Goal: Task Accomplishment & Management: Use online tool/utility

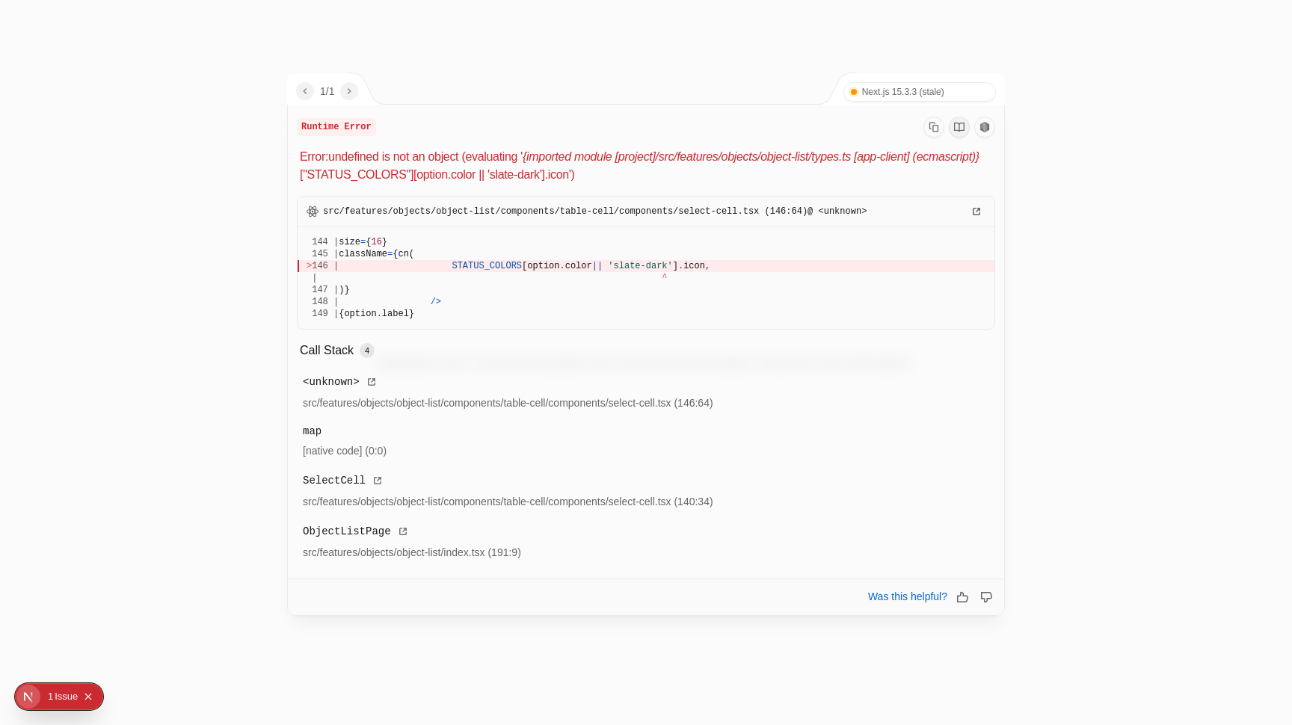
click at [634, 267] on span "'slate-dark'" at bounding box center [640, 266] width 64 height 10
drag, startPoint x: 634, startPoint y: 267, endPoint x: 660, endPoint y: 267, distance: 26.2
click at [660, 267] on span "'slate-dark'" at bounding box center [640, 266] width 64 height 10
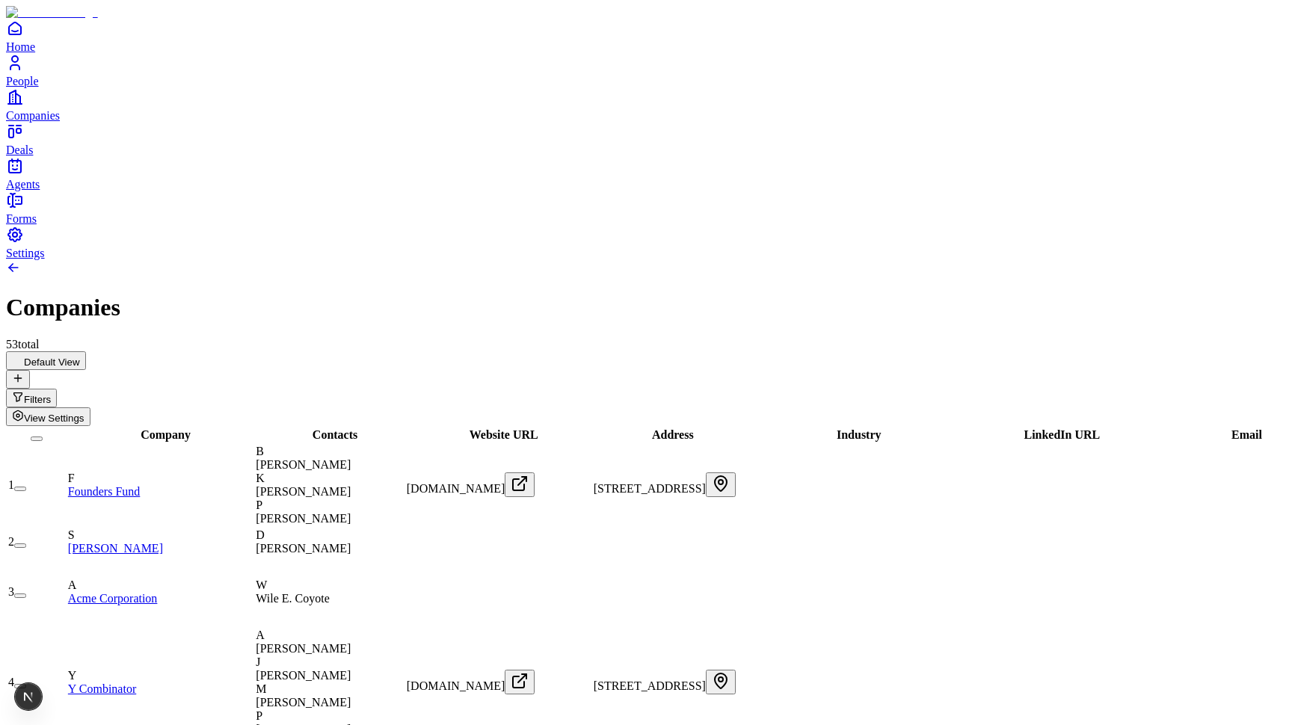
scroll to position [0, 665]
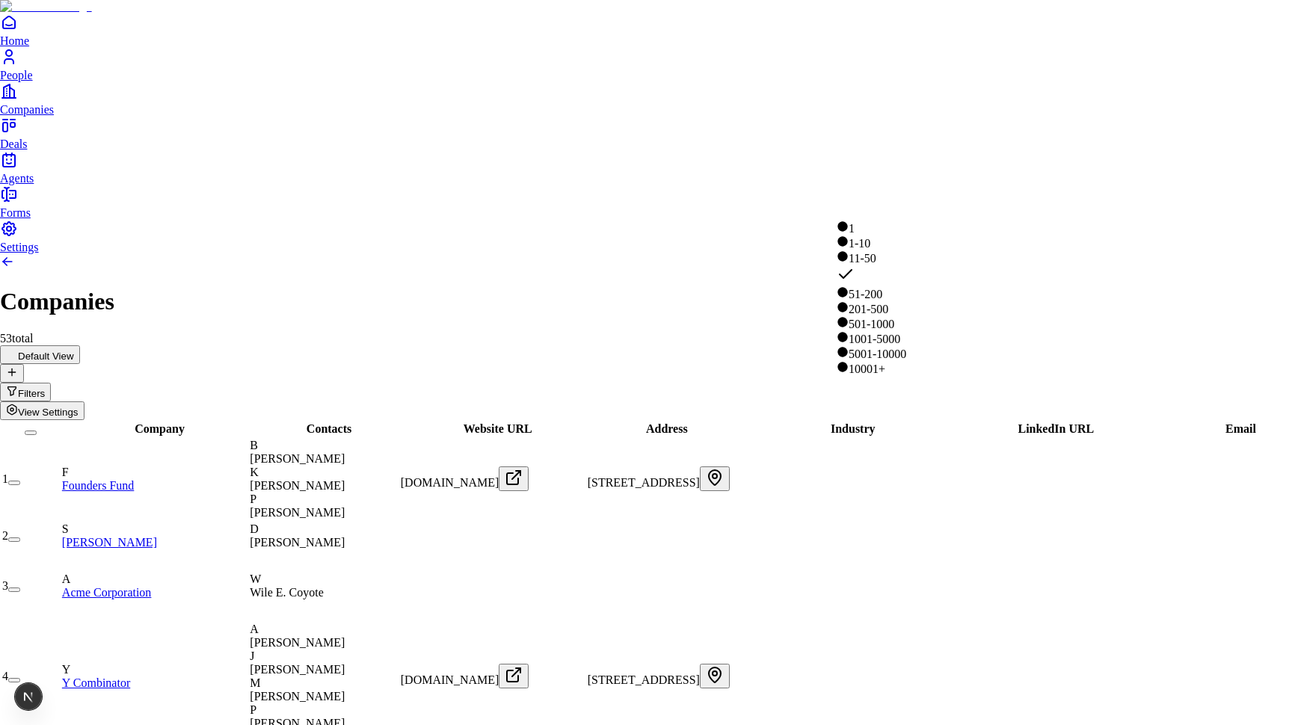
drag, startPoint x: 811, startPoint y: 135, endPoint x: 834, endPoint y: 167, distance: 39.8
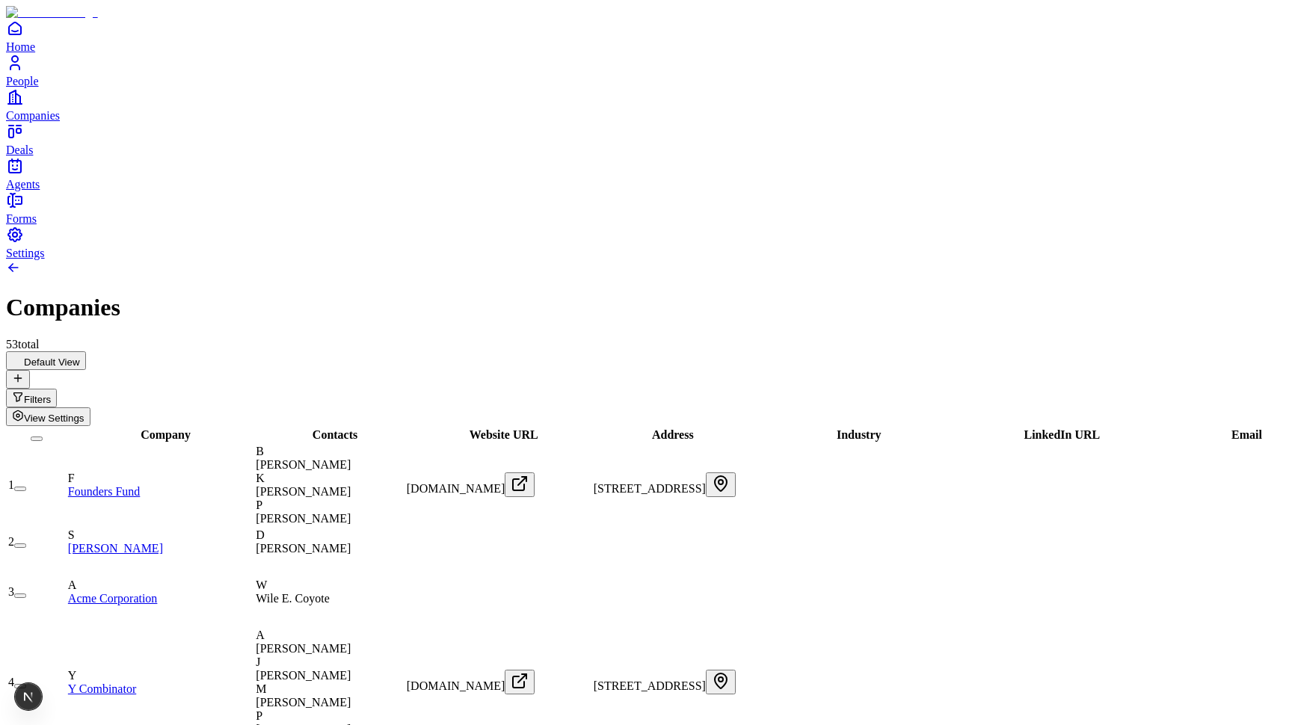
scroll to position [0, 0]
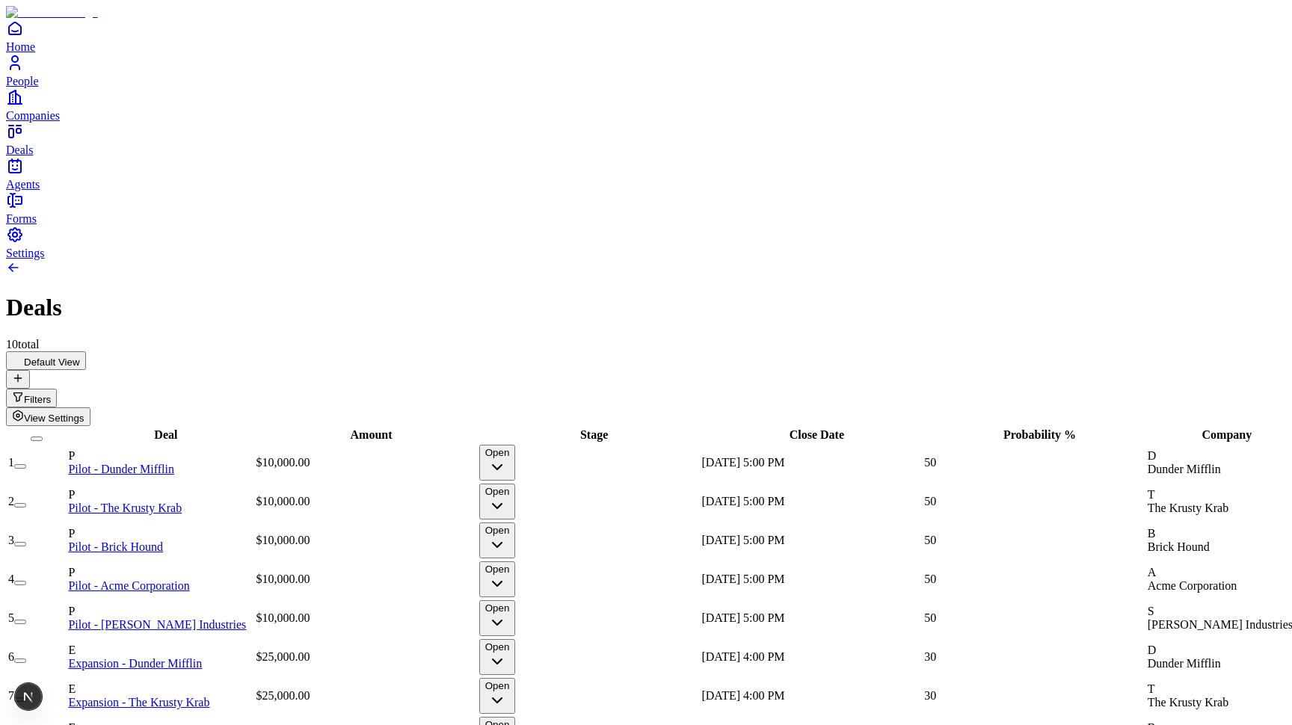
click at [84, 413] on span "View Settings" at bounding box center [54, 418] width 61 height 11
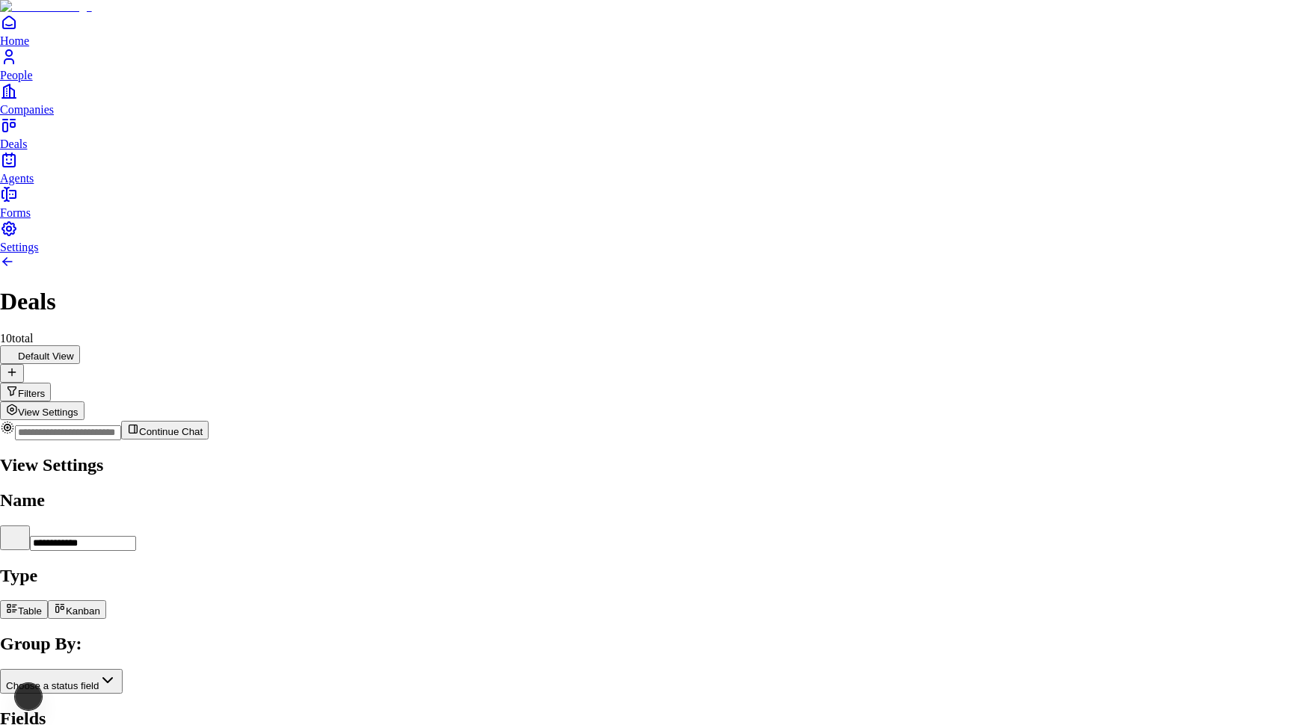
click at [1151, 256] on body "**********" at bounding box center [646, 408] width 1292 height 817
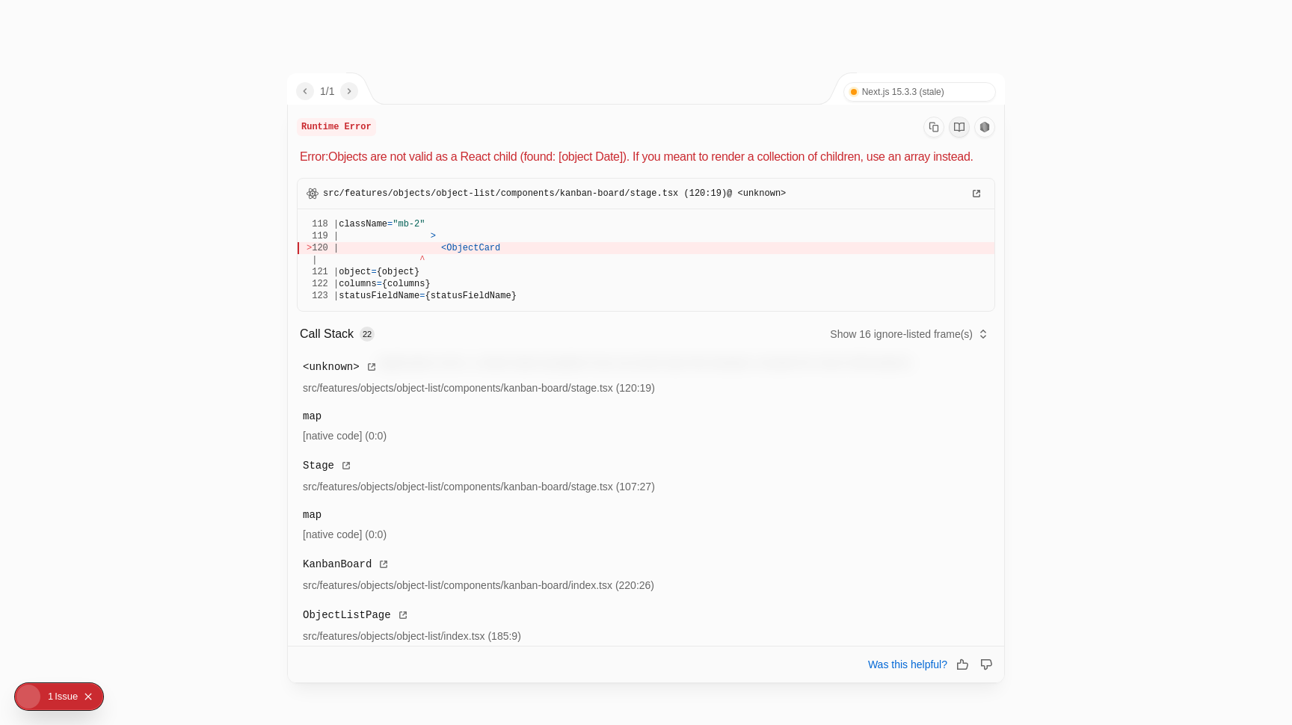
drag, startPoint x: 447, startPoint y: 268, endPoint x: 564, endPoint y: 268, distance: 117.4
click at [564, 254] on div "> 120 | < ObjectCard" at bounding box center [646, 248] width 679 height 12
click at [203, 181] on div at bounding box center [646, 362] width 1292 height 725
drag, startPoint x: 446, startPoint y: 268, endPoint x: 581, endPoint y: 268, distance: 134.6
click at [581, 254] on div "> 120 | < ObjectCard" at bounding box center [646, 248] width 679 height 12
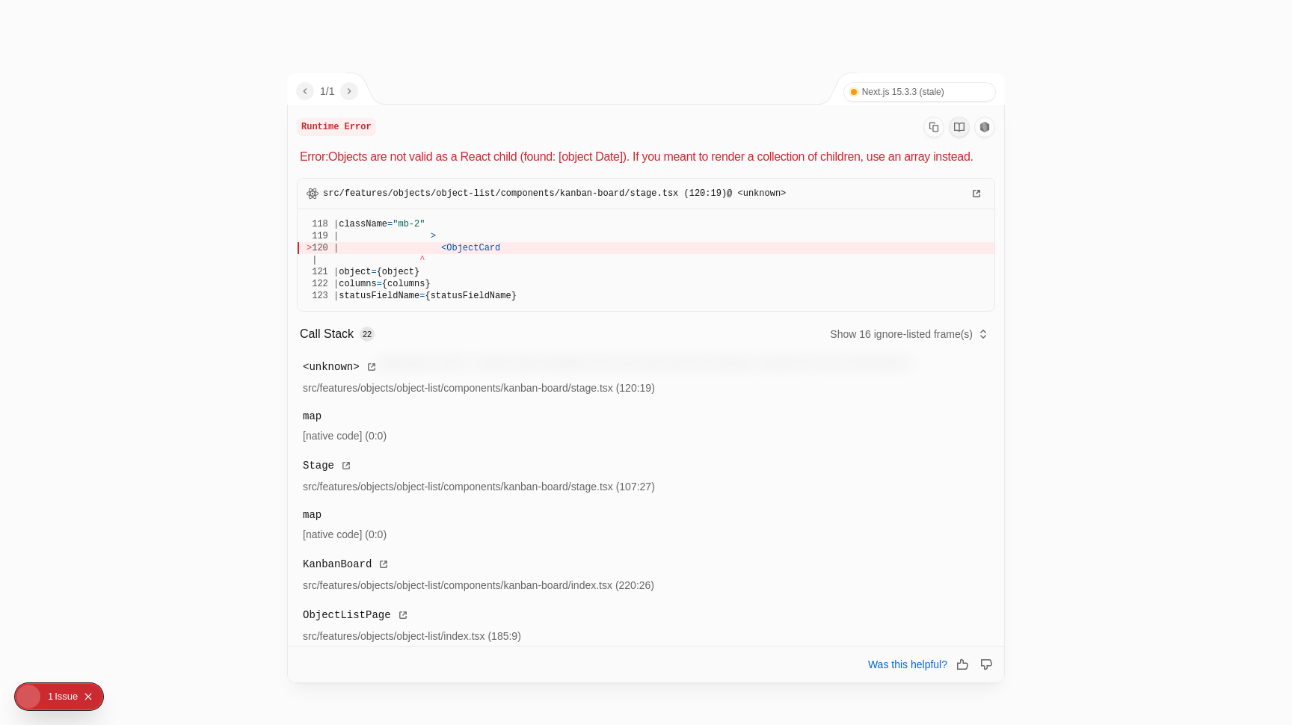
drag, startPoint x: 446, startPoint y: 265, endPoint x: 650, endPoint y: 311, distance: 209.2
click at [650, 311] on pre "118 | className = "mb-2" 119 | > > 120 | < ObjectCard | ^ 121 | object = {objec…" at bounding box center [646, 260] width 697 height 102
click at [419, 301] on span "statusFieldName" at bounding box center [379, 296] width 81 height 10
drag, startPoint x: 456, startPoint y: 292, endPoint x: 561, endPoint y: 292, distance: 104.7
click at [561, 278] on div "121 | object = {object}" at bounding box center [646, 272] width 679 height 12
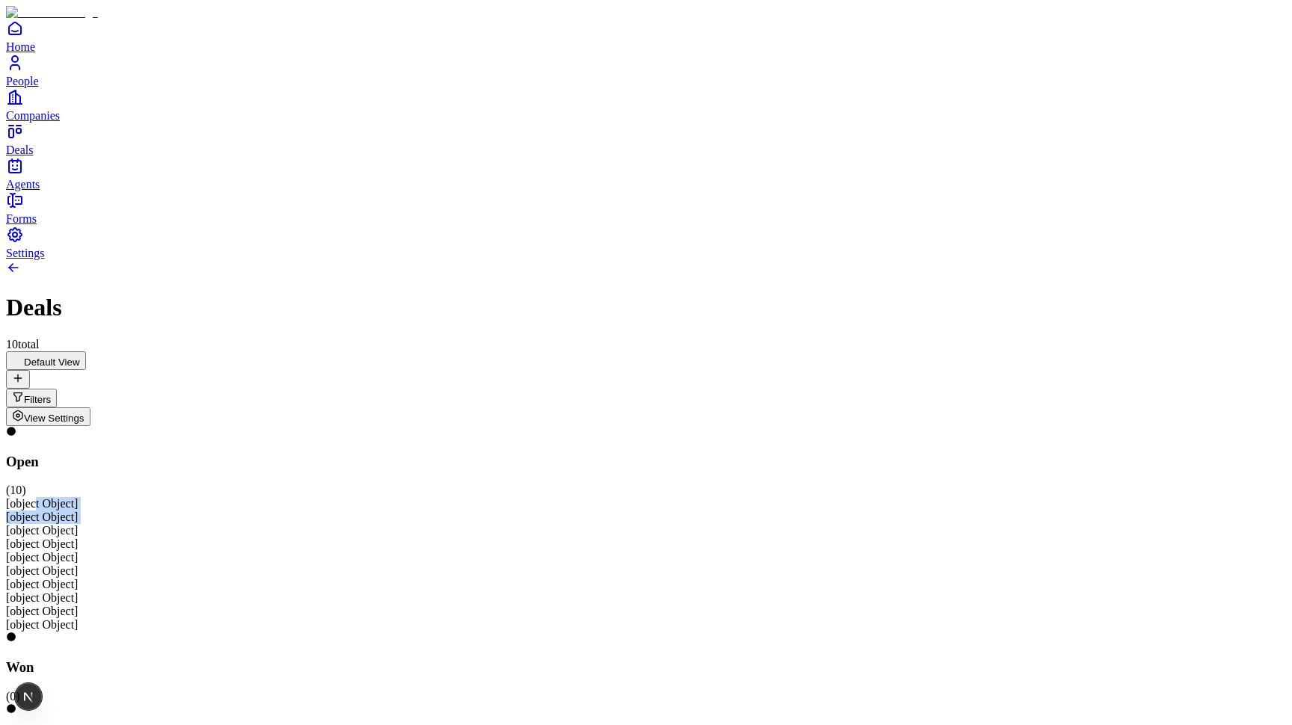
drag, startPoint x: 110, startPoint y: 218, endPoint x: 99, endPoint y: 249, distance: 33.3
click at [99, 497] on div "[object Object] [object Object] [object Object] [object Object] [object Object]…" at bounding box center [646, 564] width 1280 height 135
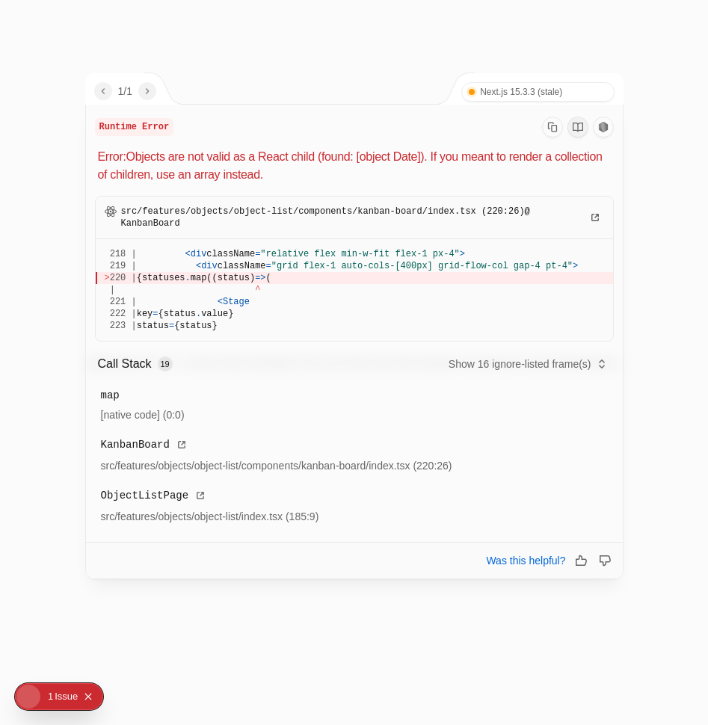
drag, startPoint x: 214, startPoint y: 280, endPoint x: 439, endPoint y: 280, distance: 225.1
click at [439, 280] on div "> 220 | {statuses . map((status) => (" at bounding box center [354, 278] width 499 height 12
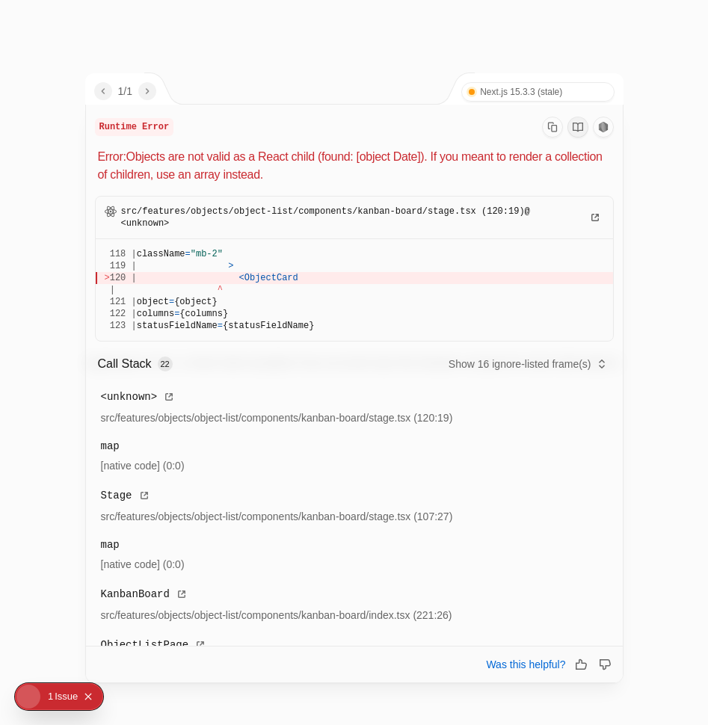
click at [270, 164] on p "Error: Objects are not valid as a React child (found: [object Date]). If you me…" at bounding box center [356, 166] width 516 height 36
drag, startPoint x: 270, startPoint y: 164, endPoint x: 280, endPoint y: 317, distance: 152.8
click at [280, 317] on div "Runtime Error Error: Objects are not valid as a React child (found: [object Dat…" at bounding box center [354, 398] width 537 height 587
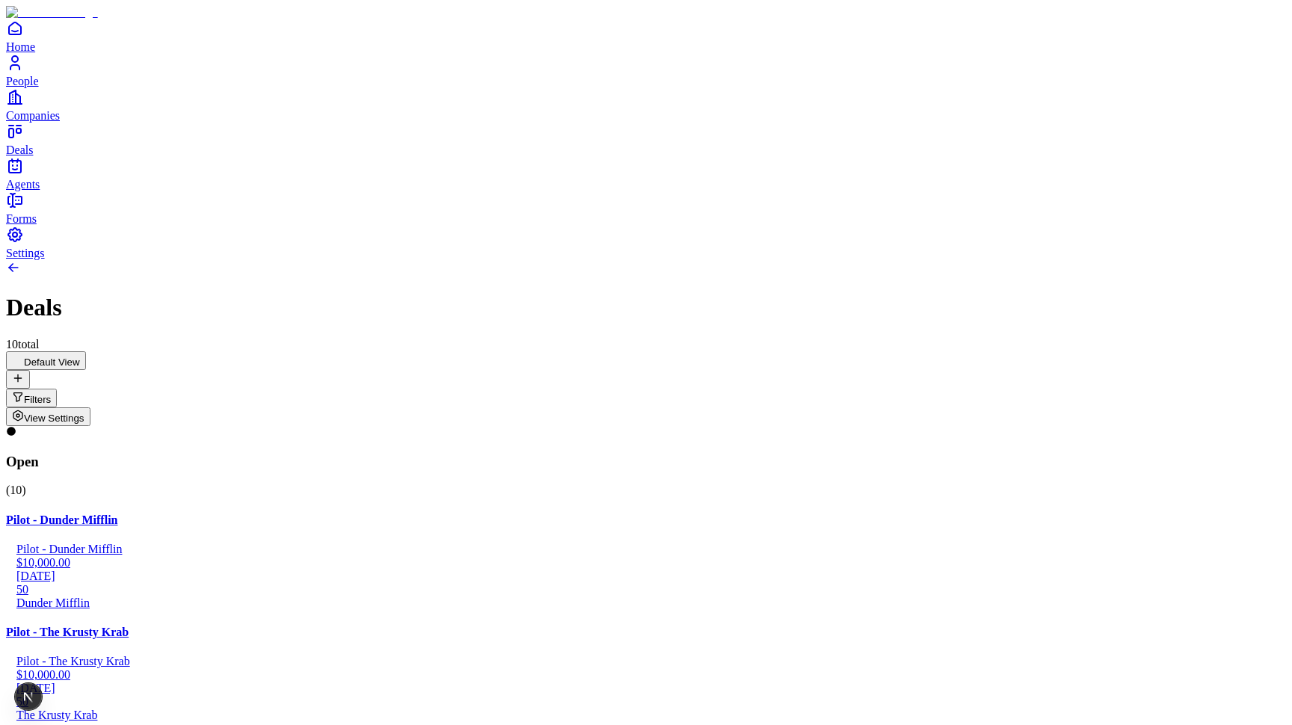
click at [57, 389] on button "Filters" at bounding box center [31, 398] width 51 height 19
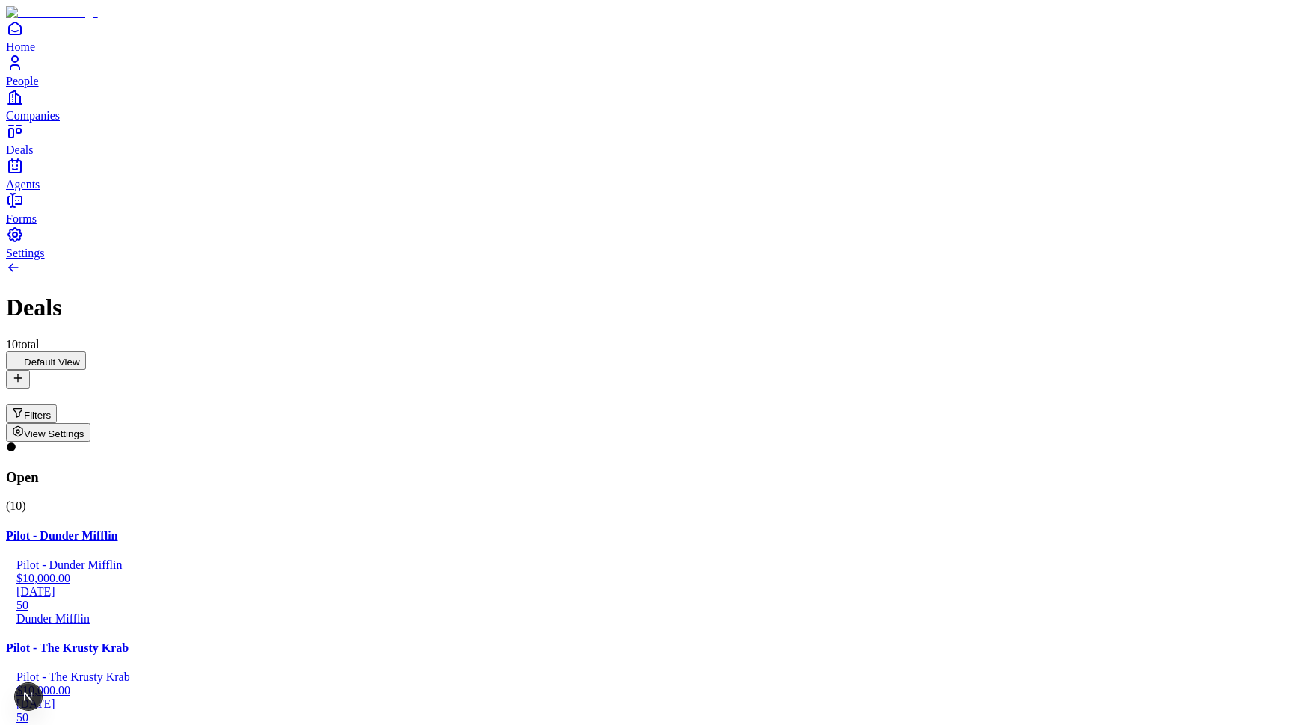
click at [84, 428] on span "View Settings" at bounding box center [54, 433] width 61 height 11
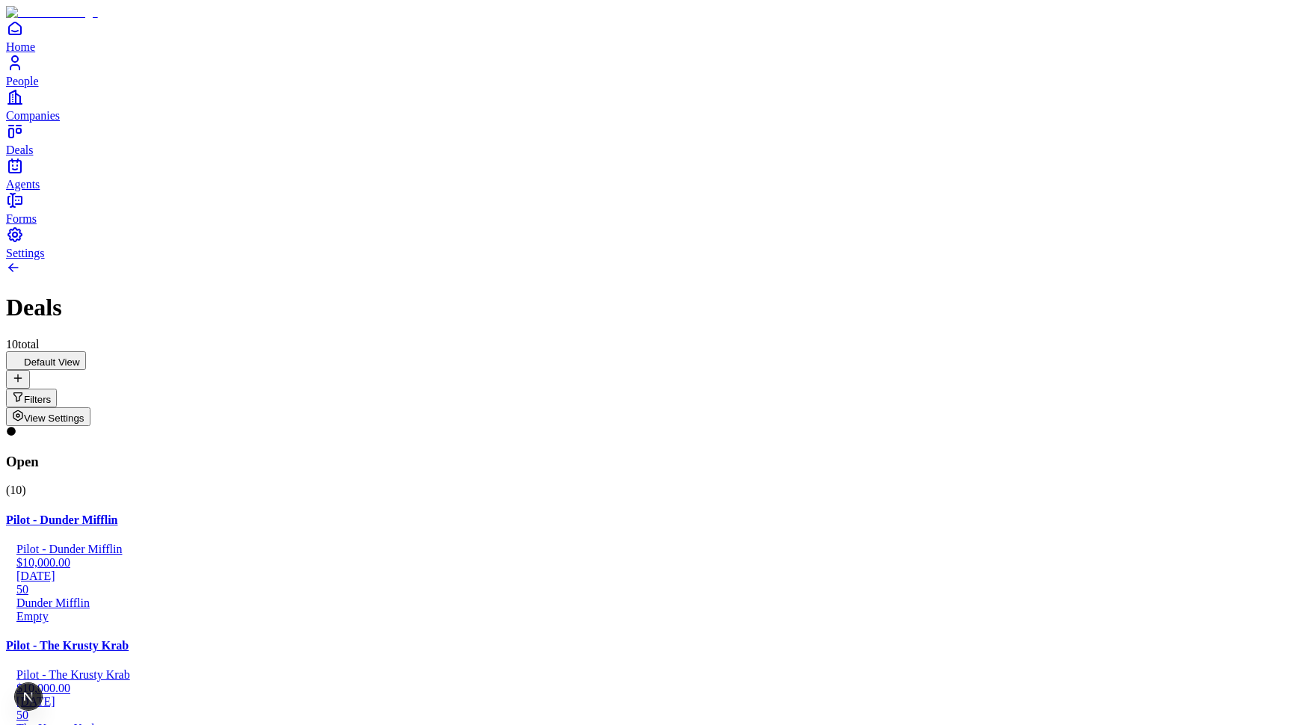
type input "*********"
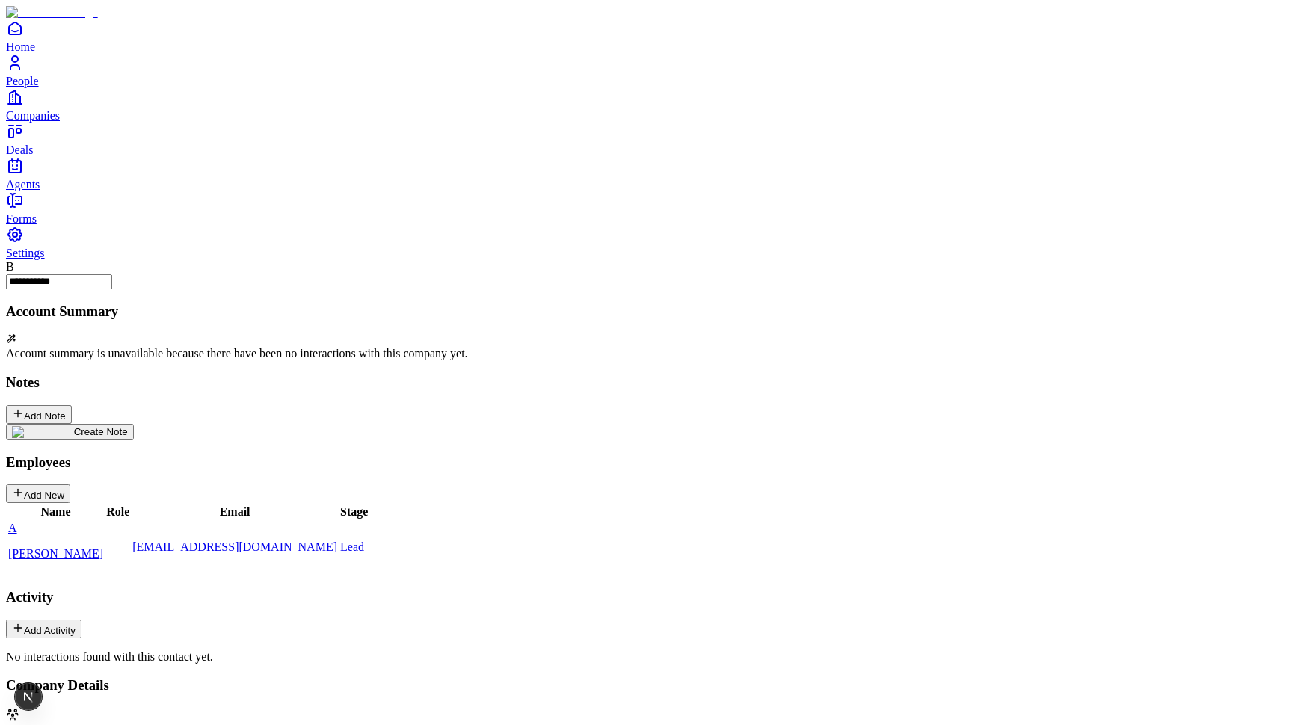
click at [165, 260] on div "**********" at bounding box center [646, 274] width 1280 height 29
type input "**********"
click at [707, 658] on div "**********" at bounding box center [646, 696] width 1280 height 872
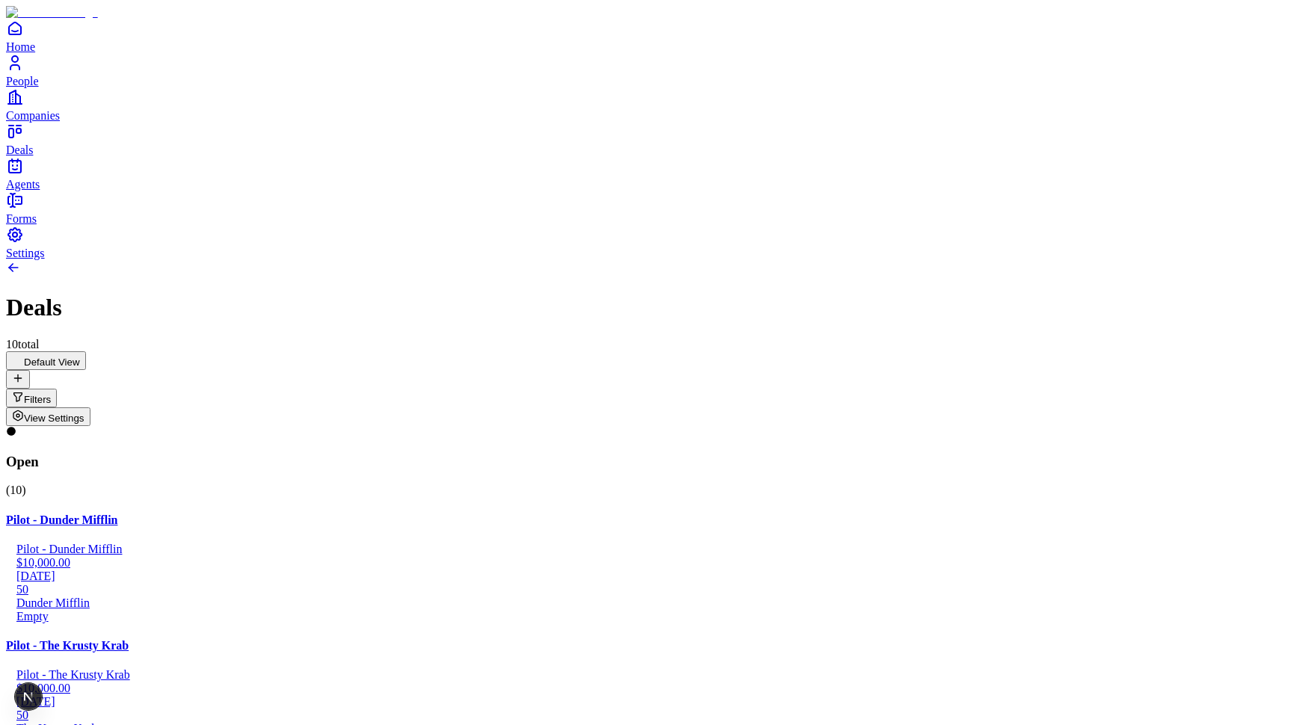
scroll to position [926, 0]
click at [90, 407] on button "View Settings" at bounding box center [48, 416] width 84 height 19
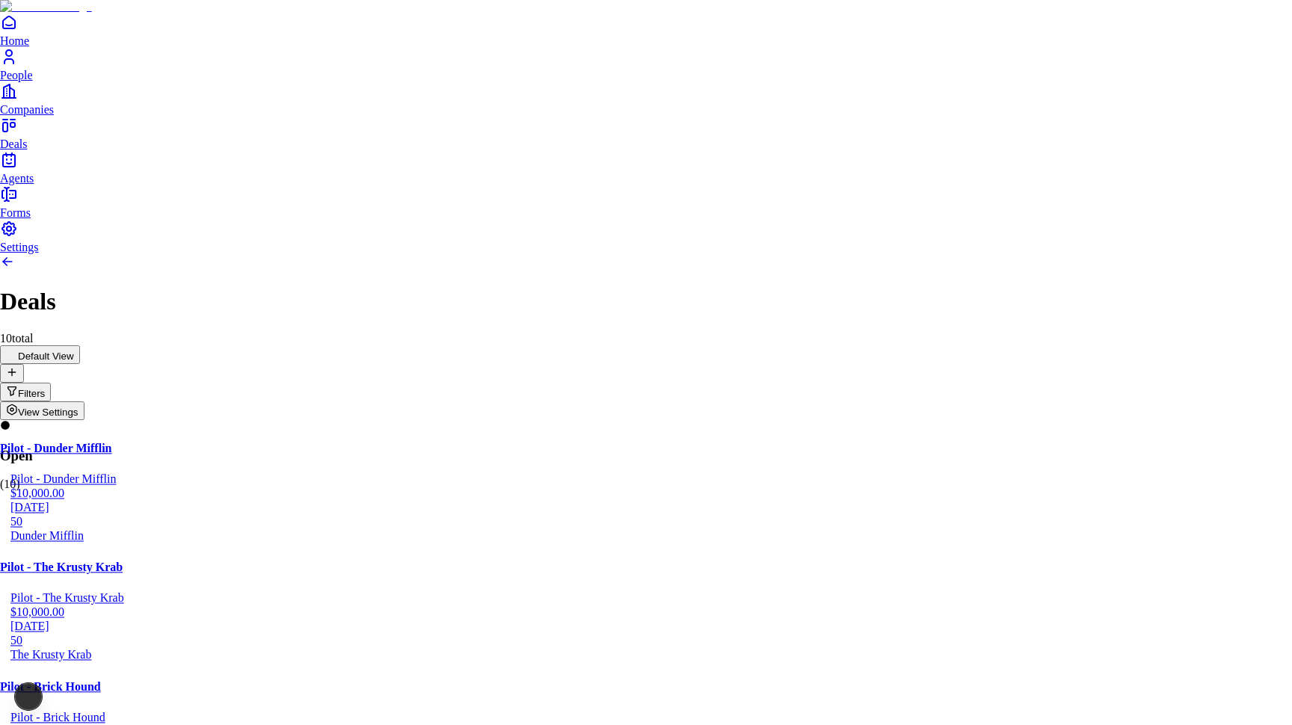
scroll to position [776, 0]
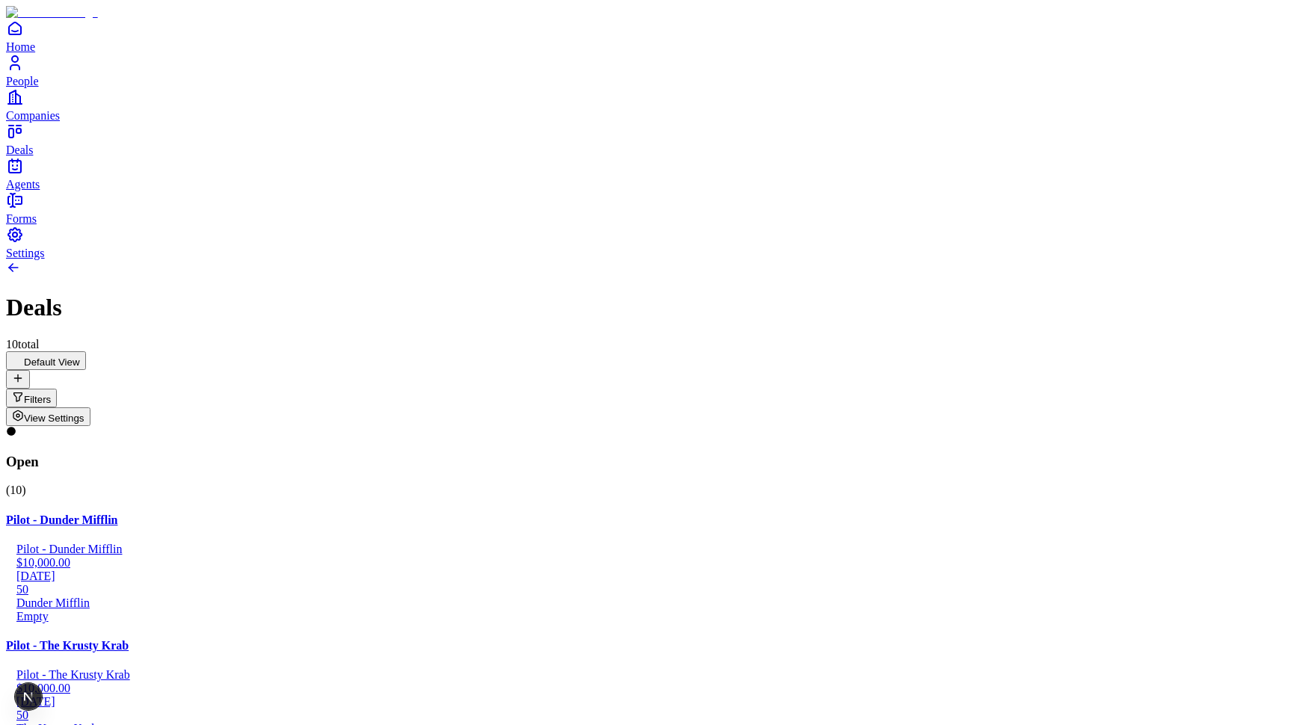
scroll to position [0, 0]
drag, startPoint x: 170, startPoint y: 295, endPoint x: 747, endPoint y: 300, distance: 577.2
click at [24, 372] on icon at bounding box center [18, 378] width 12 height 12
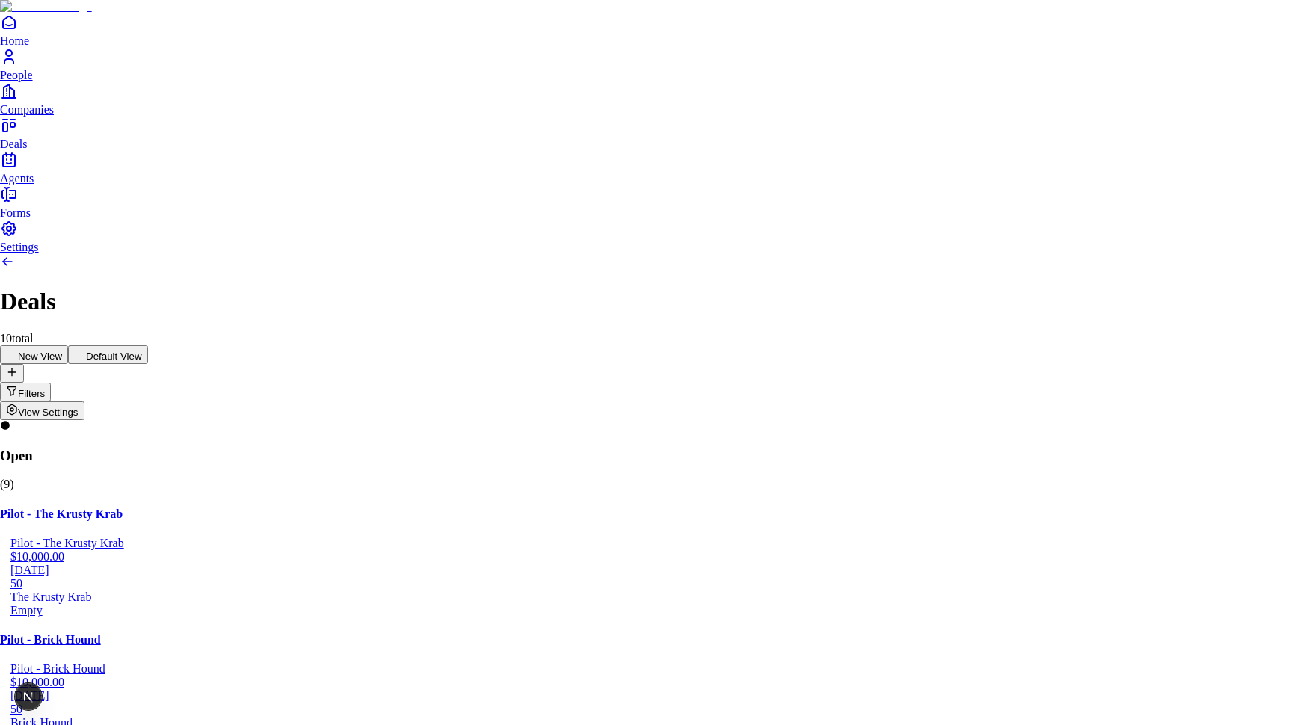
type input "**********"
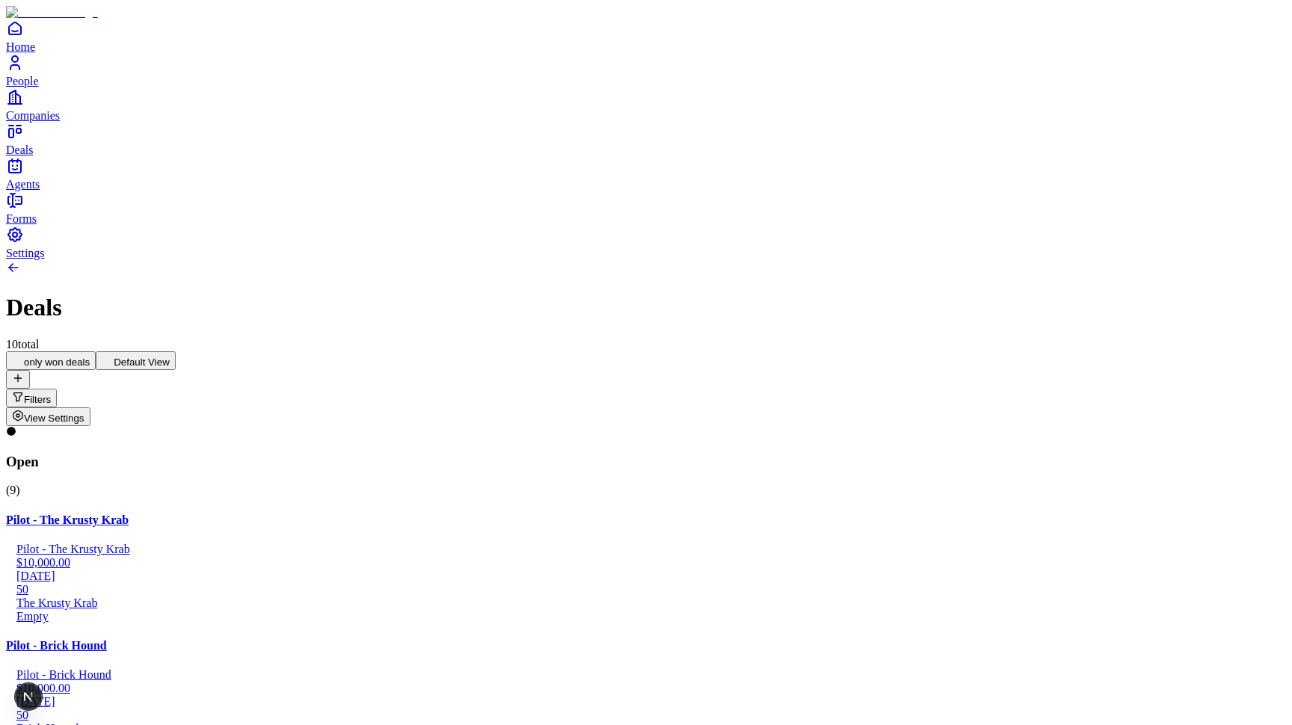
click at [57, 389] on button "Filters" at bounding box center [31, 398] width 51 height 19
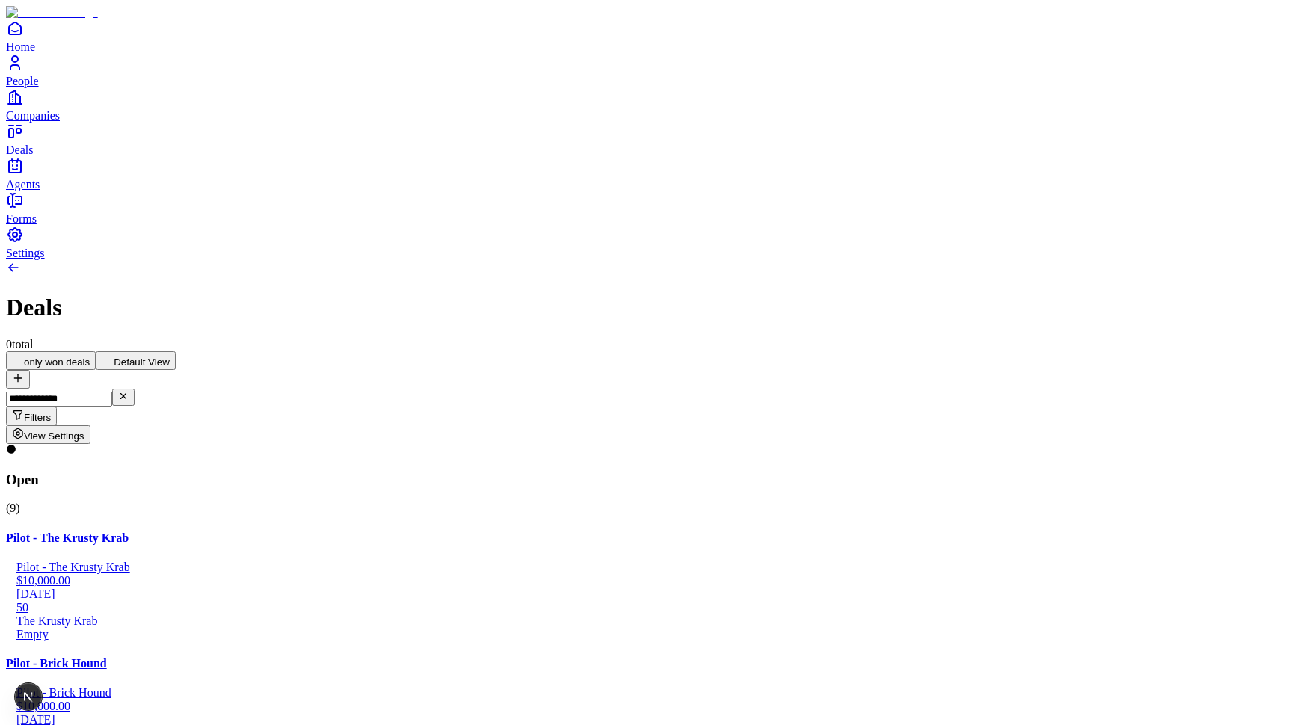
type input "**********"
click at [126, 393] on icon "Clear filter" at bounding box center [123, 395] width 5 height 5
click at [1039, 338] on div "10 total" at bounding box center [646, 344] width 1280 height 13
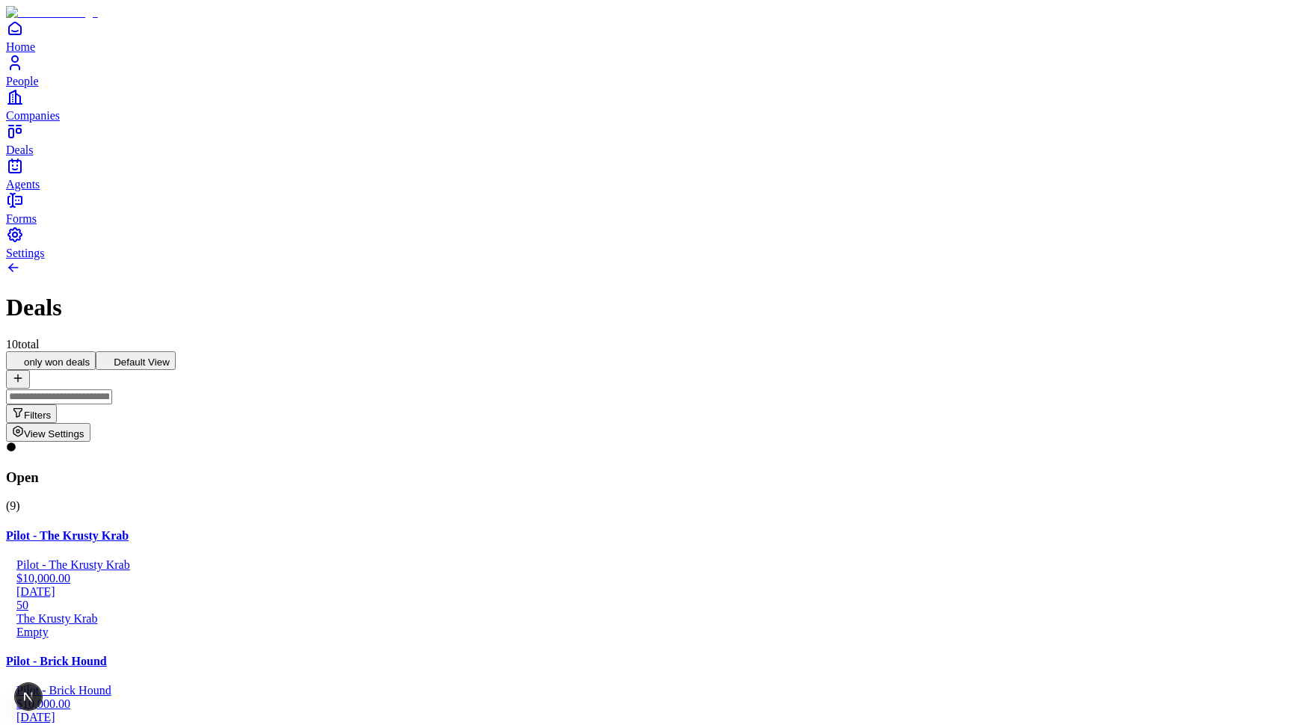
click at [90, 423] on button "View Settings" at bounding box center [48, 432] width 84 height 19
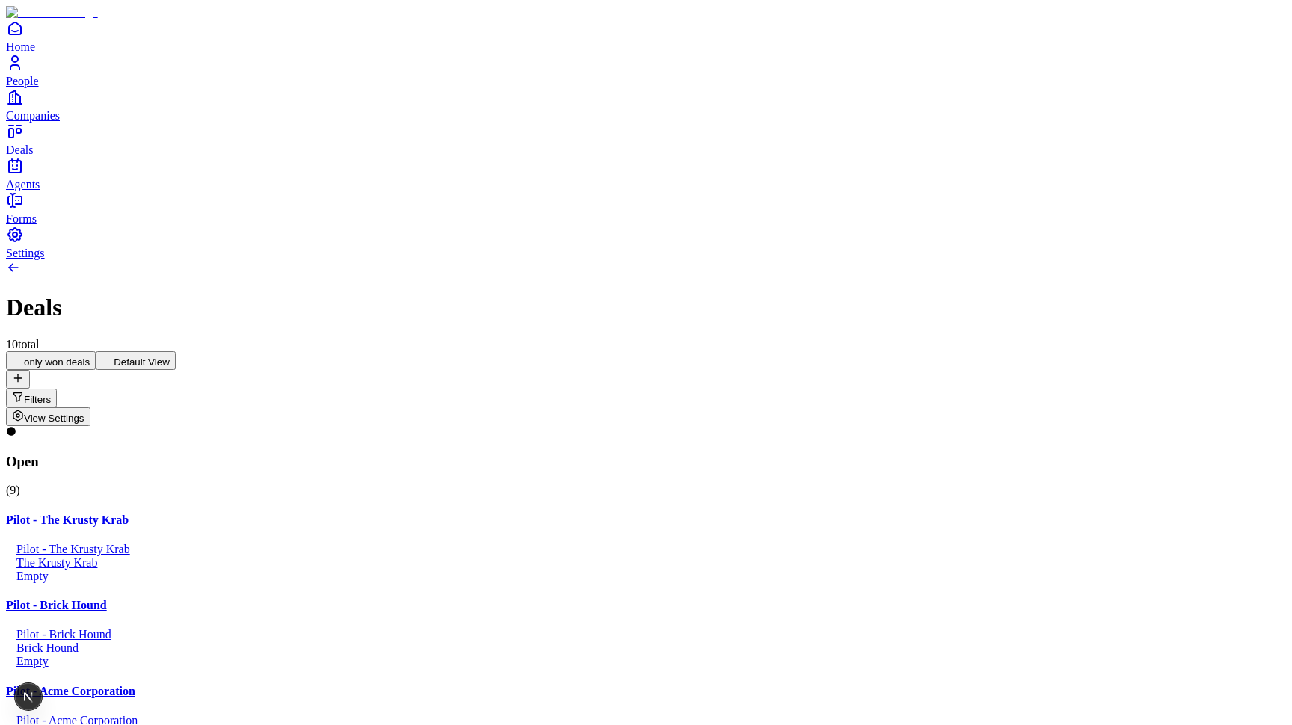
click at [176, 351] on button "Default View" at bounding box center [136, 360] width 80 height 19
click at [96, 351] on button "only won deals" at bounding box center [51, 360] width 90 height 19
click at [176, 351] on button "Default View" at bounding box center [136, 360] width 80 height 19
click at [96, 351] on button "only won deals" at bounding box center [51, 360] width 90 height 19
click at [84, 413] on span "View Settings" at bounding box center [54, 418] width 61 height 11
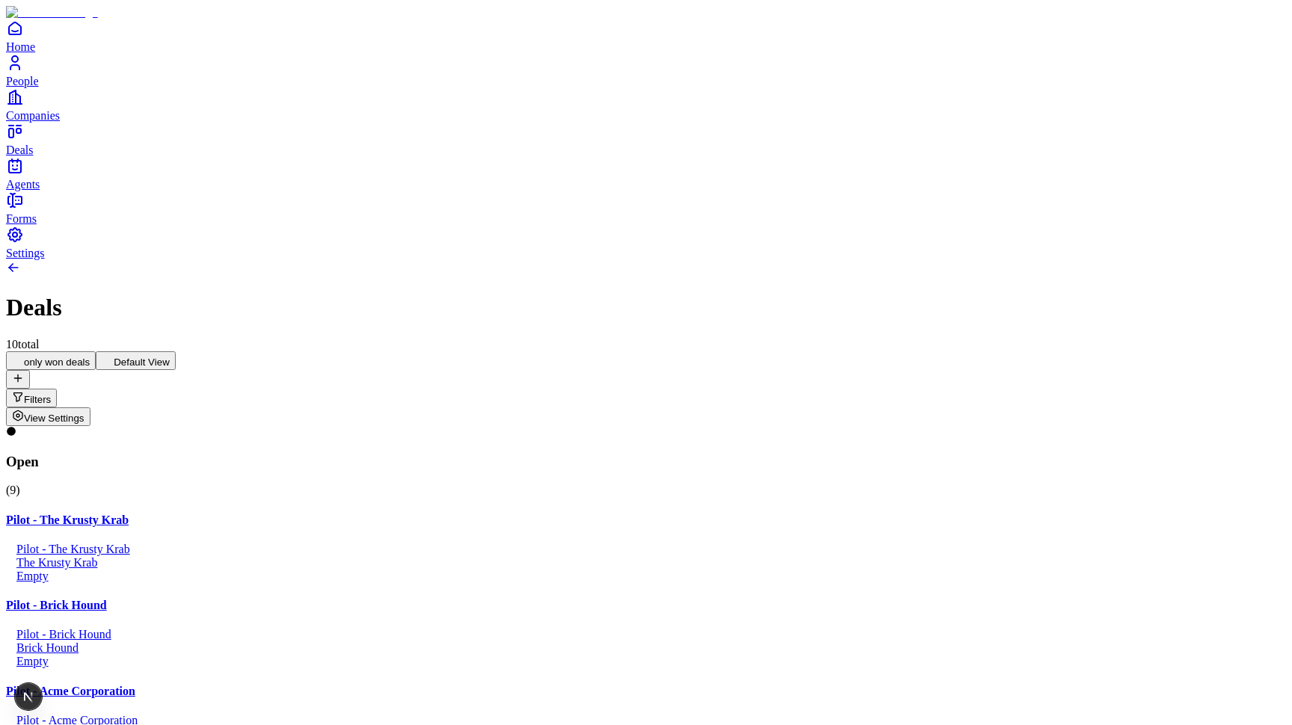
click at [176, 351] on button "Default View" at bounding box center [136, 360] width 80 height 19
click at [96, 351] on button "only won deals" at bounding box center [51, 360] width 90 height 19
click at [84, 413] on span "View Settings" at bounding box center [54, 418] width 61 height 11
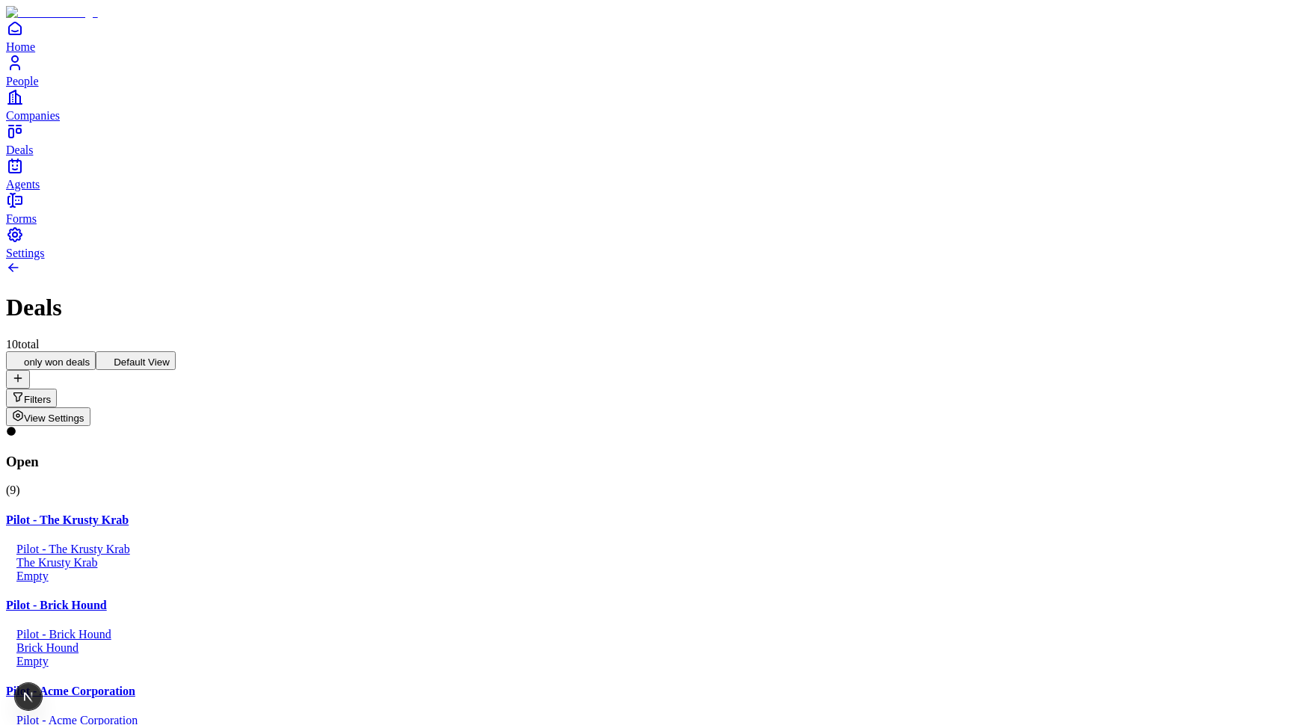
click at [176, 351] on button "Default View" at bounding box center [136, 360] width 80 height 19
click at [90, 407] on button "View Settings" at bounding box center [48, 416] width 84 height 19
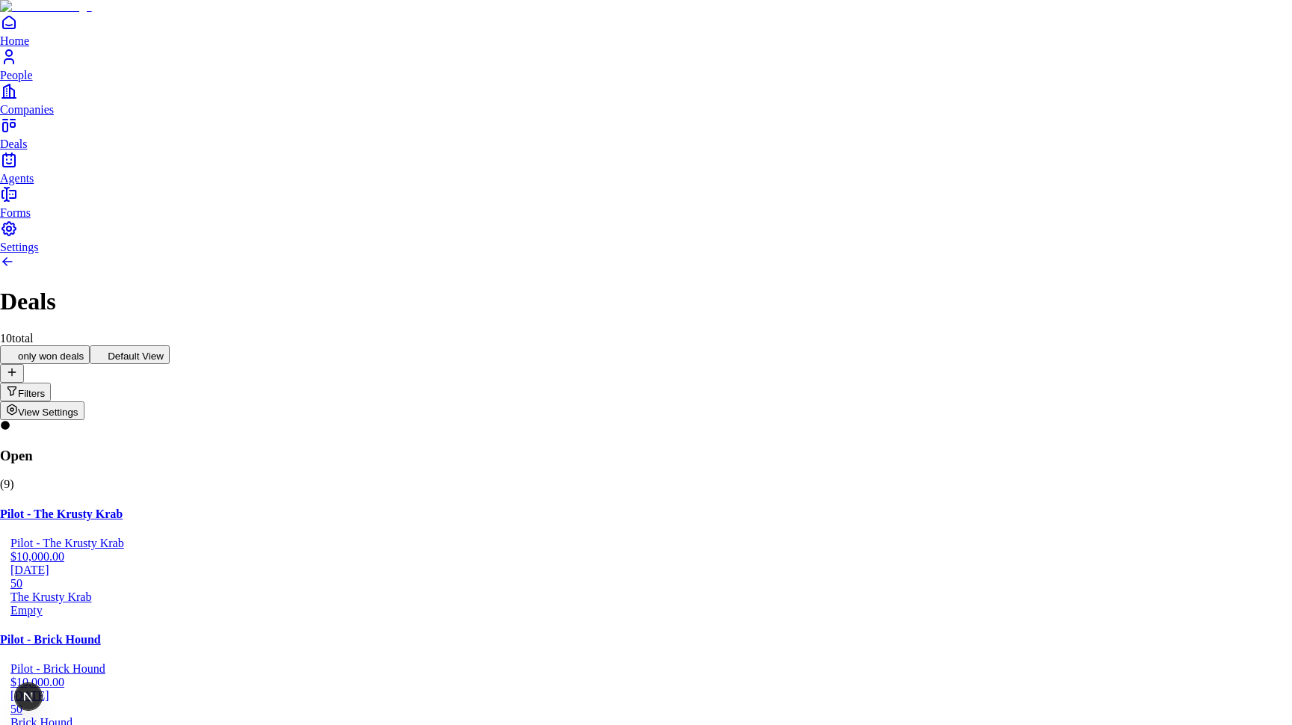
type input "******"
type input "****"
click at [1089, 163] on button at bounding box center [1074, 150] width 30 height 25
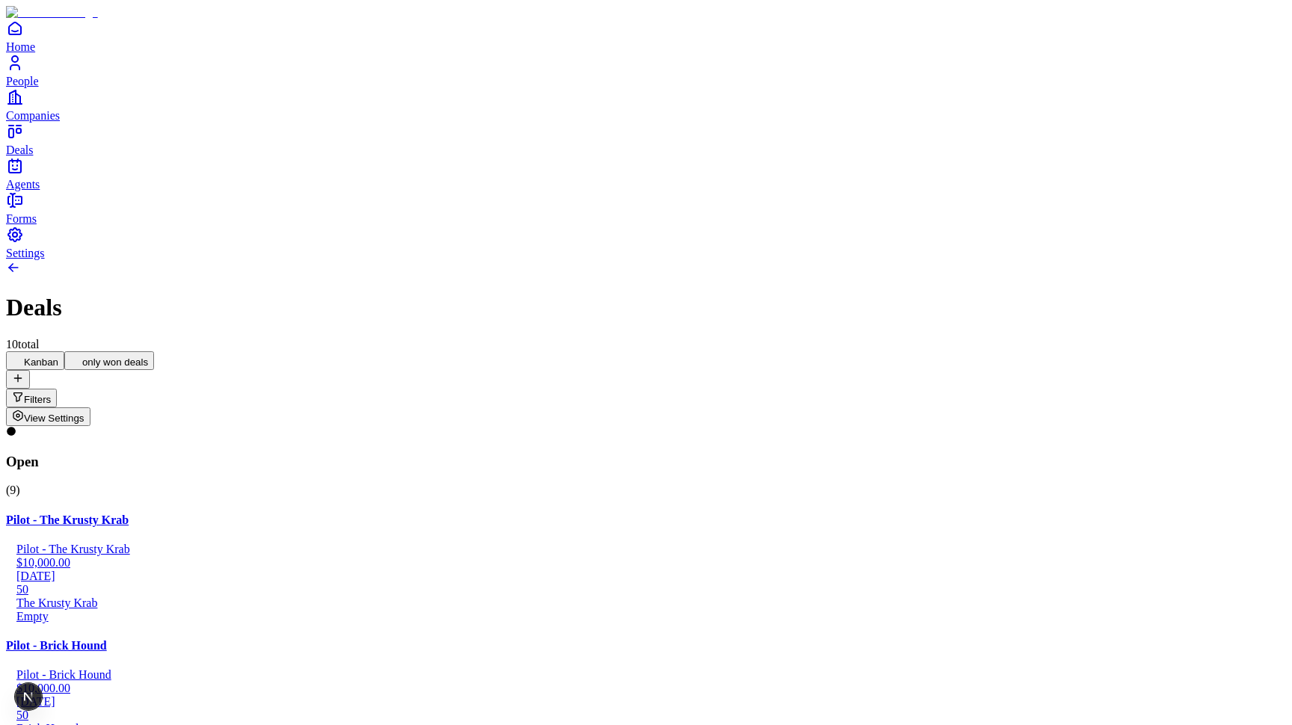
click at [154, 351] on button "only won deals" at bounding box center [109, 360] width 90 height 19
click at [57, 389] on button "Filters" at bounding box center [31, 398] width 51 height 19
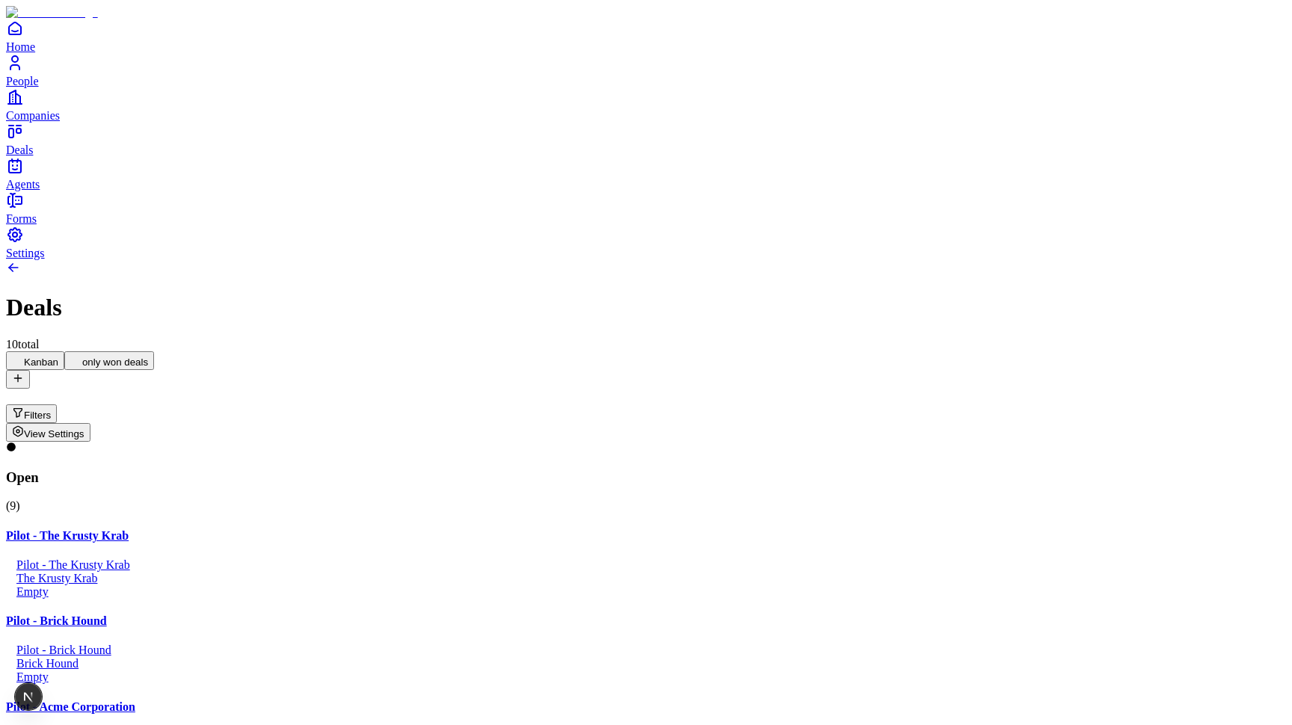
click at [84, 428] on span "View Settings" at bounding box center [54, 433] width 61 height 11
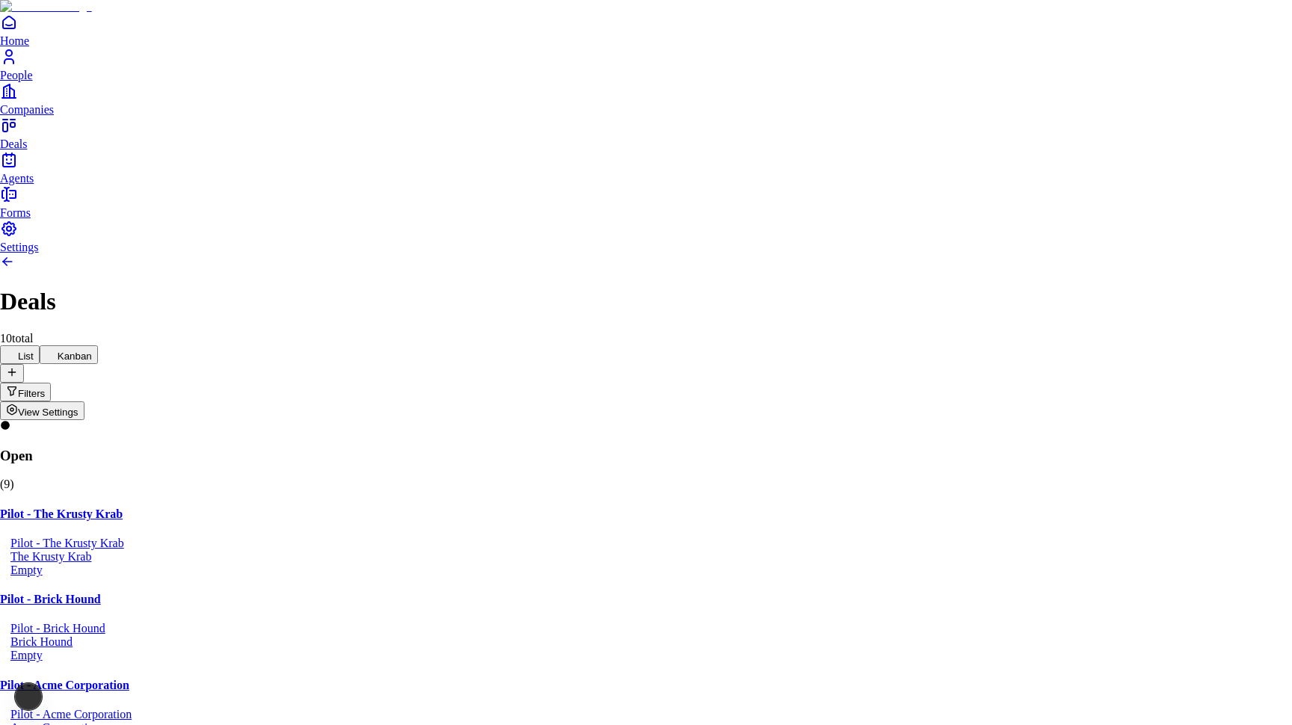
type input "*********"
type input "****"
click at [1155, 141] on use at bounding box center [1155, 141] width 0 height 0
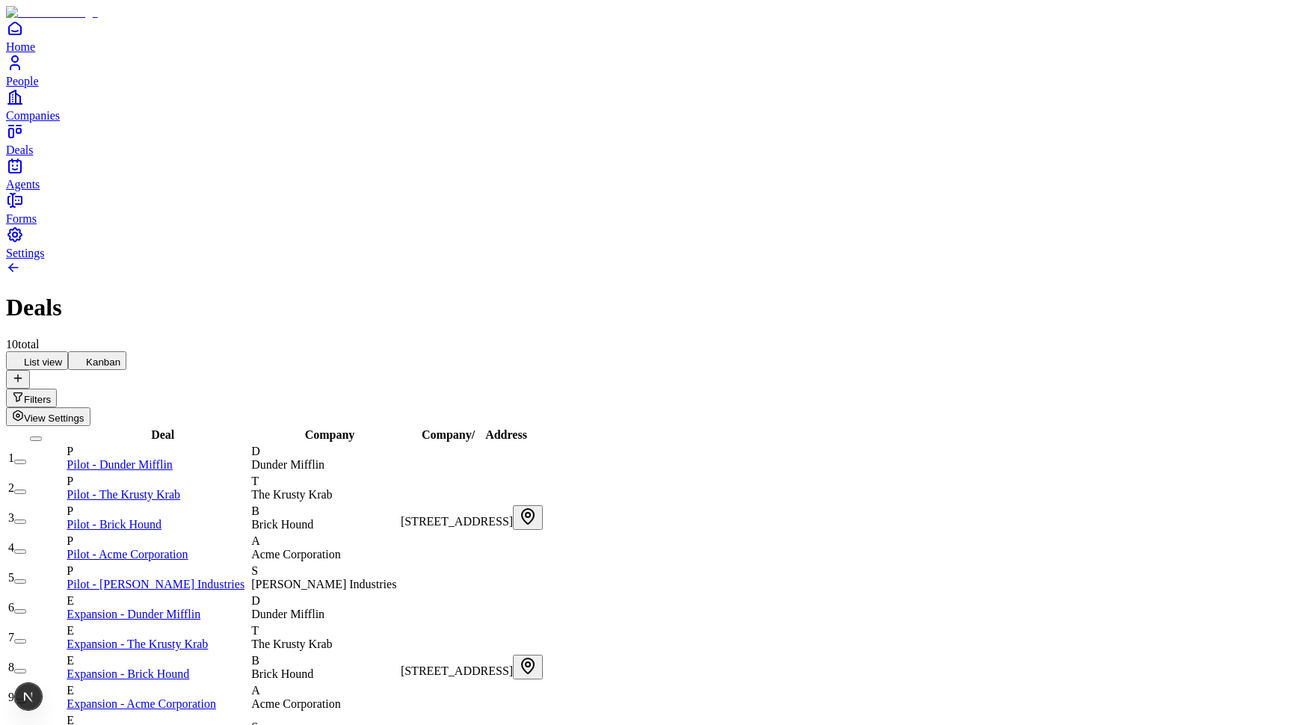
click at [126, 351] on button "Kanban" at bounding box center [97, 360] width 58 height 19
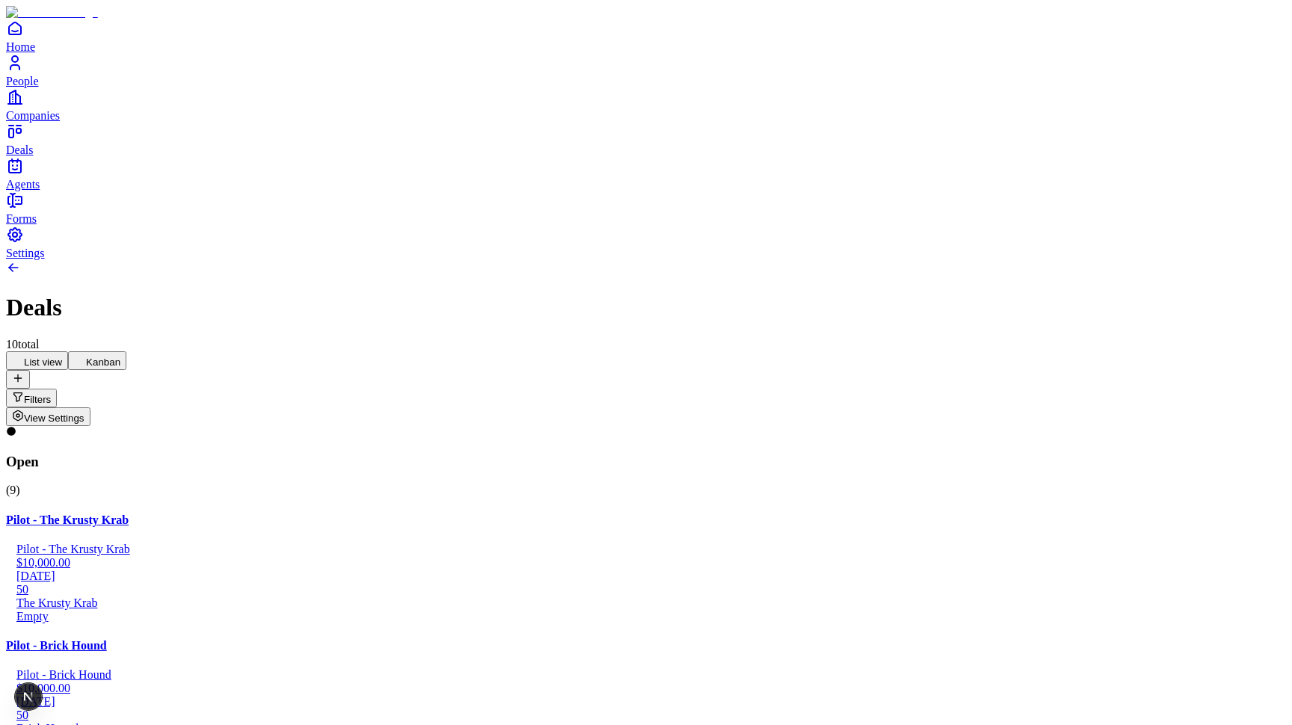
click at [68, 351] on button "List view" at bounding box center [37, 360] width 62 height 19
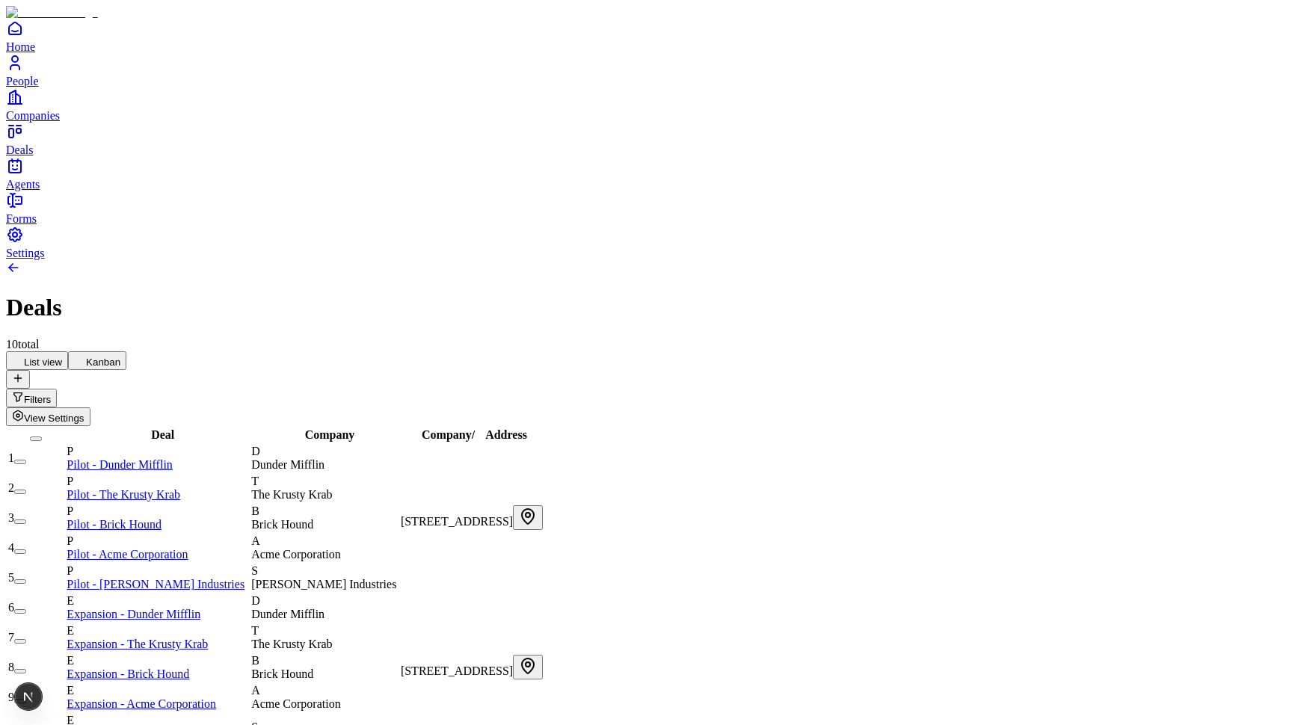
click at [345, 428] on span "Company" at bounding box center [330, 434] width 50 height 13
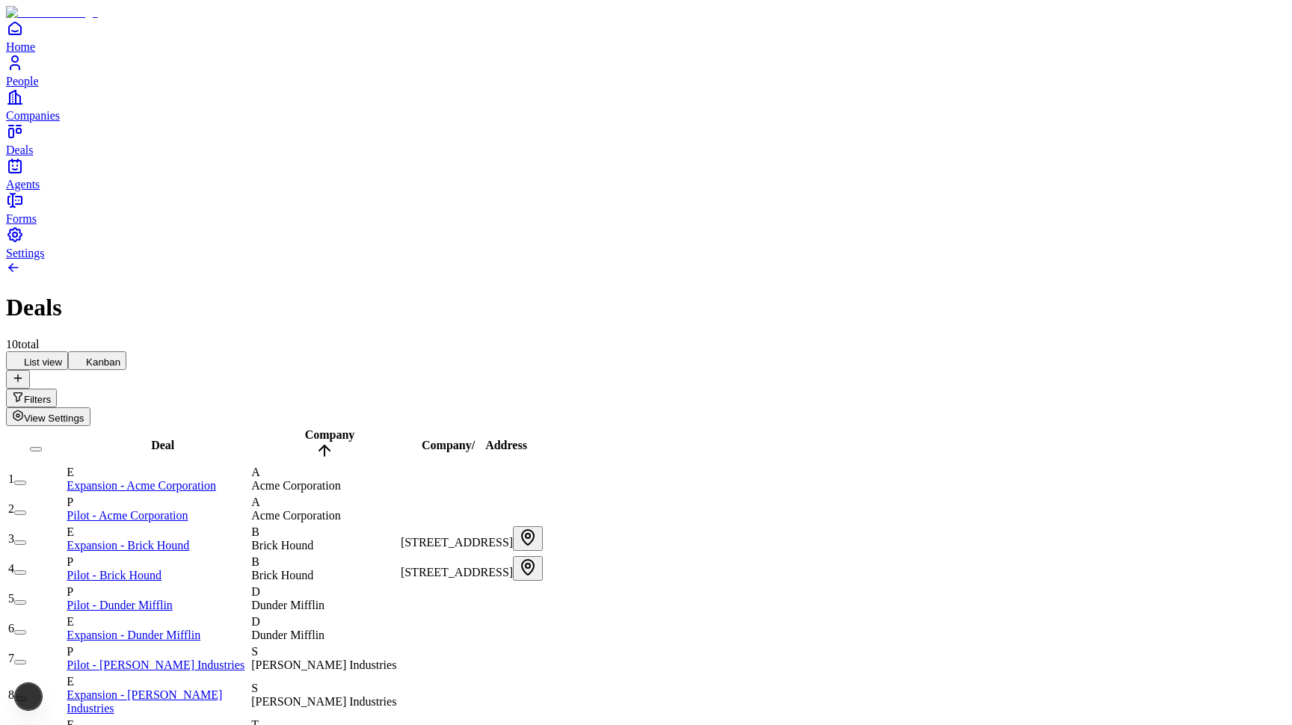
click at [345, 428] on span "Company" at bounding box center [330, 434] width 50 height 13
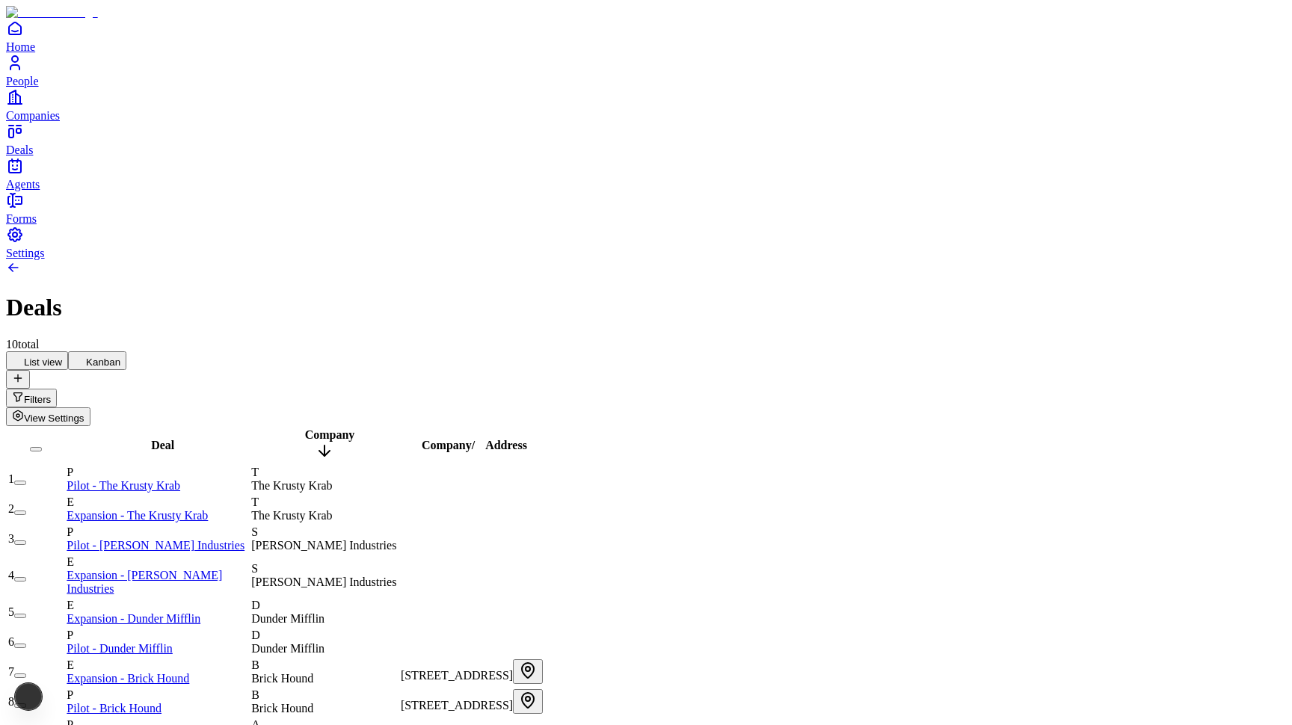
click at [345, 428] on span "Company" at bounding box center [330, 434] width 50 height 13
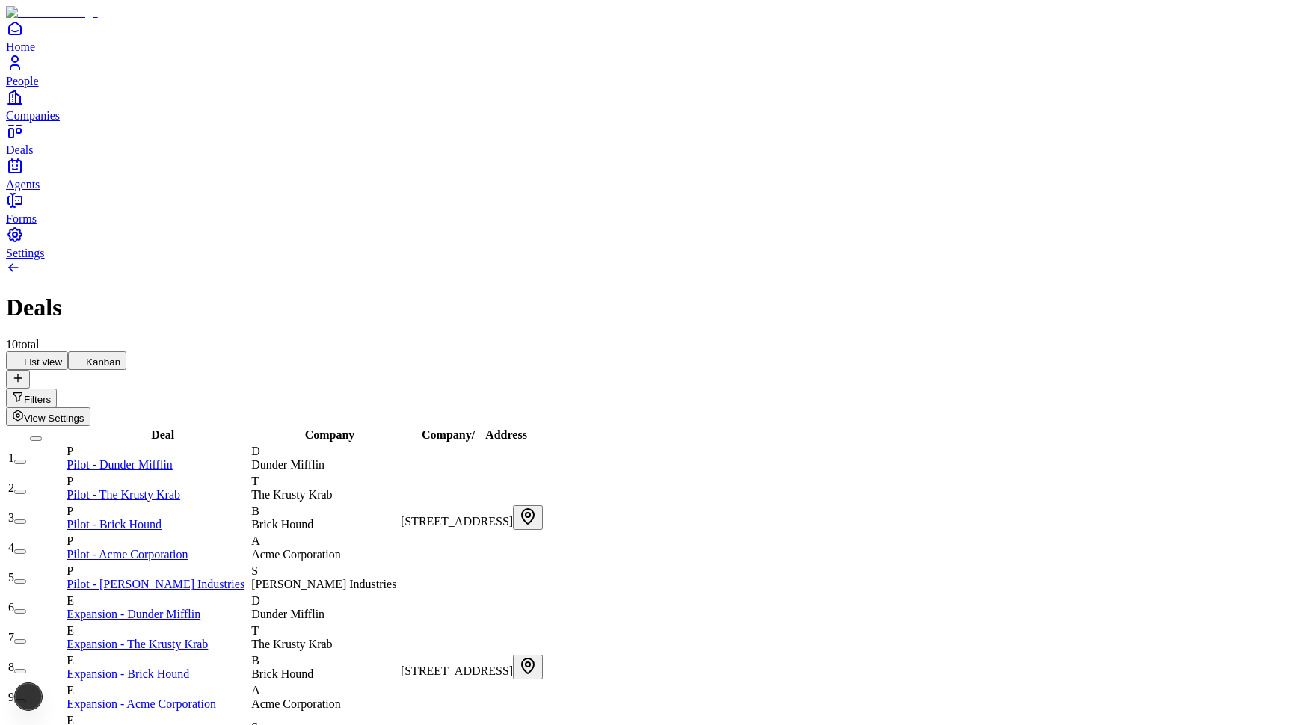
click at [340, 428] on div "Company" at bounding box center [324, 434] width 147 height 13
click at [339, 428] on span "Company" at bounding box center [330, 434] width 50 height 13
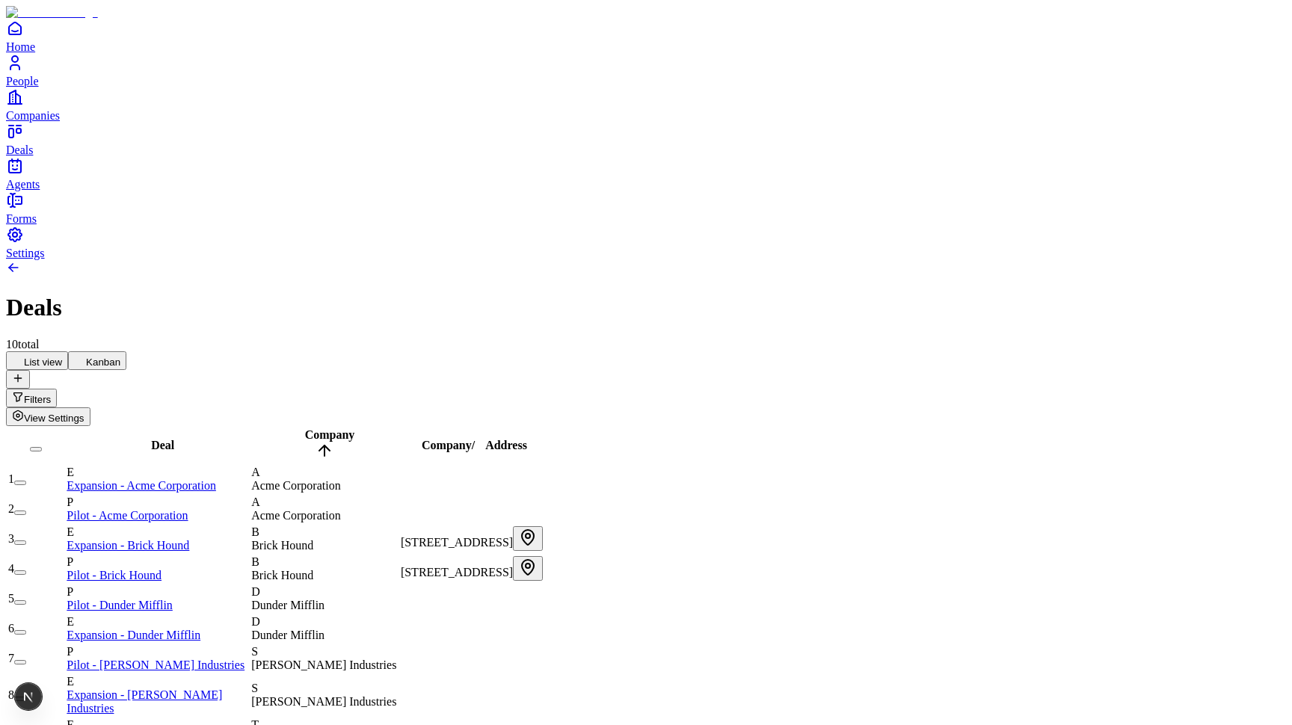
click at [339, 428] on span "Company" at bounding box center [330, 434] width 50 height 13
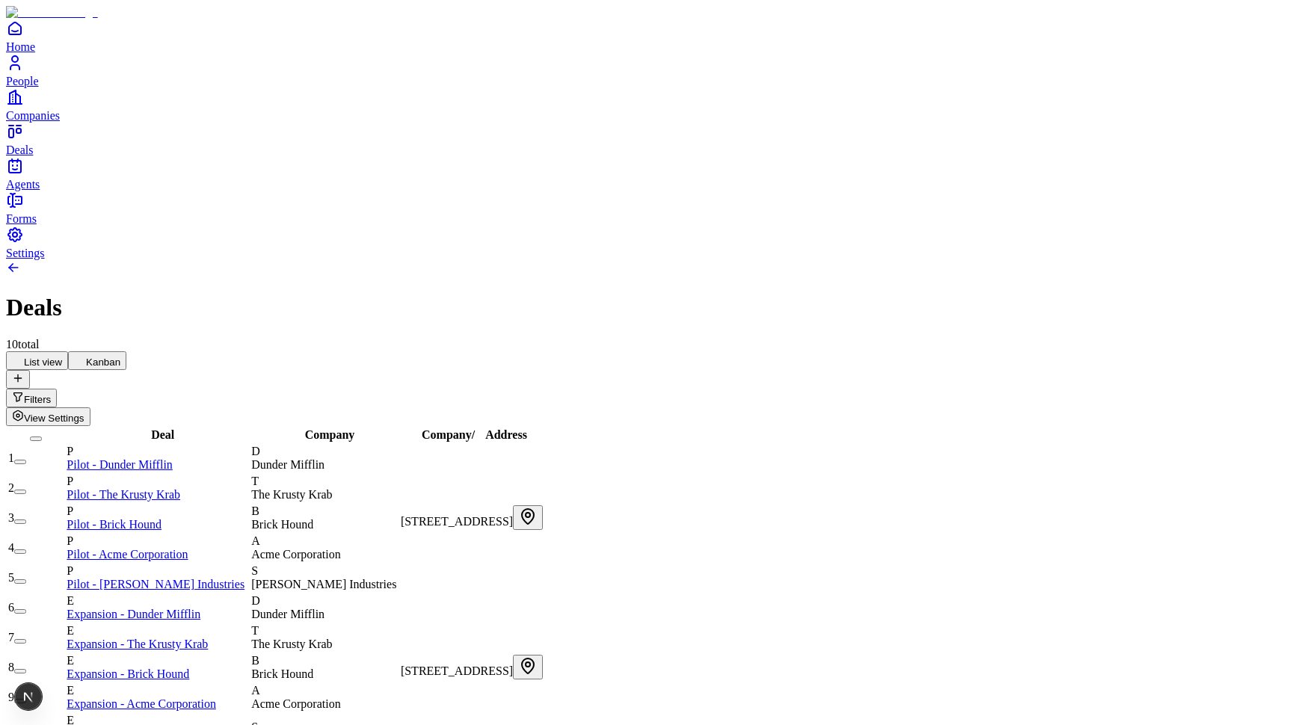
click at [151, 428] on span "Deal" at bounding box center [162, 434] width 23 height 13
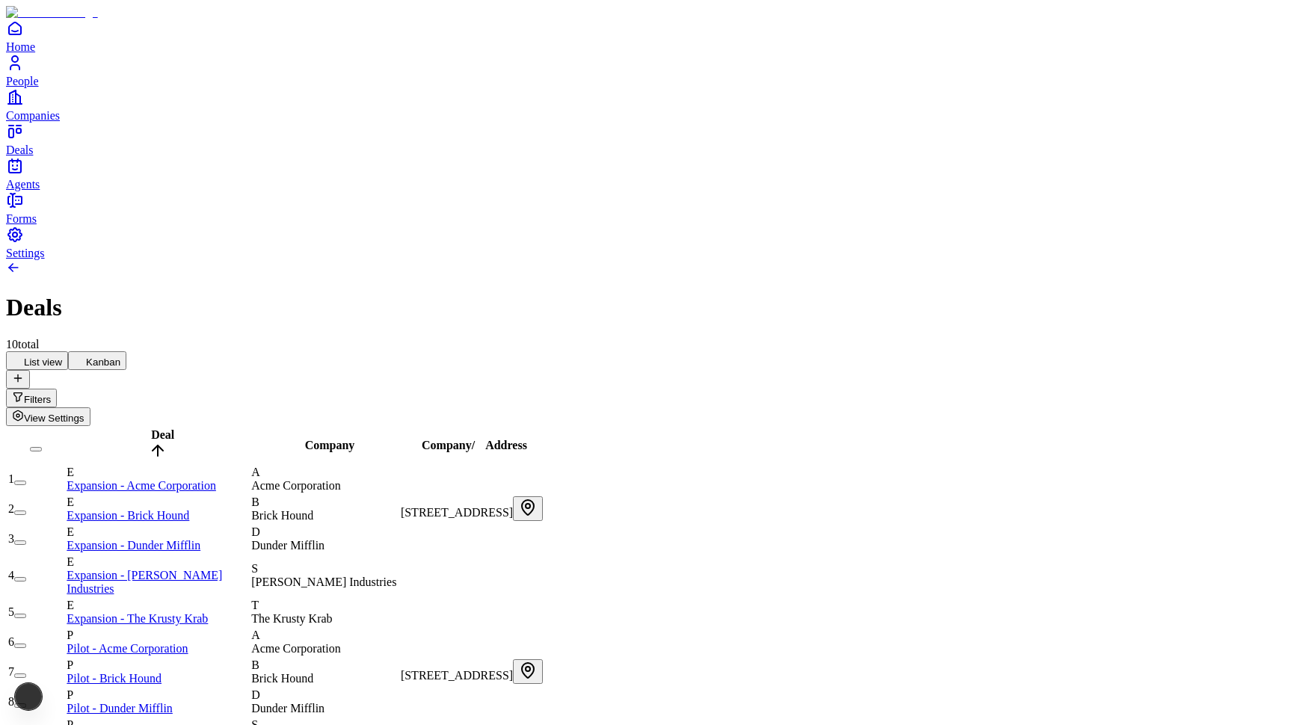
click at [151, 428] on span "Deal" at bounding box center [162, 434] width 23 height 13
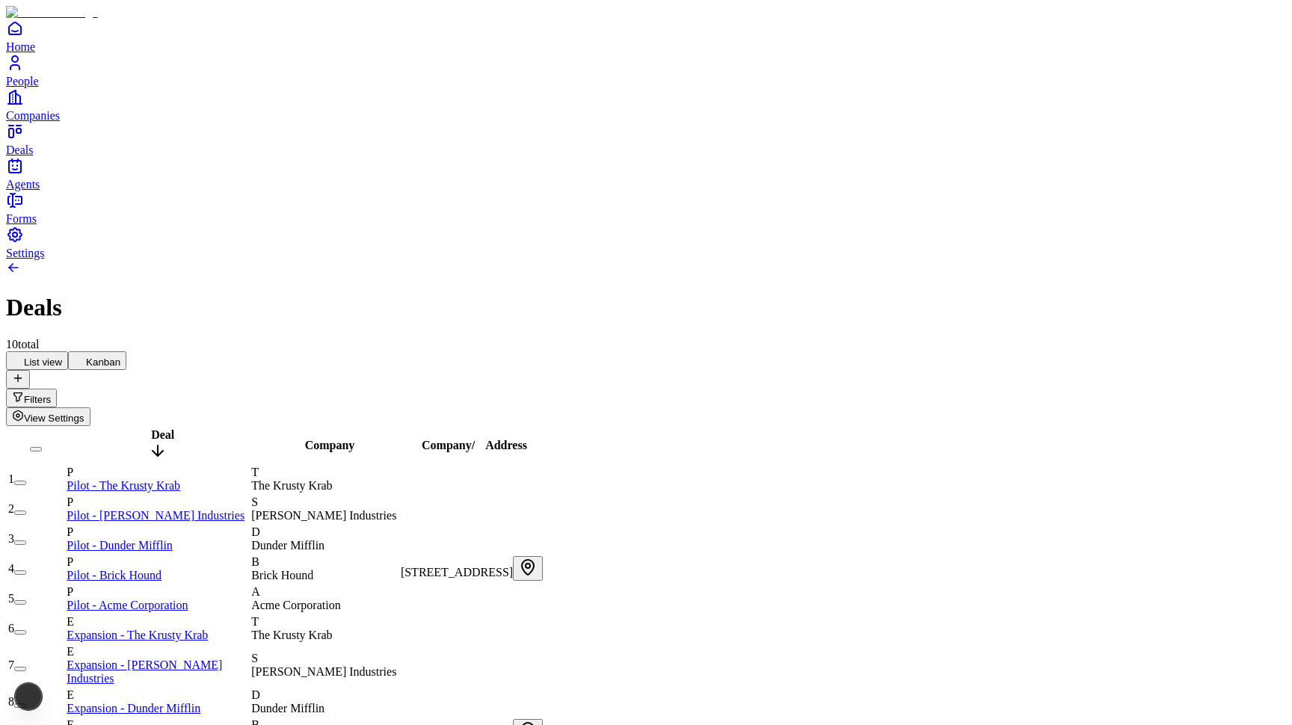
click at [151, 428] on span "Deal" at bounding box center [162, 434] width 23 height 13
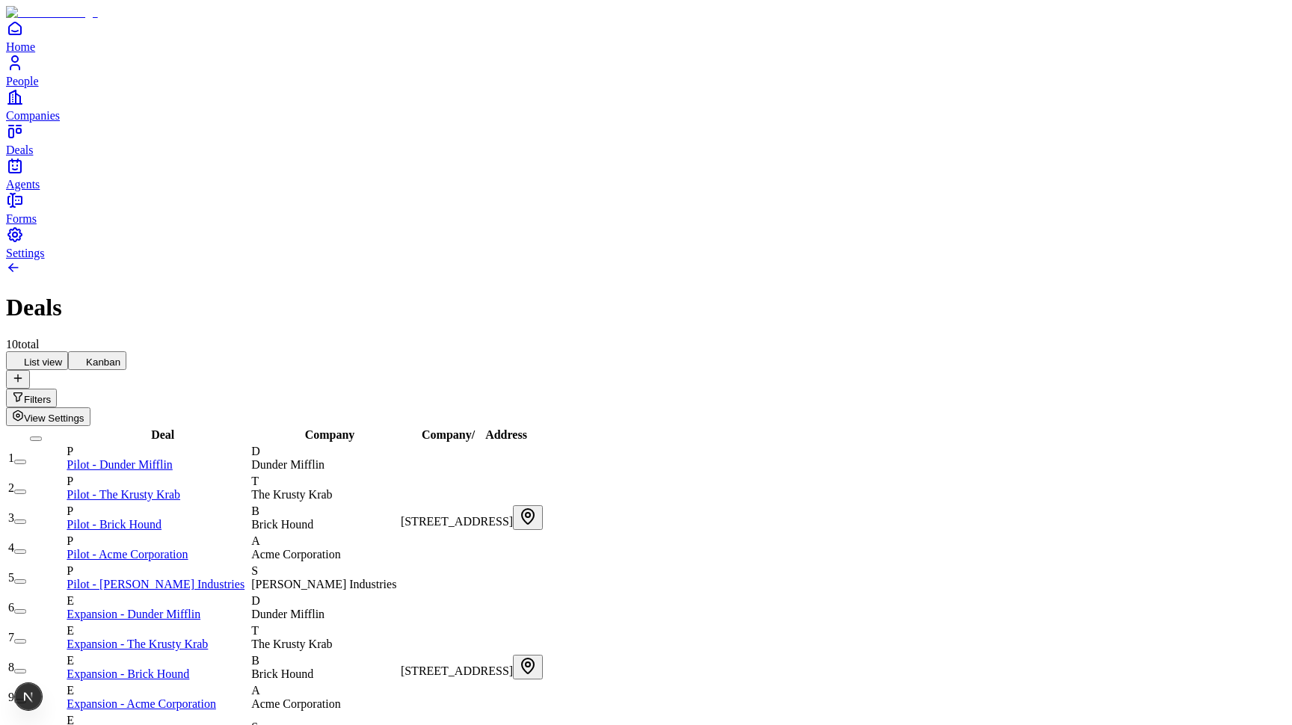
click at [527, 428] on span "Address" at bounding box center [506, 434] width 42 height 13
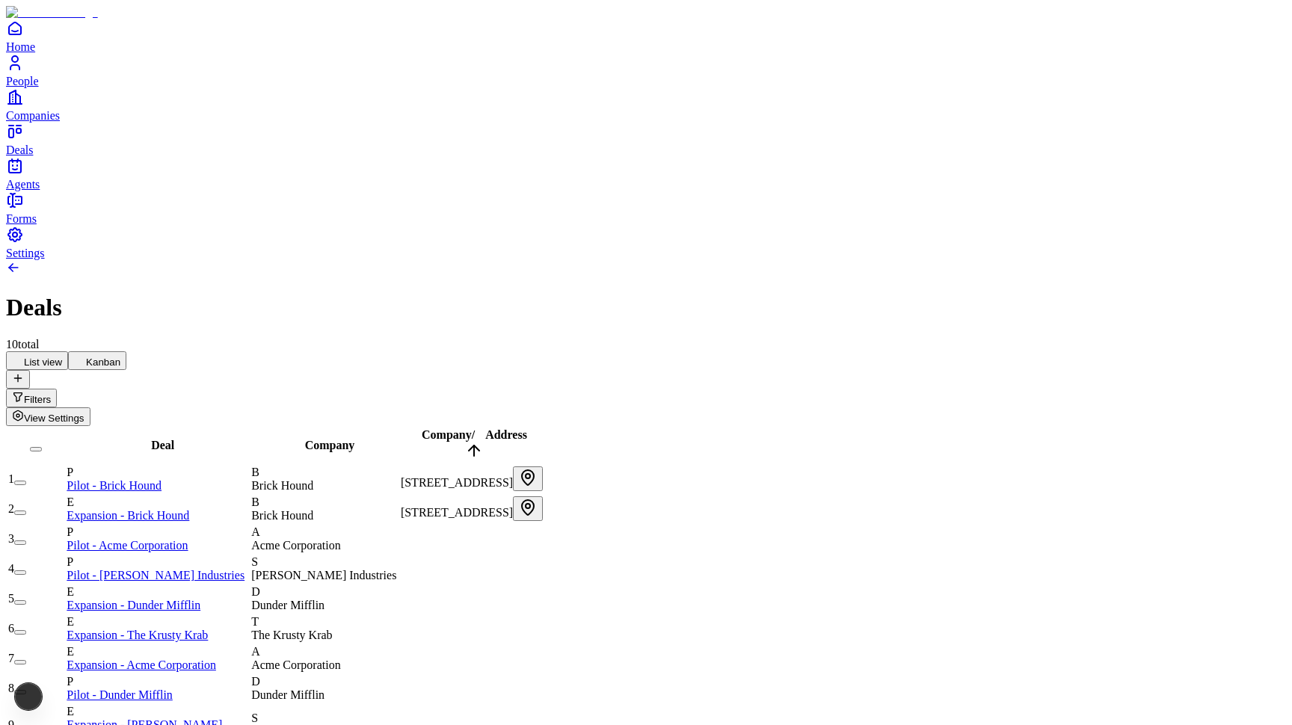
click at [610, 338] on div "10 total" at bounding box center [646, 344] width 1280 height 13
click at [126, 351] on button "Kanban" at bounding box center [97, 360] width 58 height 19
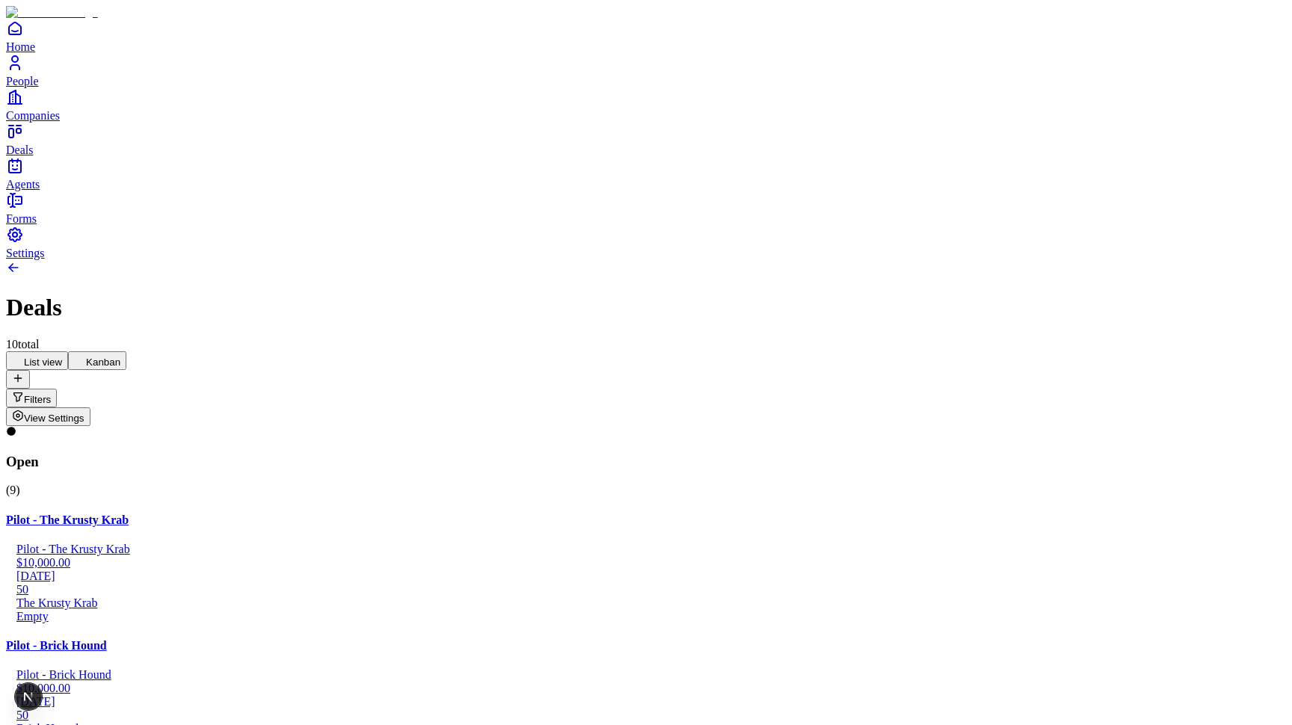
click at [68, 351] on button "List view" at bounding box center [37, 360] width 62 height 19
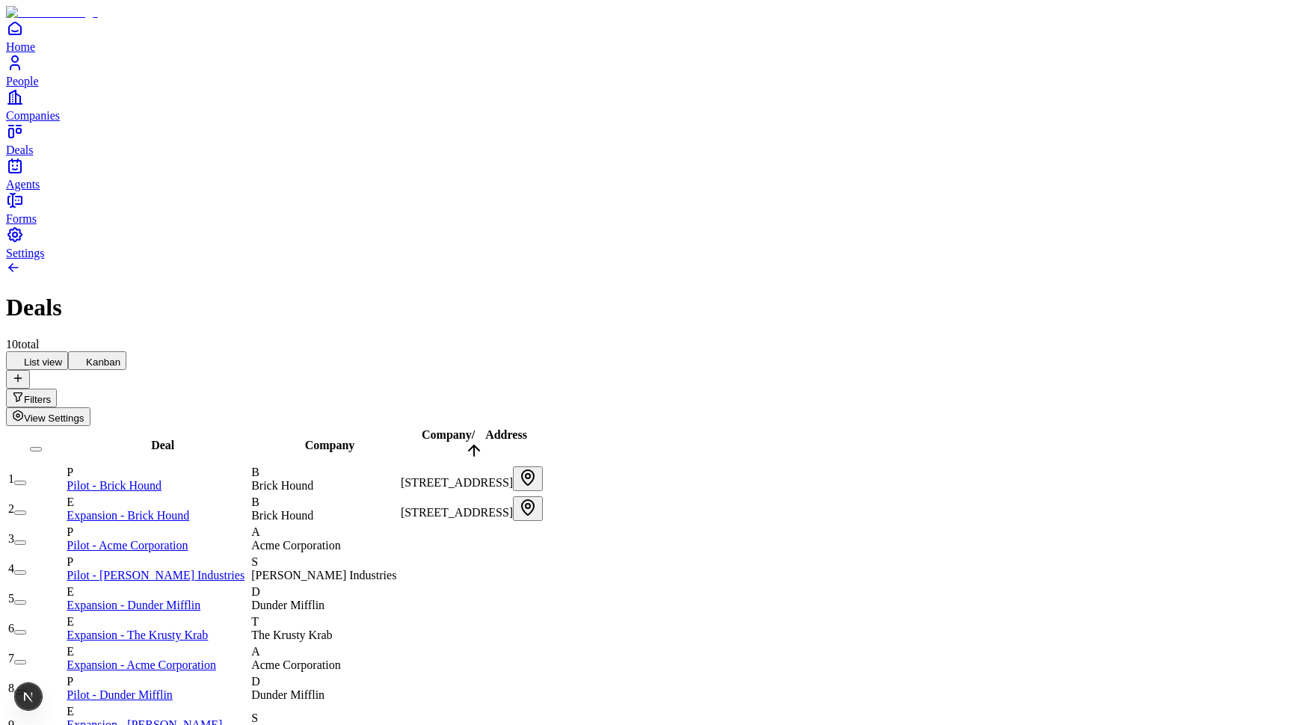
click at [126, 351] on button "Kanban" at bounding box center [97, 360] width 58 height 19
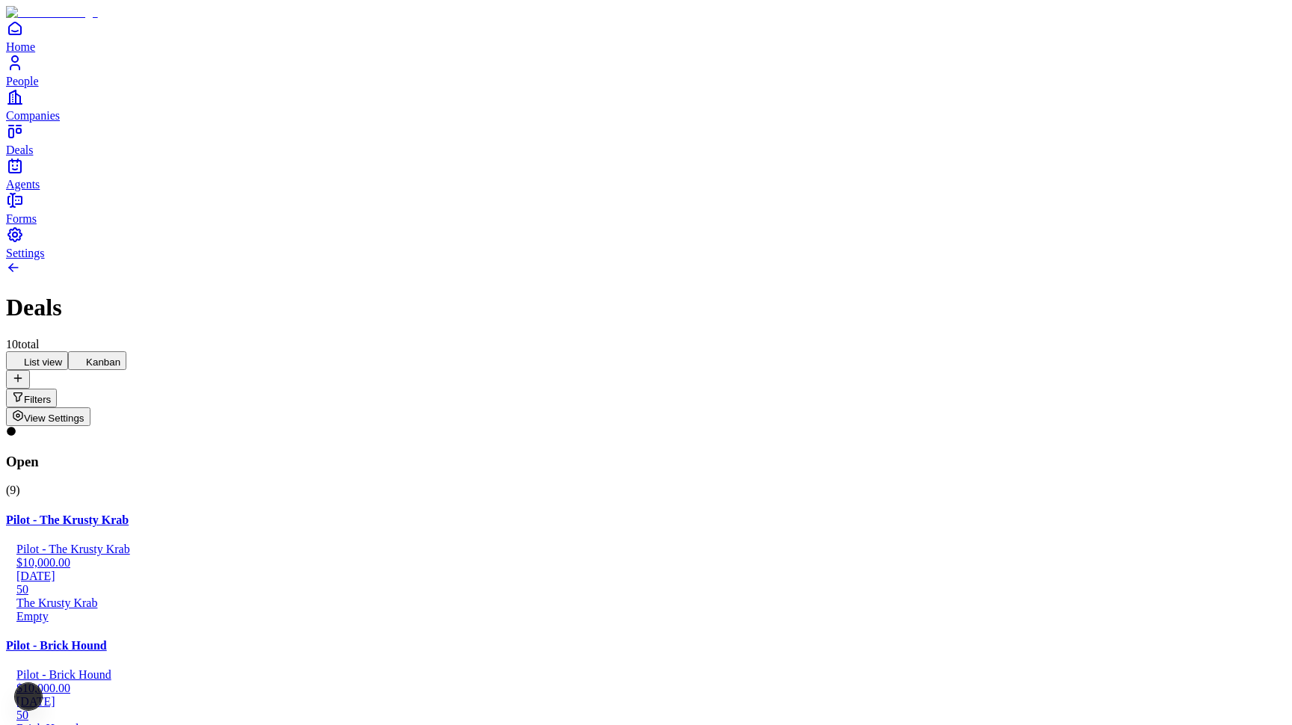
click at [68, 351] on button "List view" at bounding box center [37, 360] width 62 height 19
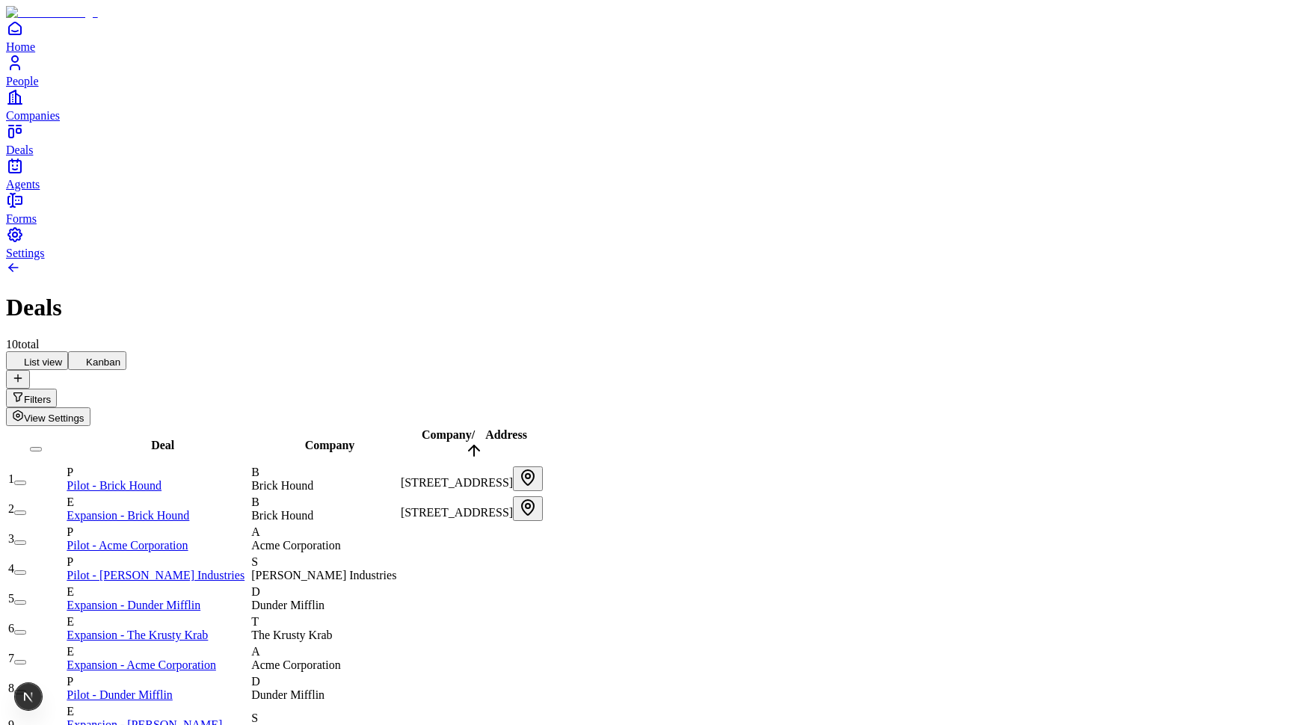
click at [126, 351] on button "Kanban" at bounding box center [97, 360] width 58 height 19
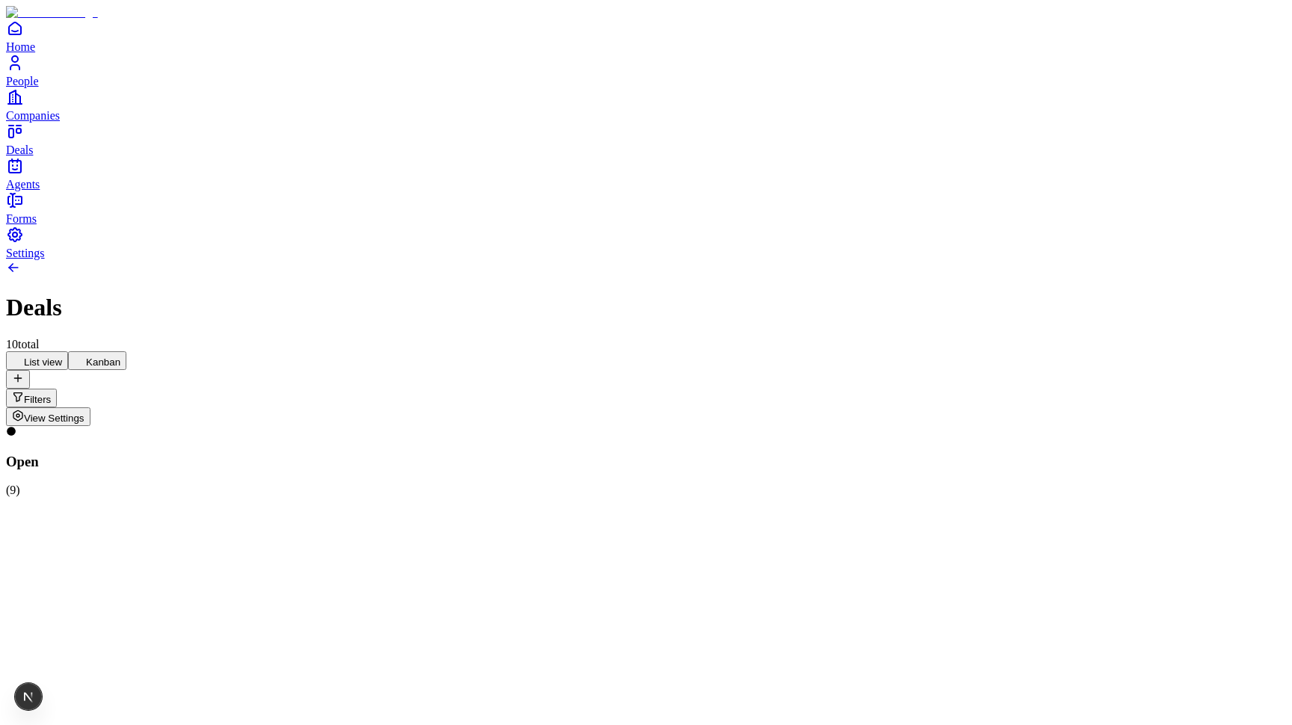
click at [68, 351] on button "List view" at bounding box center [37, 360] width 62 height 19
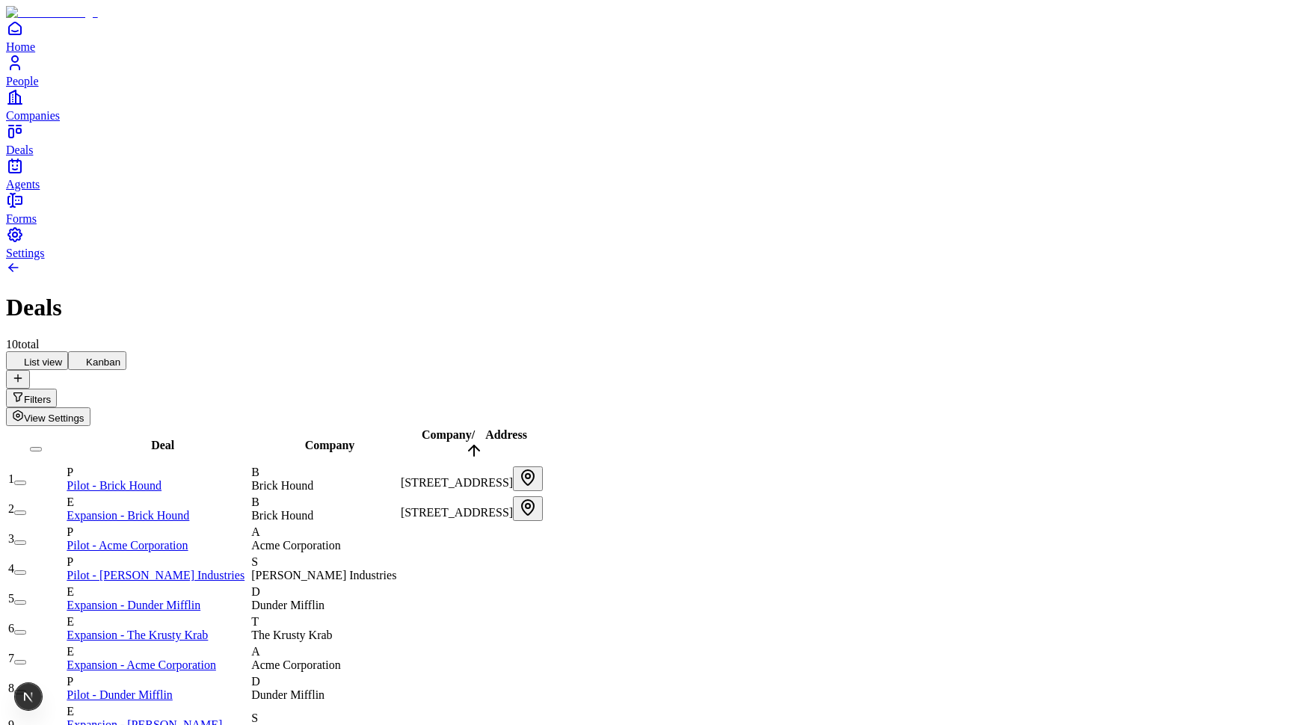
click at [126, 351] on button "Kanban" at bounding box center [97, 360] width 58 height 19
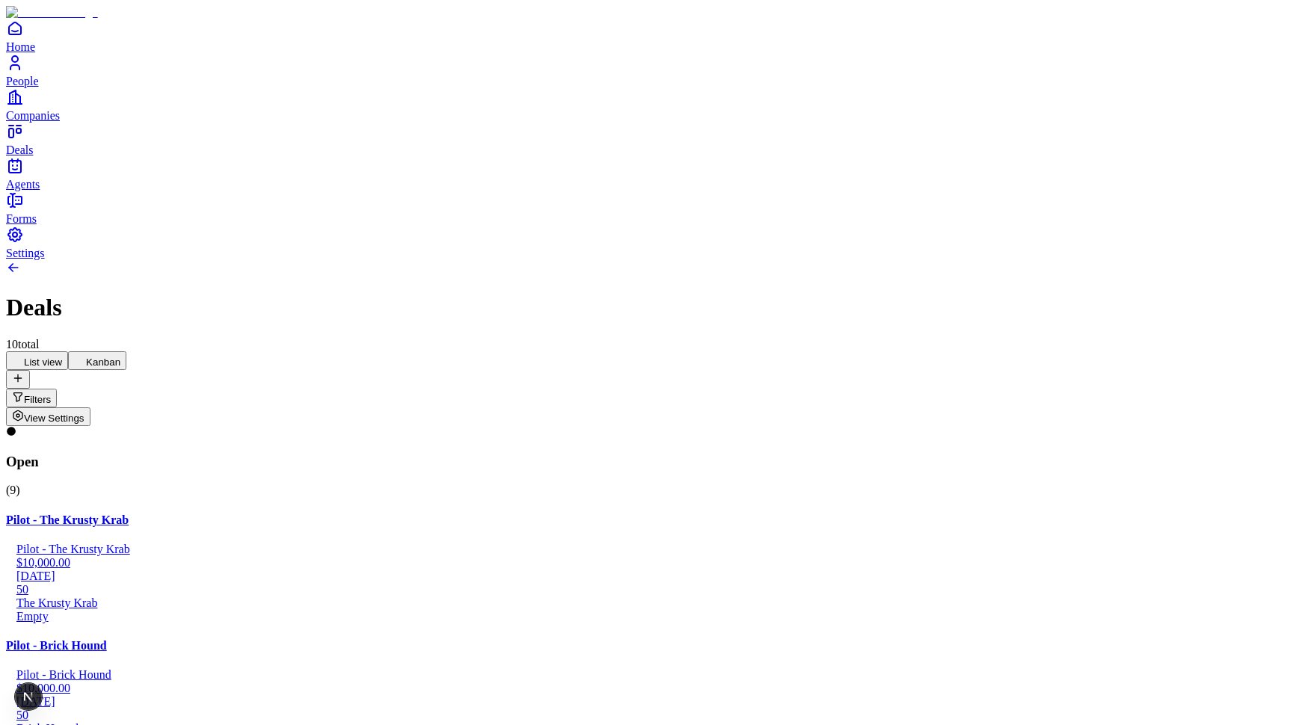
click at [68, 351] on button "List view" at bounding box center [37, 360] width 62 height 19
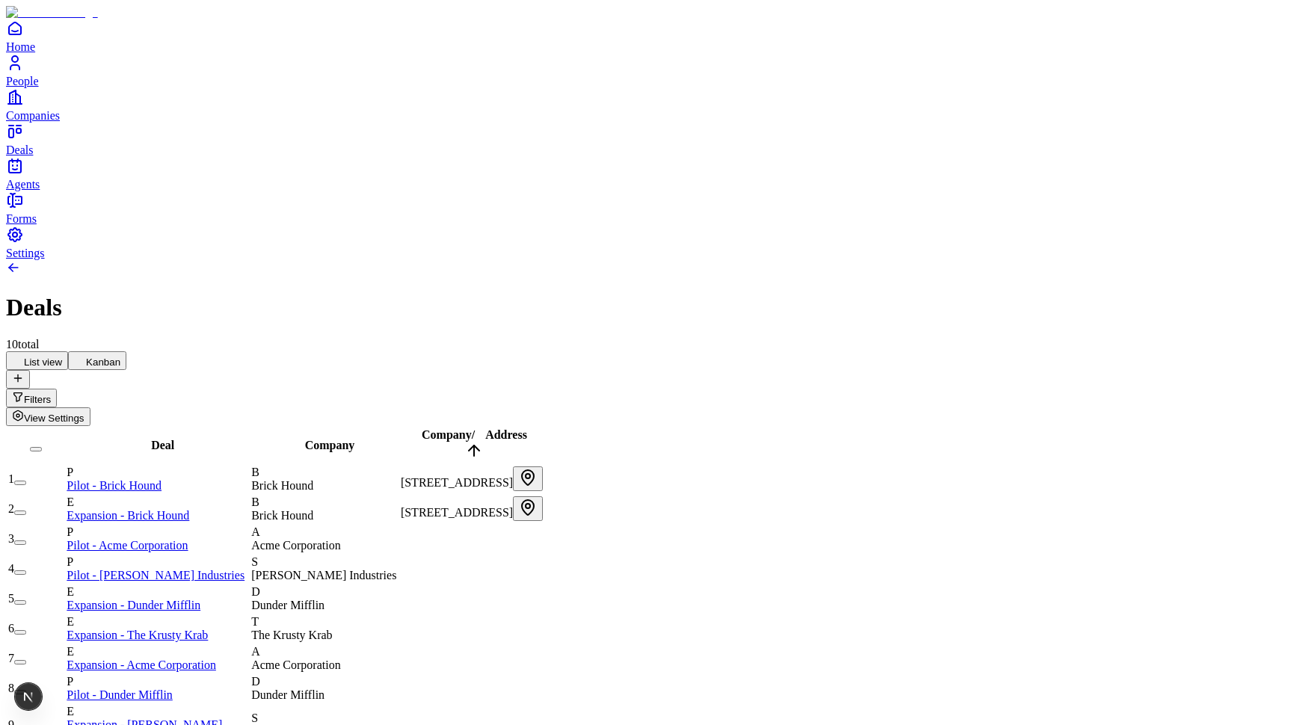
click at [126, 351] on button "Kanban" at bounding box center [97, 360] width 58 height 19
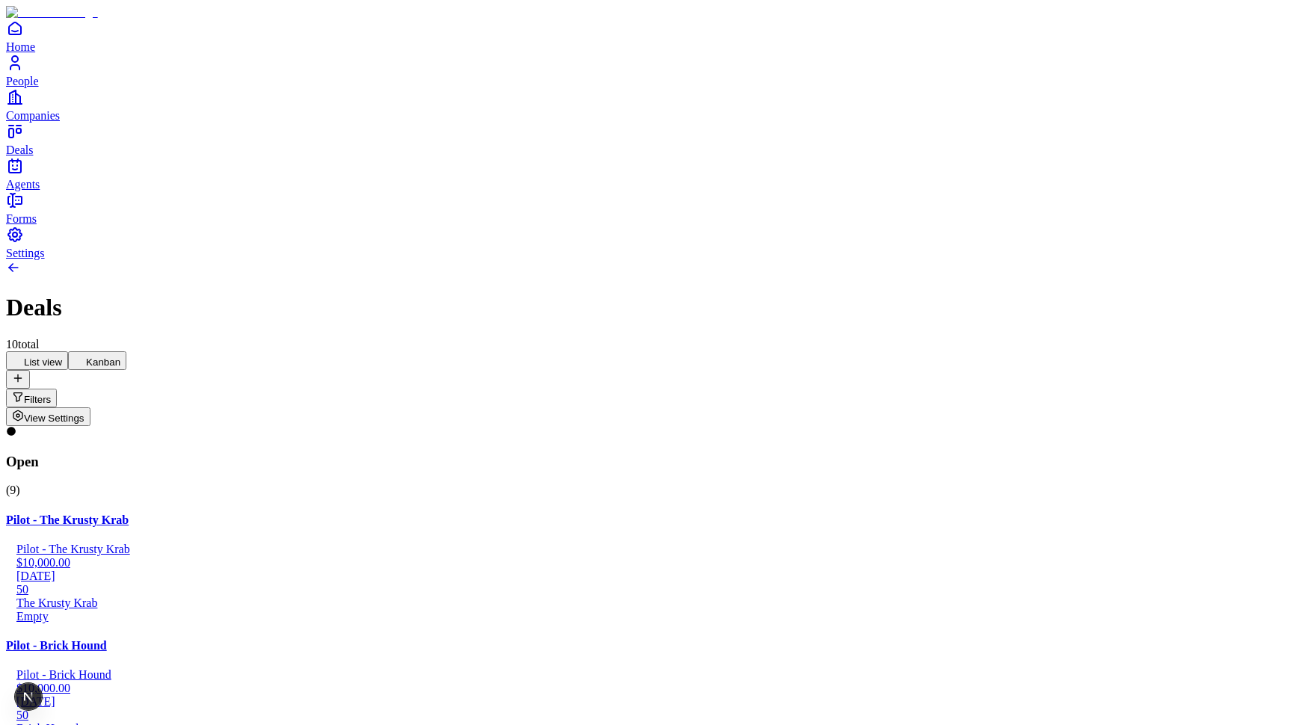
click at [105, 351] on div "List view Kanban Filters View Settings" at bounding box center [646, 388] width 1280 height 75
click at [68, 351] on button "List view" at bounding box center [37, 360] width 62 height 19
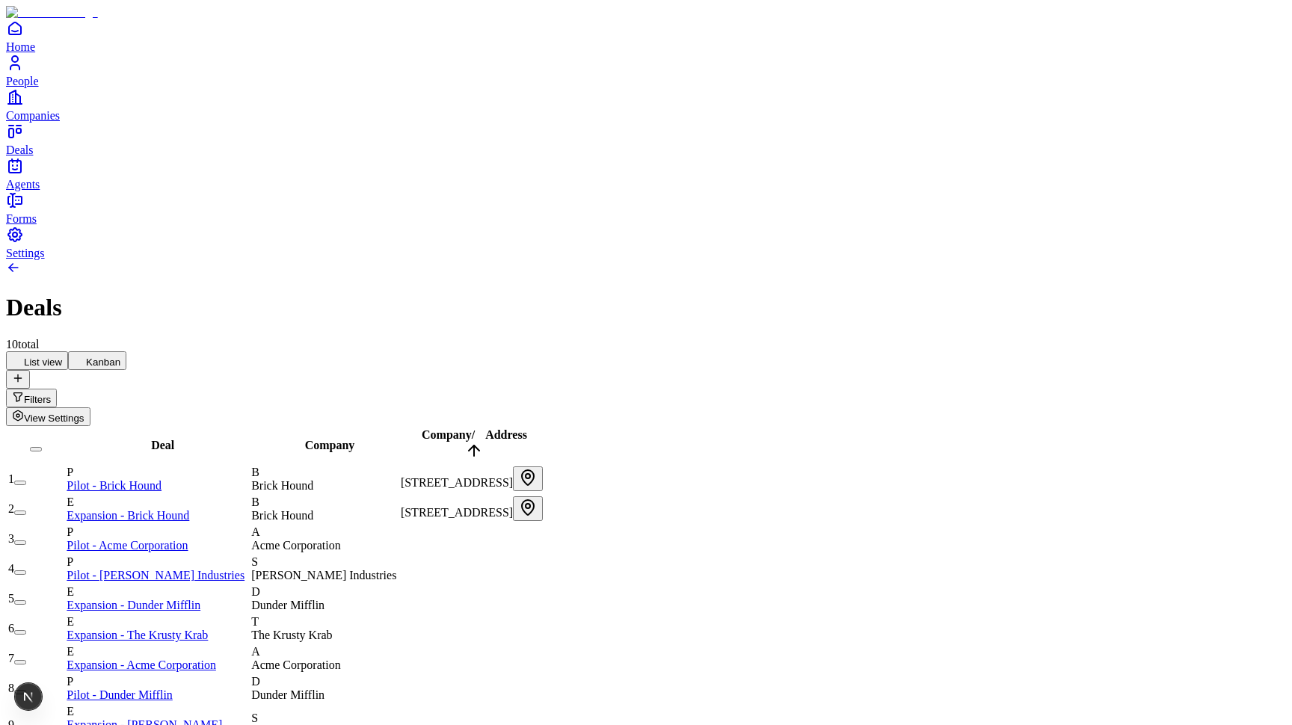
click at [126, 351] on button "Kanban" at bounding box center [97, 360] width 58 height 19
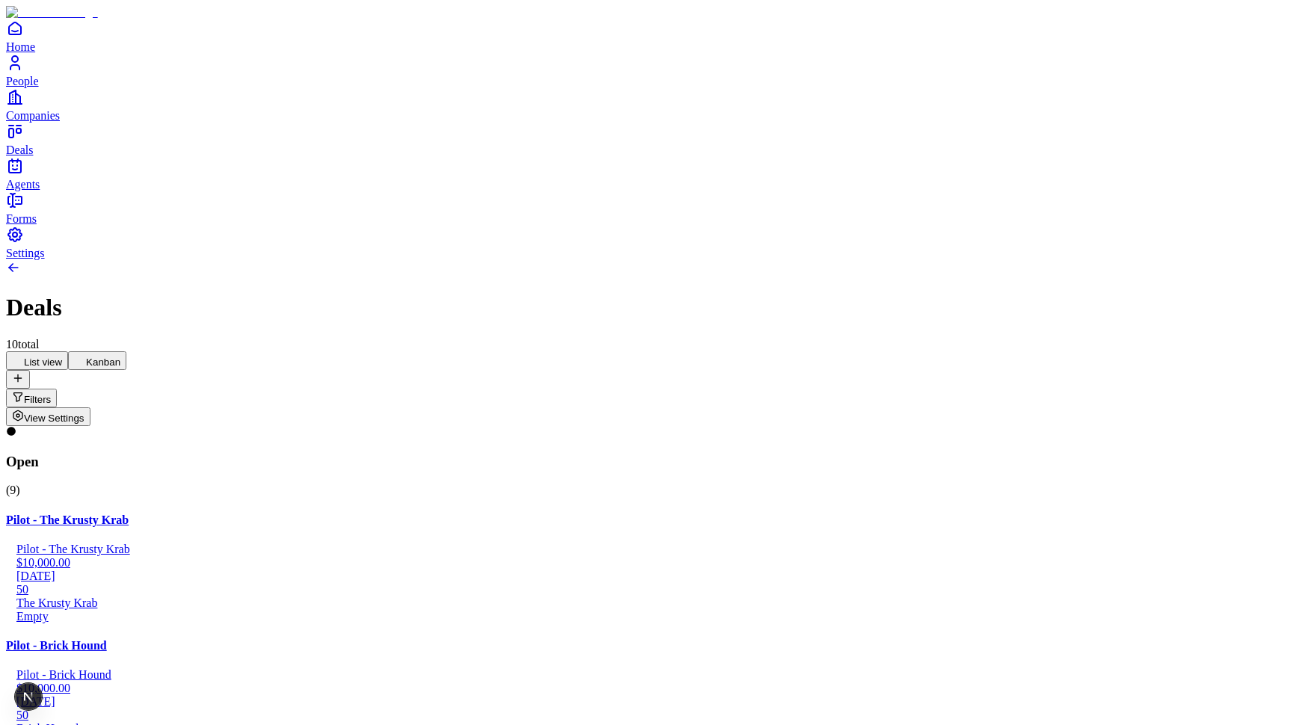
click at [68, 351] on button "List view" at bounding box center [37, 360] width 62 height 19
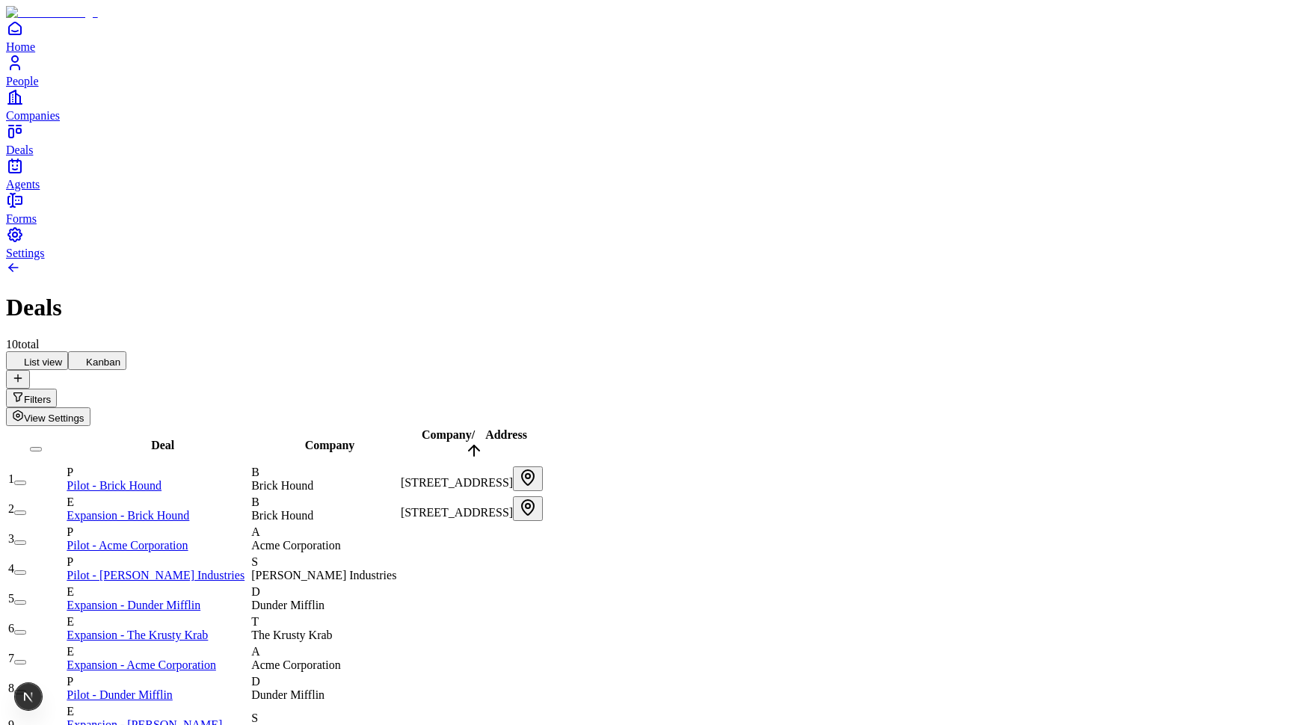
click at [86, 354] on icon at bounding box center [80, 360] width 12 height 12
drag, startPoint x: 1185, startPoint y: 463, endPoint x: 185, endPoint y: 125, distance: 1055.2
click at [126, 351] on button "Kanban" at bounding box center [97, 360] width 58 height 19
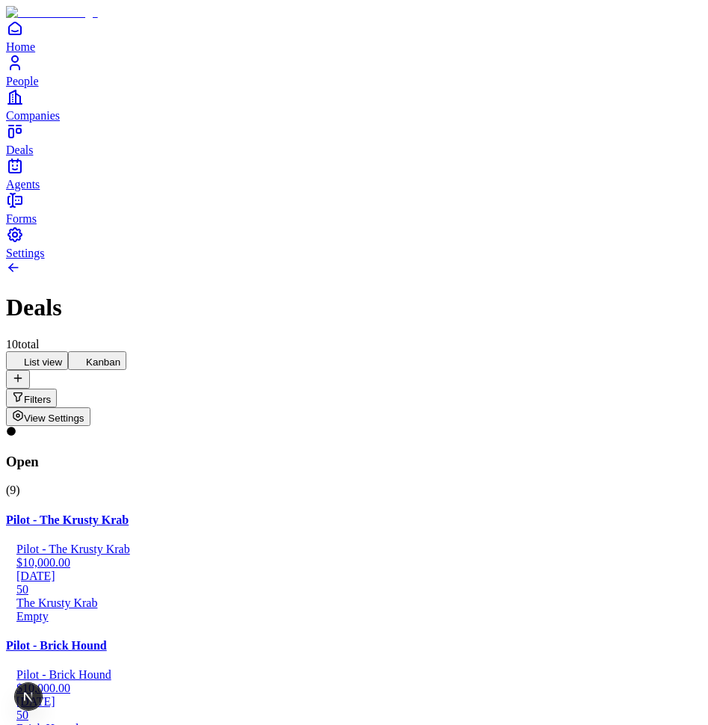
drag, startPoint x: 437, startPoint y: 327, endPoint x: 358, endPoint y: 198, distance: 151.3
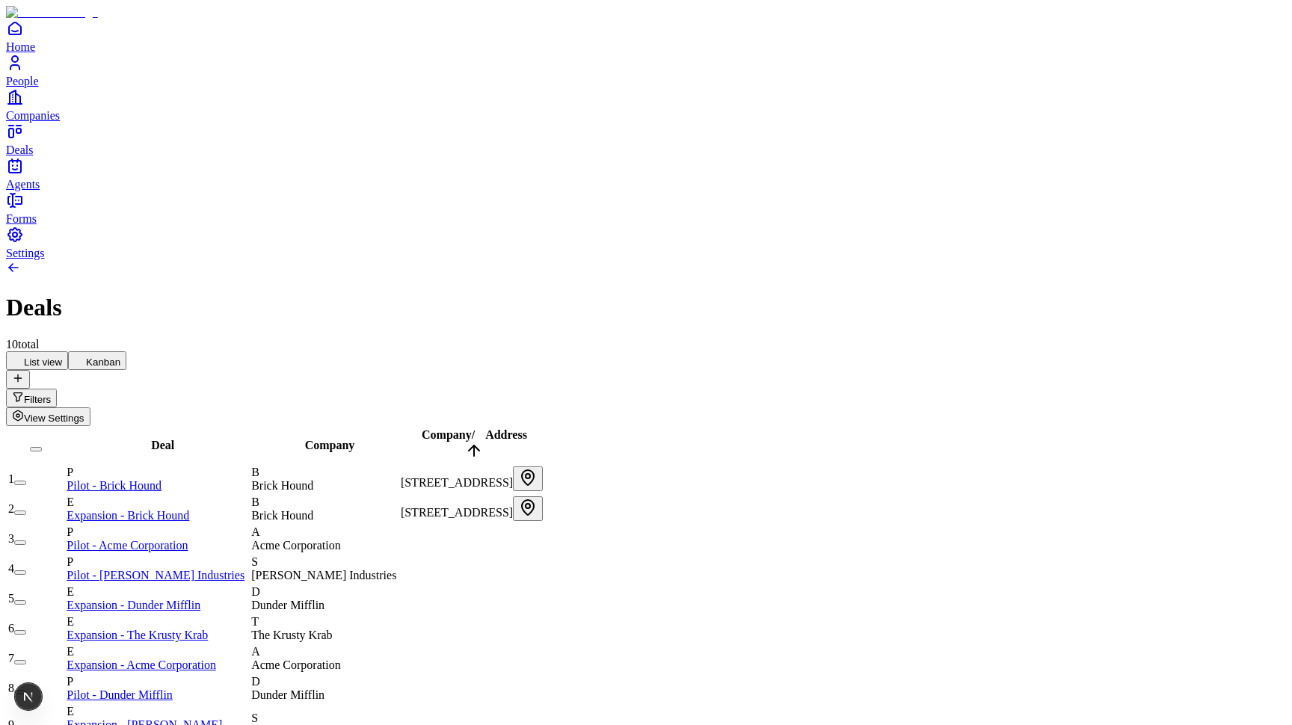
click at [126, 351] on button "Kanban" at bounding box center [97, 360] width 58 height 19
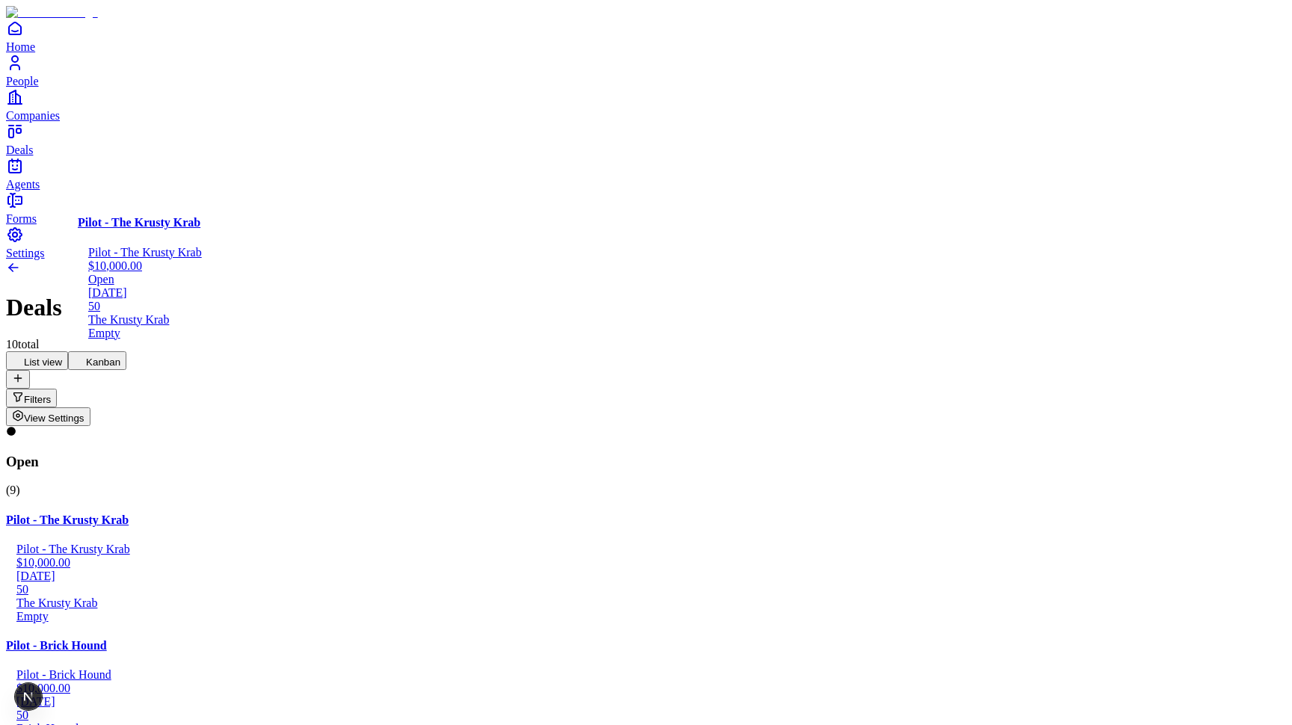
drag, startPoint x: 196, startPoint y: 245, endPoint x: 205, endPoint y: 274, distance: 29.8
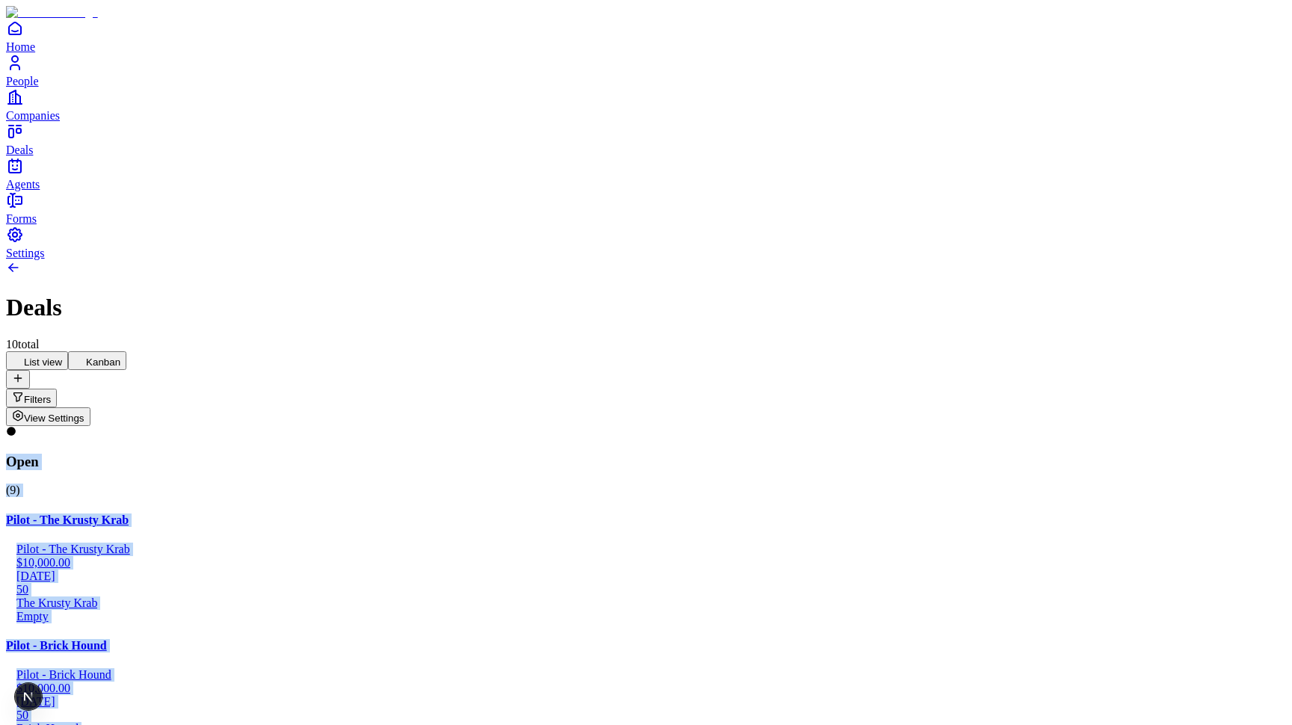
drag, startPoint x: 205, startPoint y: 397, endPoint x: 225, endPoint y: 360, distance: 41.8
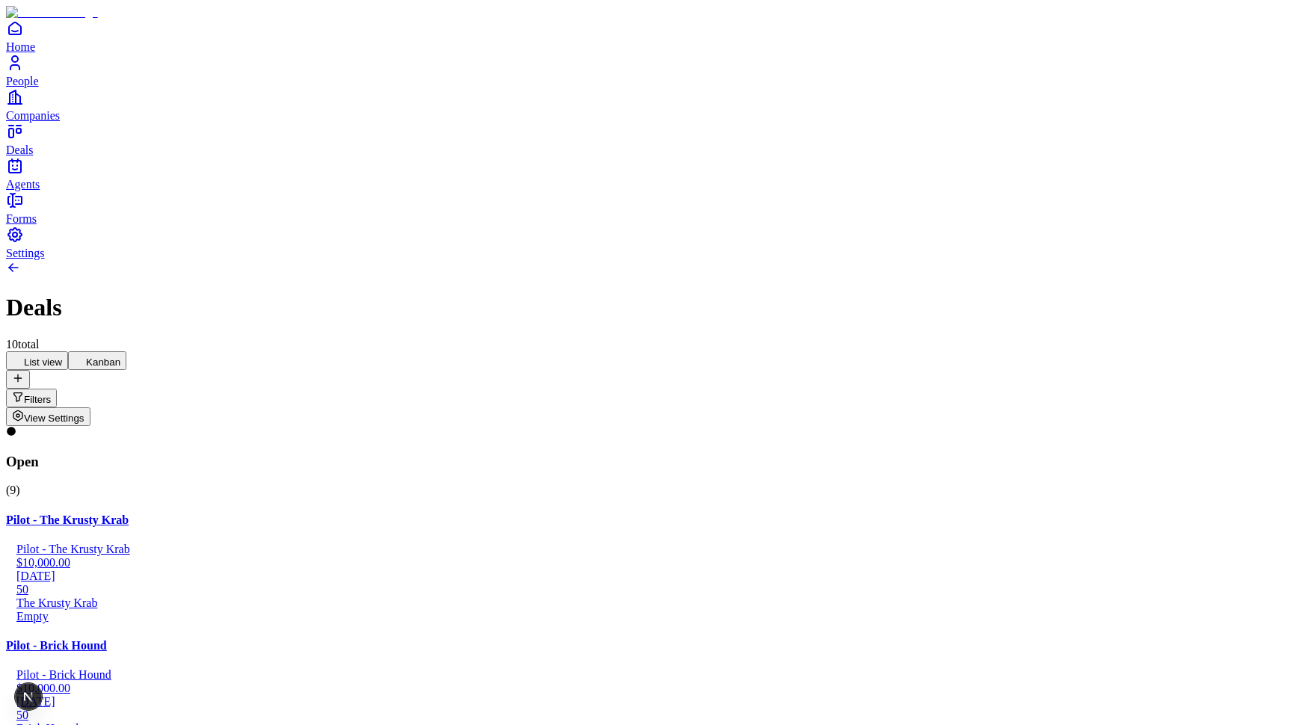
drag, startPoint x: 224, startPoint y: 404, endPoint x: 452, endPoint y: 404, distance: 228.0
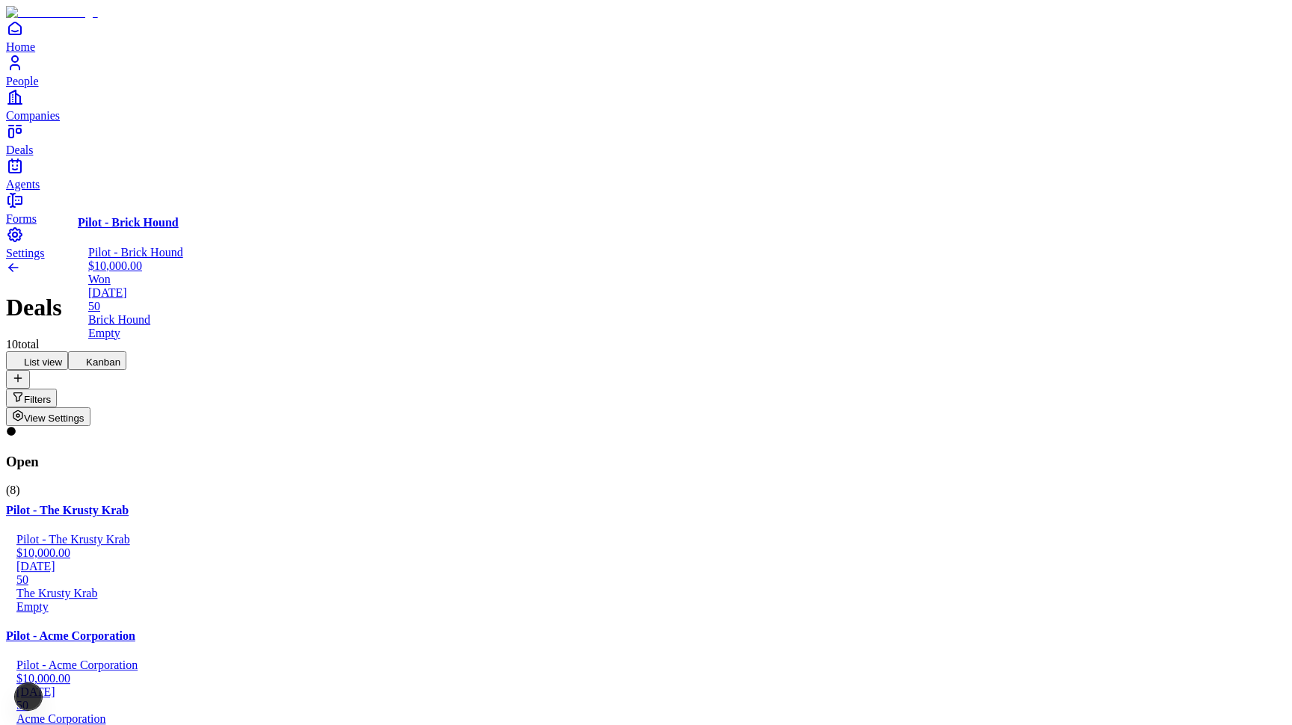
drag, startPoint x: 512, startPoint y: 276, endPoint x: 307, endPoint y: 354, distance: 220.1
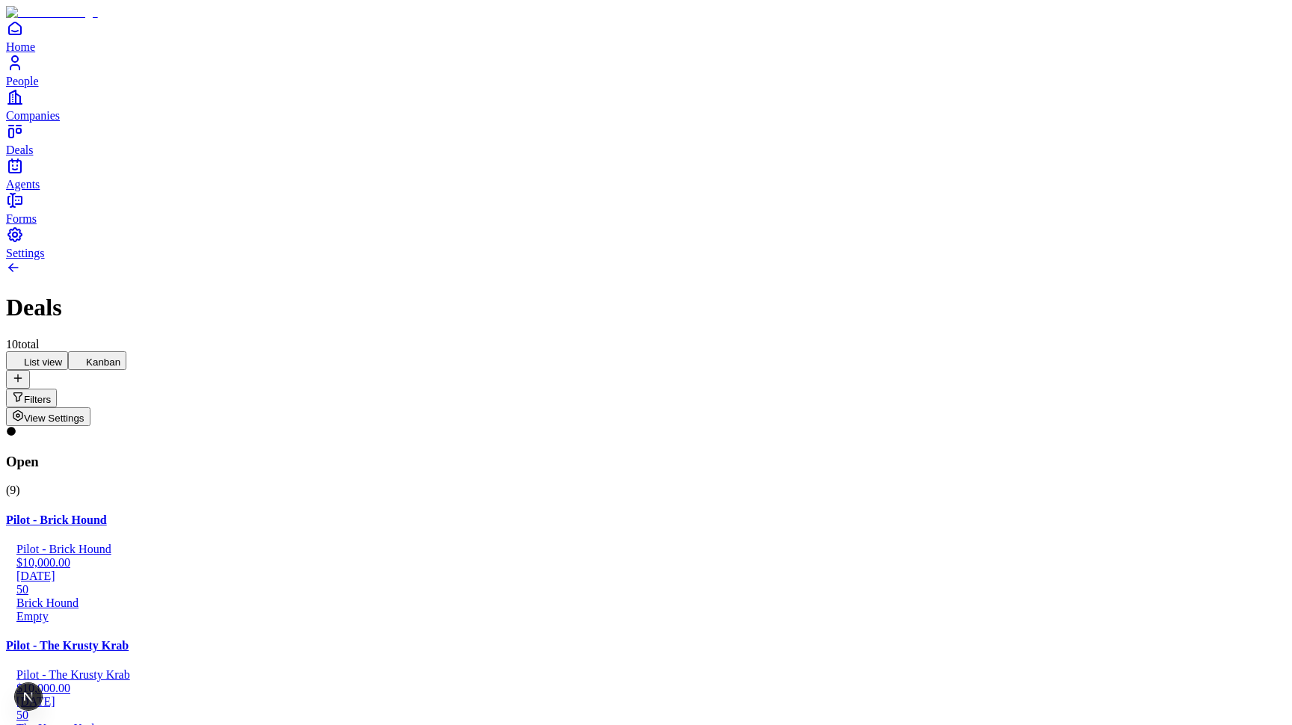
scroll to position [778, 0]
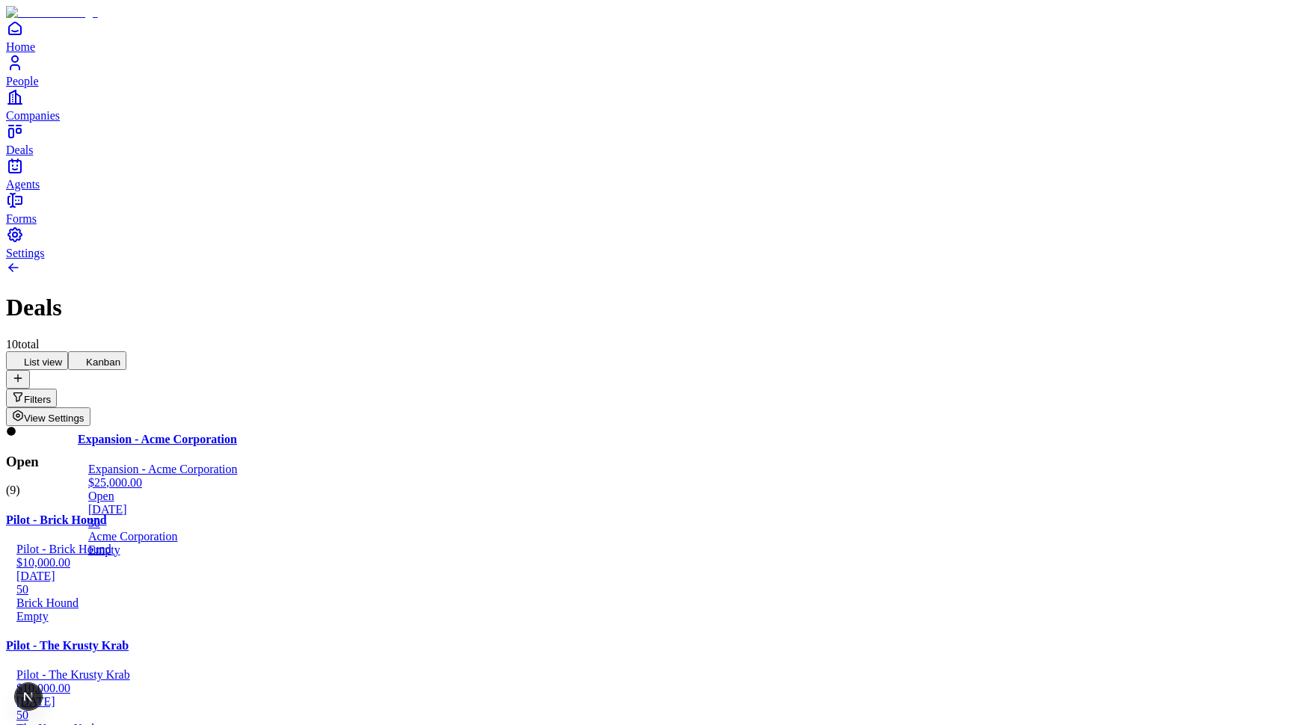
drag, startPoint x: 173, startPoint y: 523, endPoint x: 161, endPoint y: 535, distance: 15.9
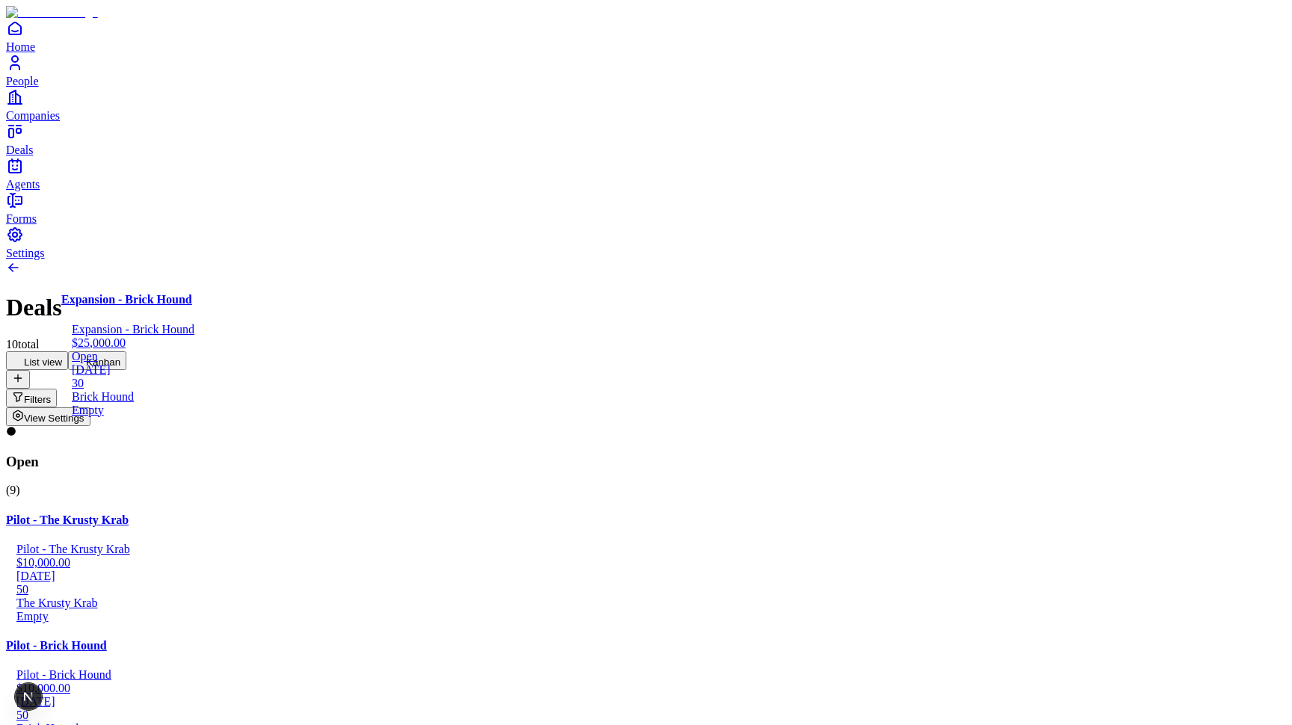
drag, startPoint x: 245, startPoint y: 309, endPoint x: 227, endPoint y: 312, distance: 18.2
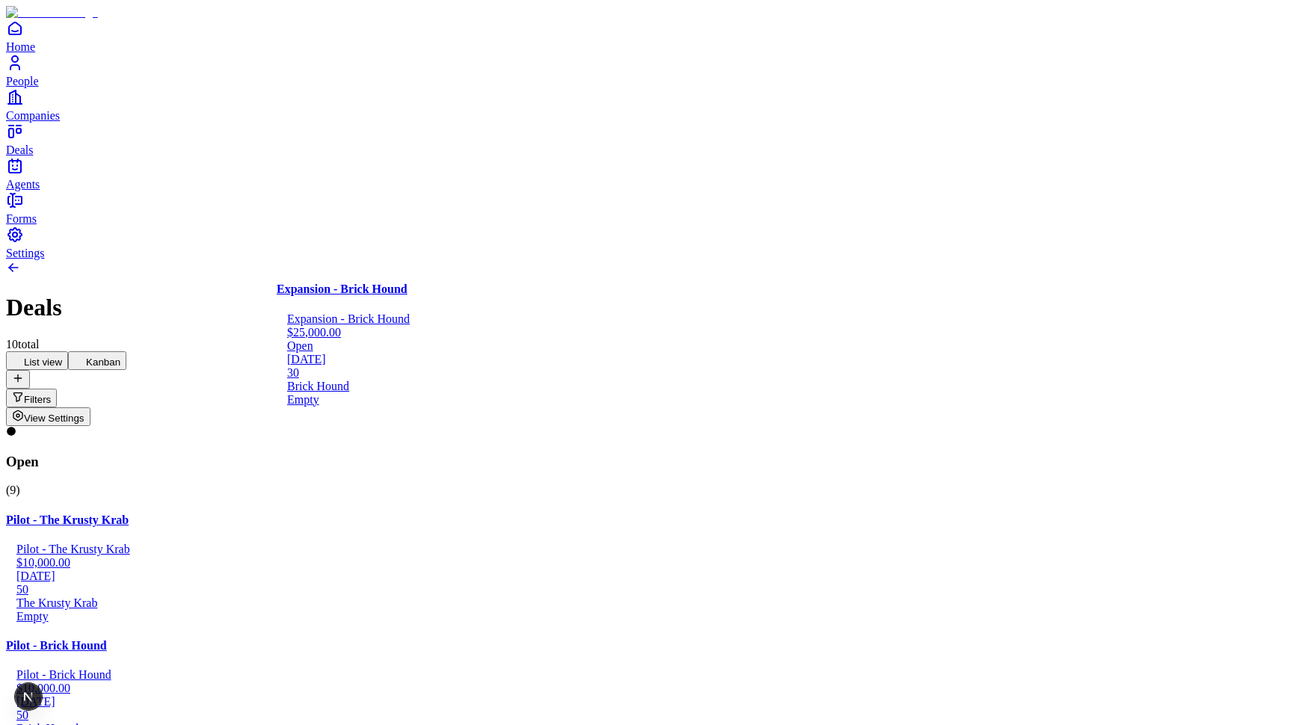
drag, startPoint x: 273, startPoint y: 358, endPoint x: 472, endPoint y: 351, distance: 199.0
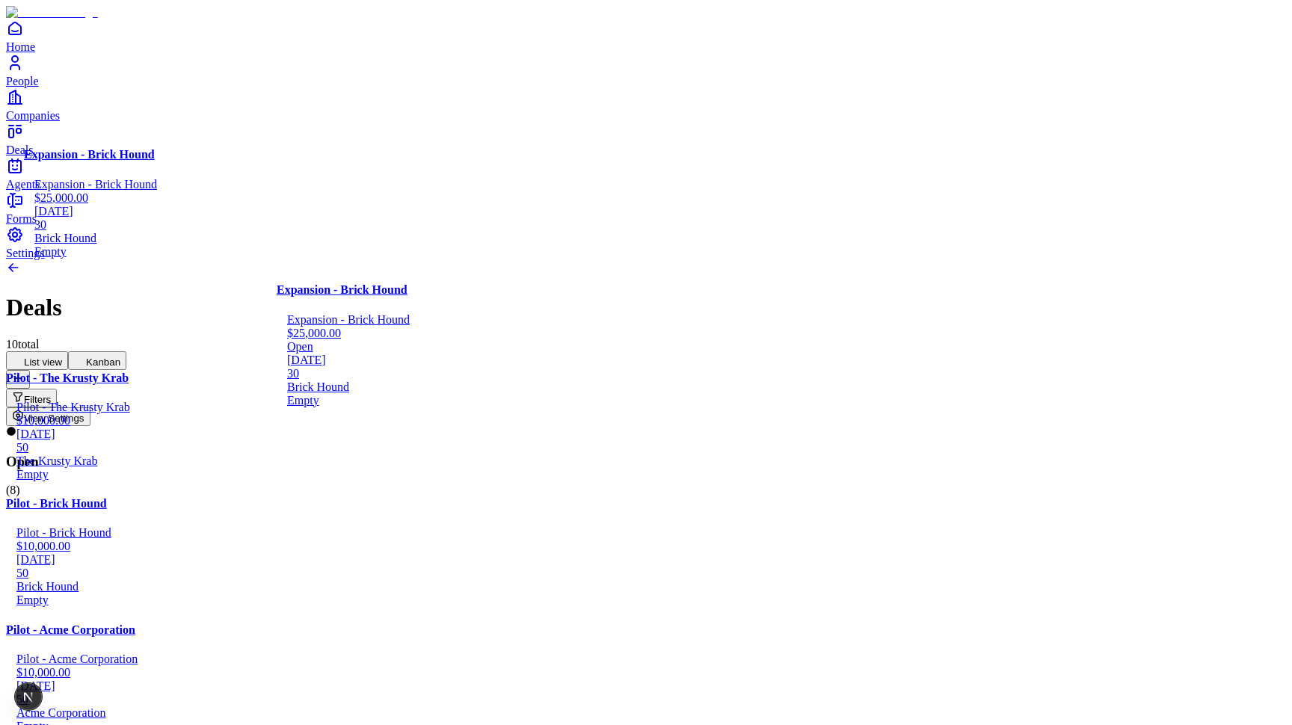
scroll to position [636, 0]
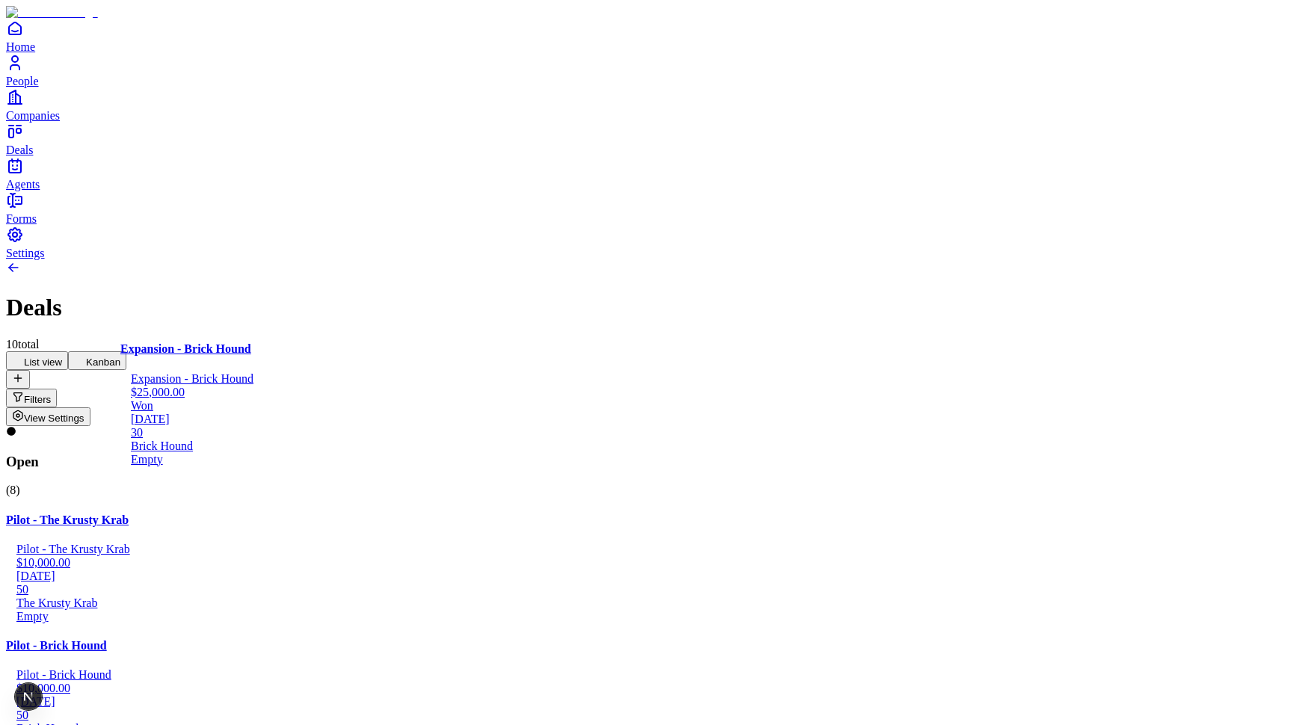
drag, startPoint x: 500, startPoint y: 277, endPoint x: 228, endPoint y: 404, distance: 300.4
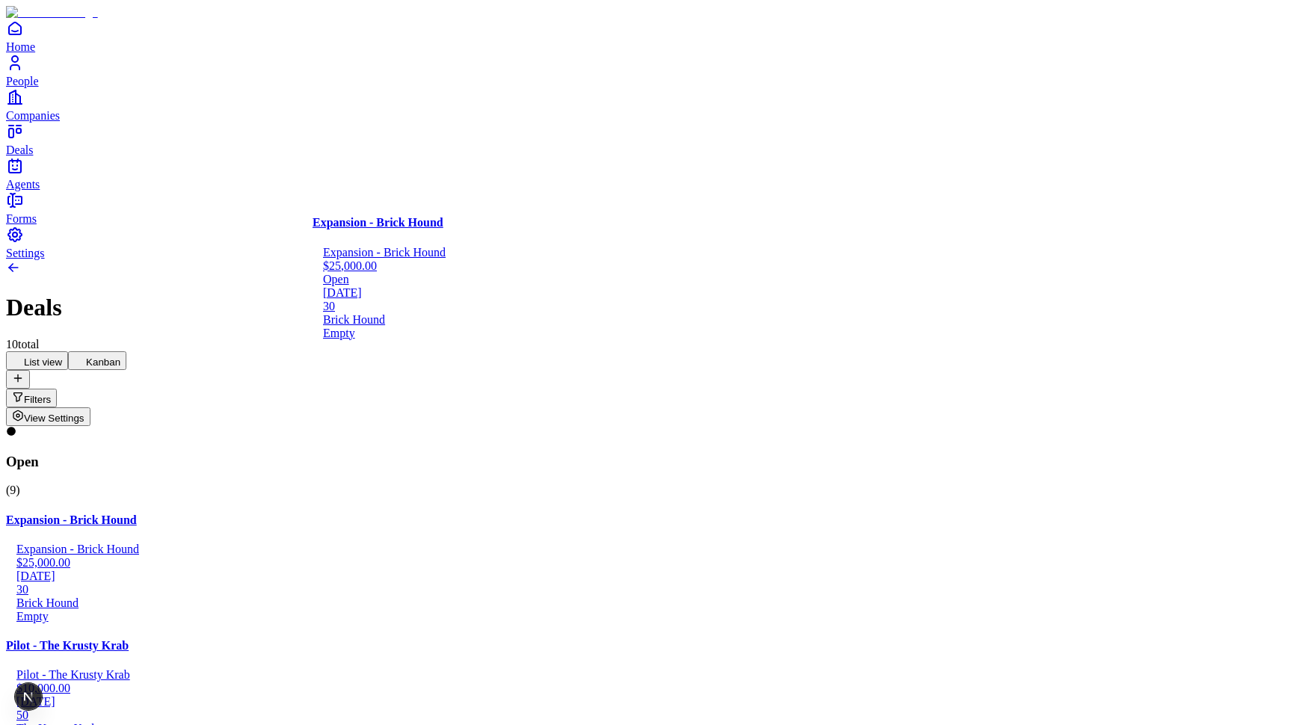
drag, startPoint x: 222, startPoint y: 292, endPoint x: 466, endPoint y: 292, distance: 243.7
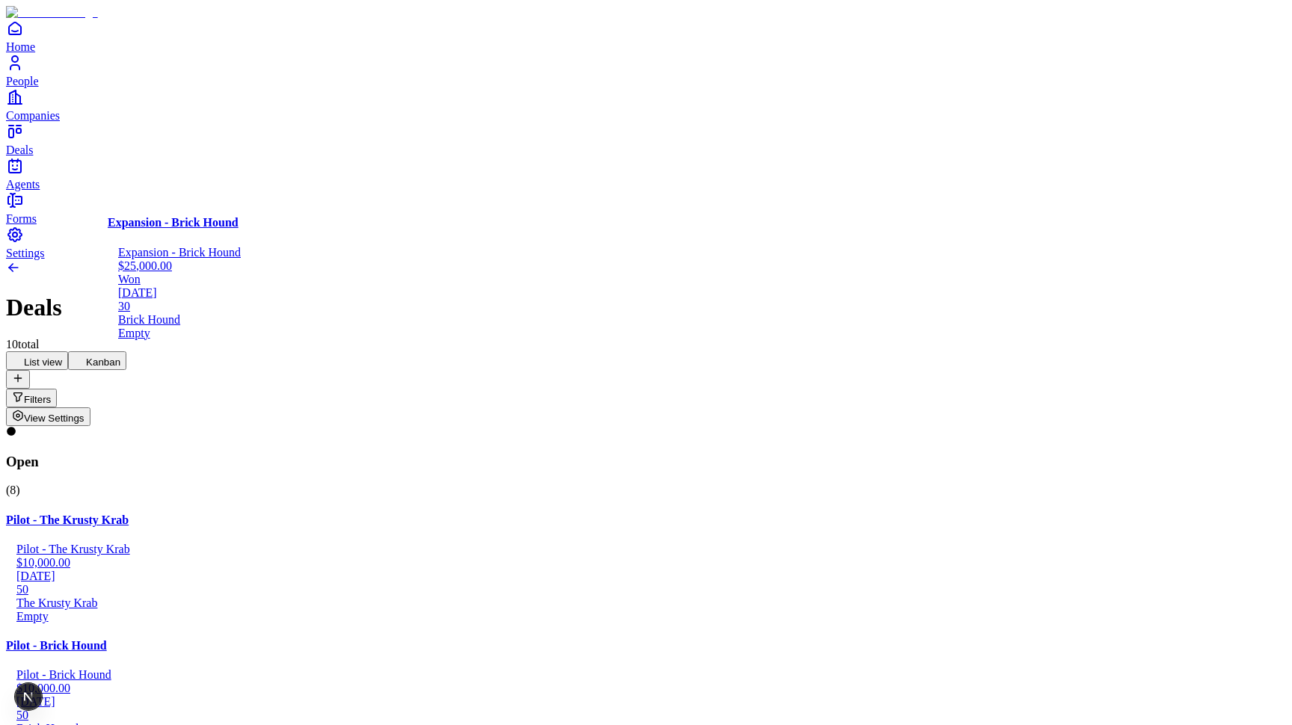
drag, startPoint x: 524, startPoint y: 277, endPoint x: 243, endPoint y: 277, distance: 281.1
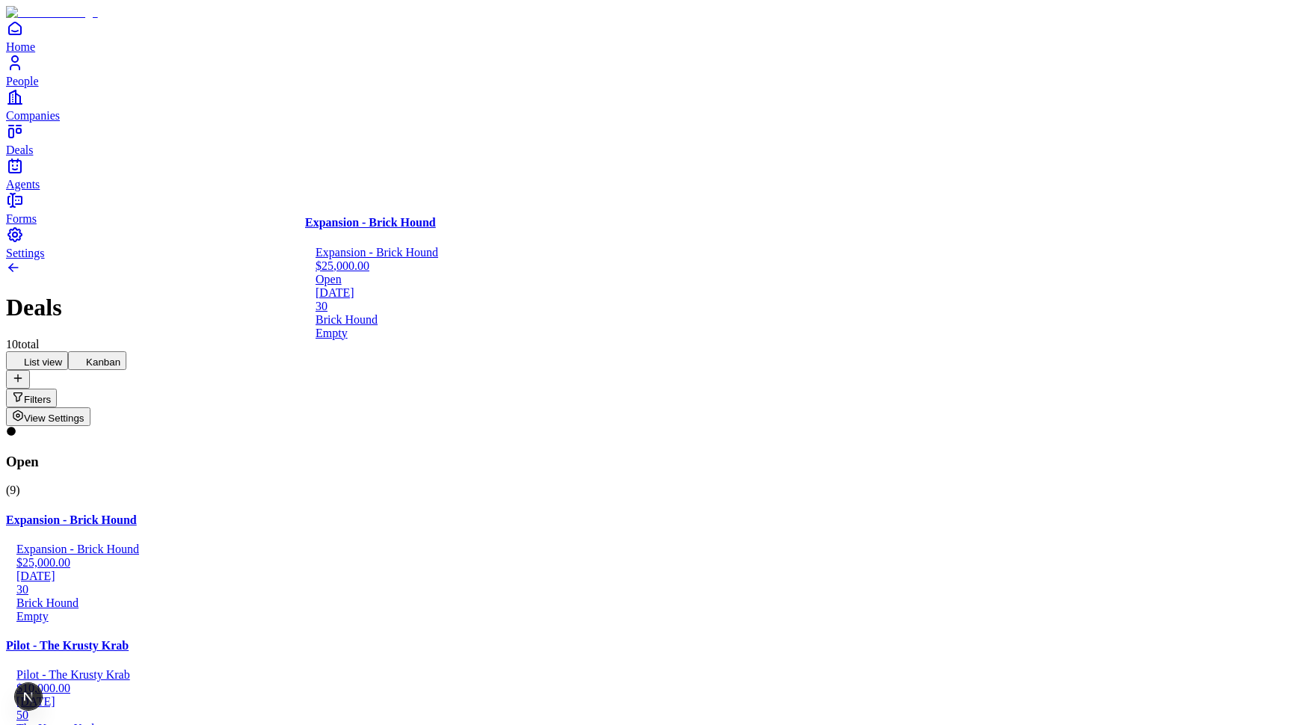
drag, startPoint x: 205, startPoint y: 298, endPoint x: 437, endPoint y: 298, distance: 231.8
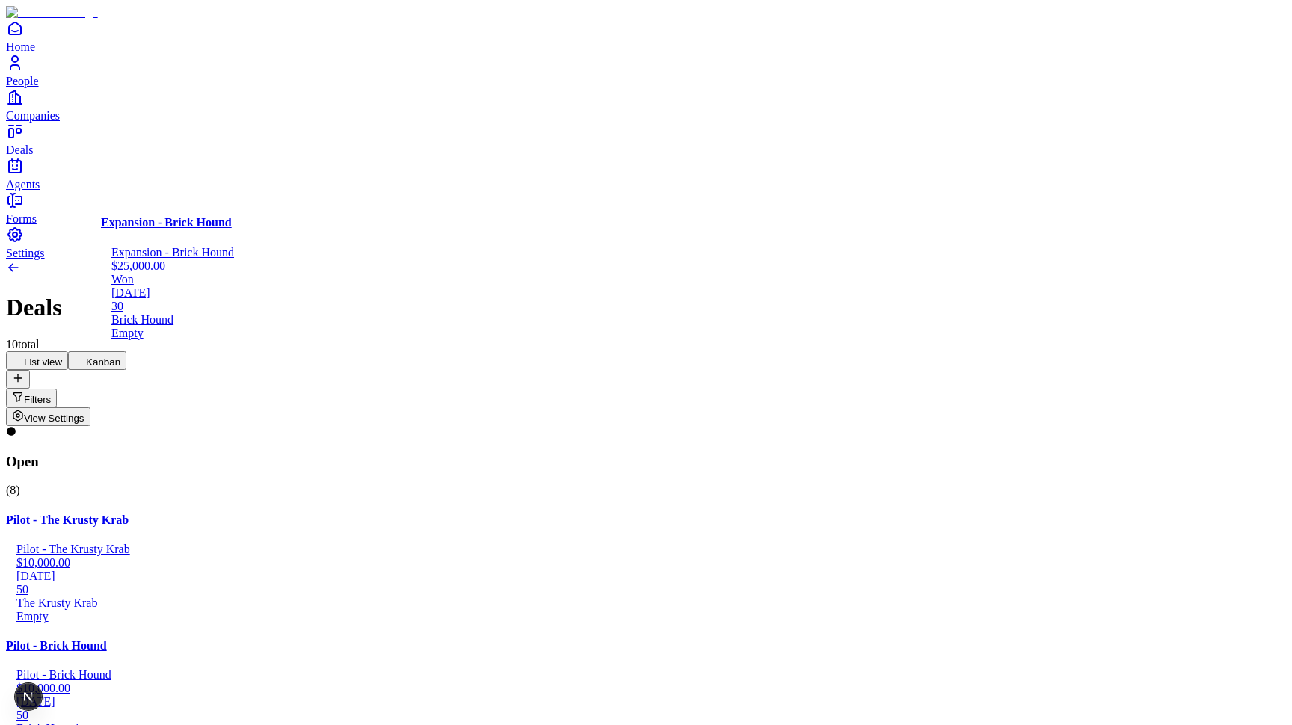
drag, startPoint x: 549, startPoint y: 278, endPoint x: 241, endPoint y: 280, distance: 308.0
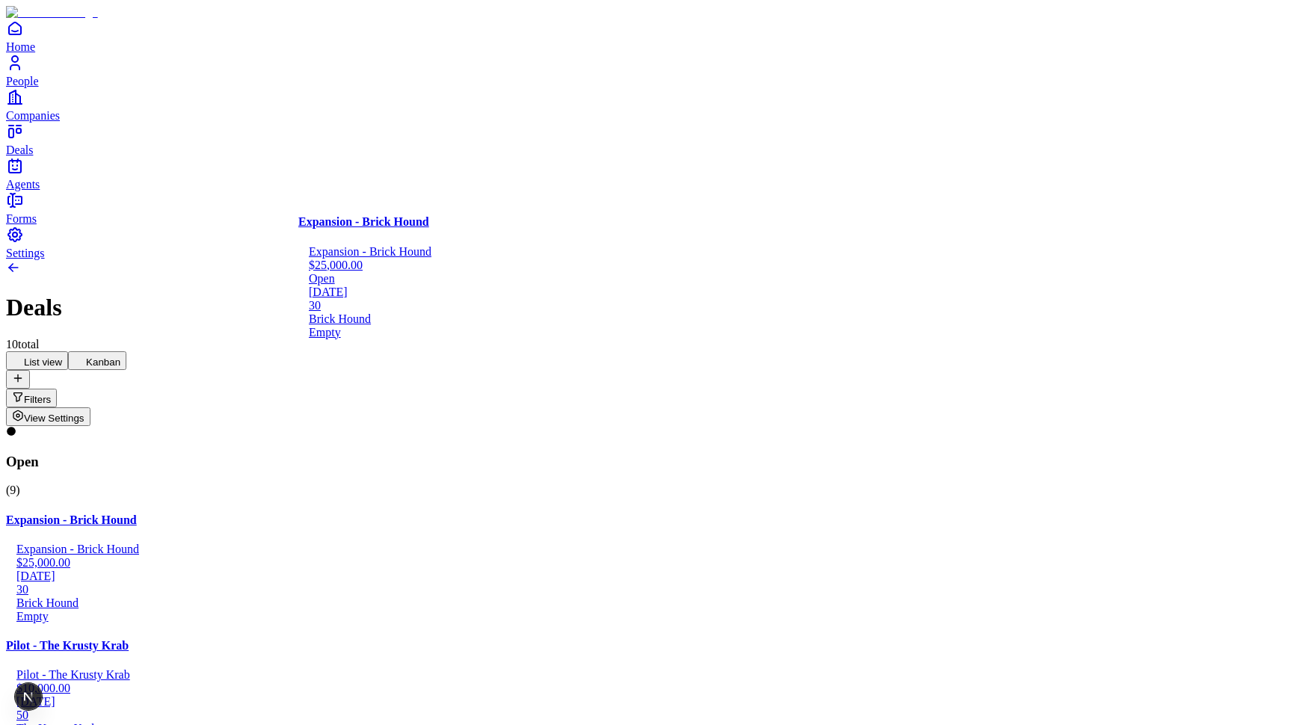
drag, startPoint x: 235, startPoint y: 283, endPoint x: 473, endPoint y: 283, distance: 237.8
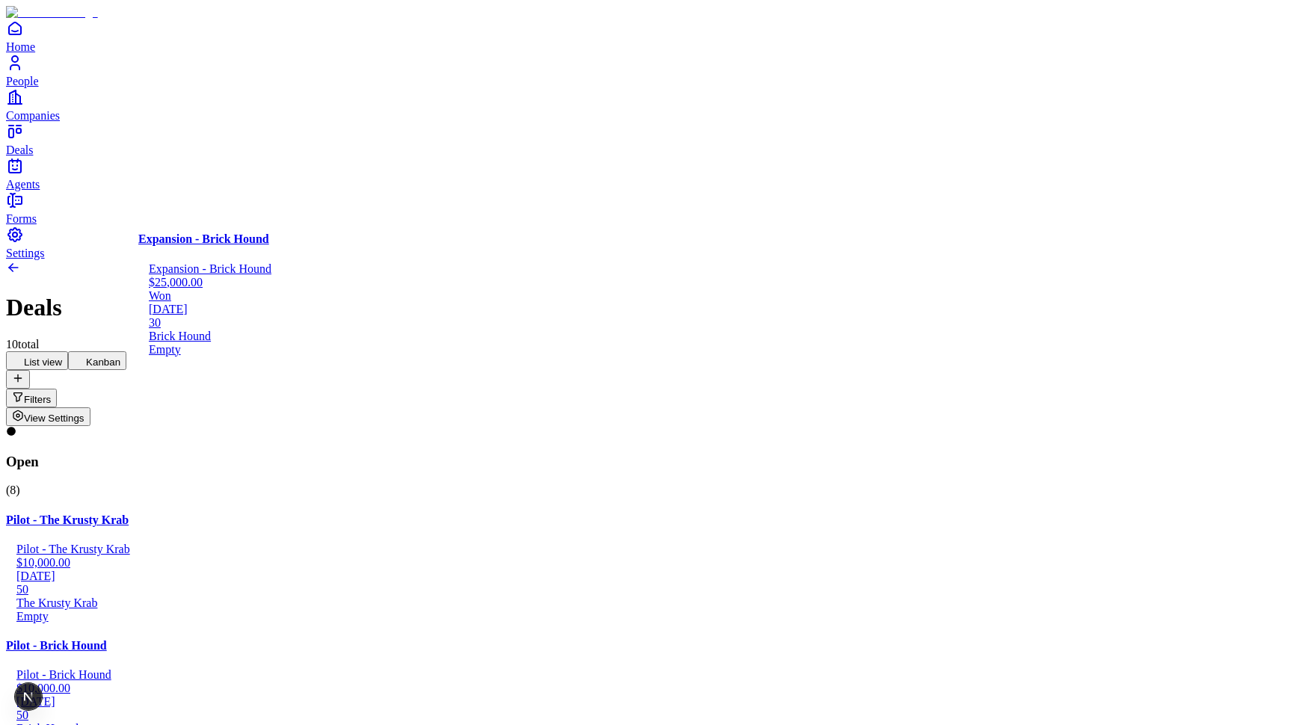
drag, startPoint x: 567, startPoint y: 321, endPoint x: 316, endPoint y: 337, distance: 251.0
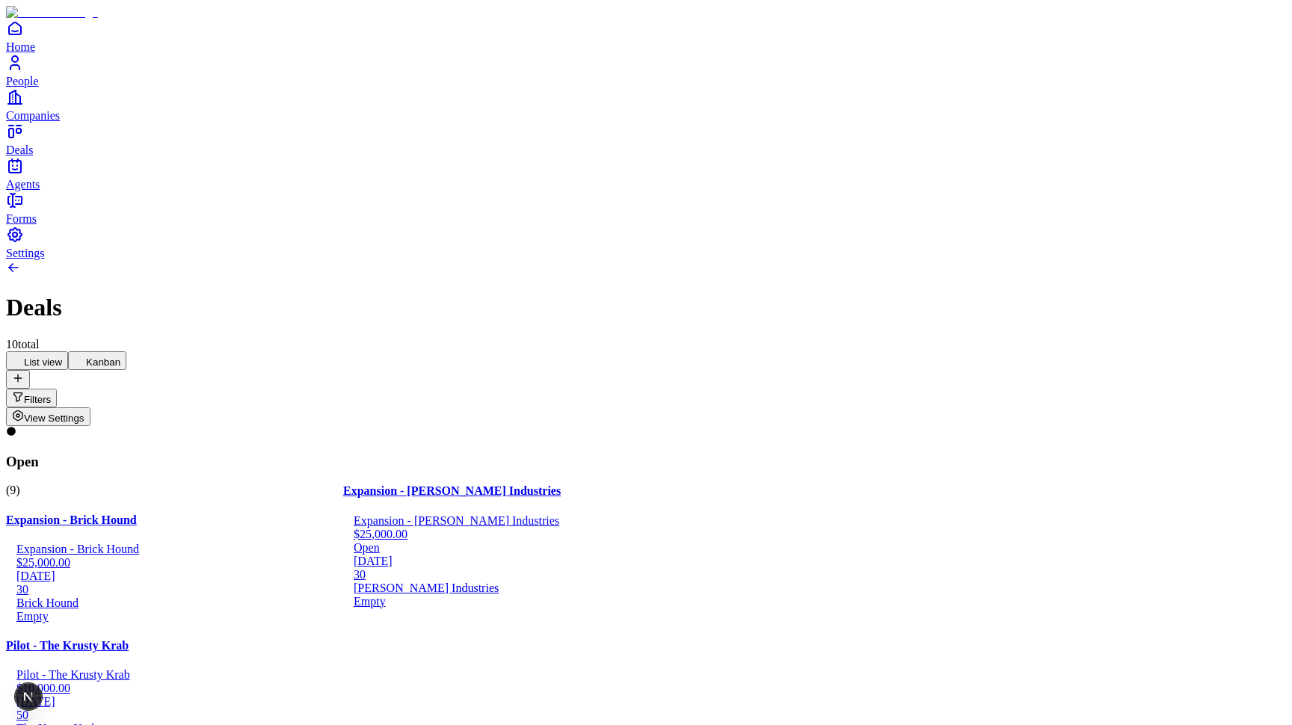
drag, startPoint x: 162, startPoint y: 647, endPoint x: 431, endPoint y: 557, distance: 284.0
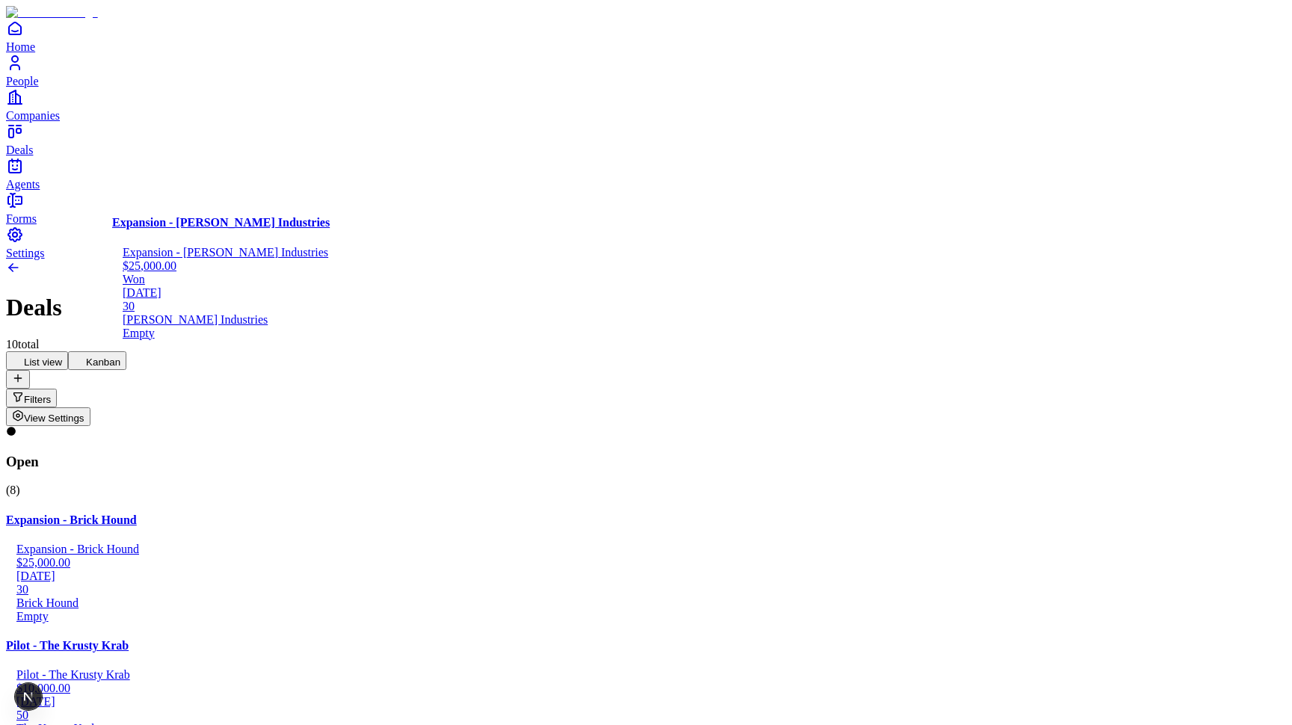
drag, startPoint x: 543, startPoint y: 227, endPoint x: 266, endPoint y: 227, distance: 276.6
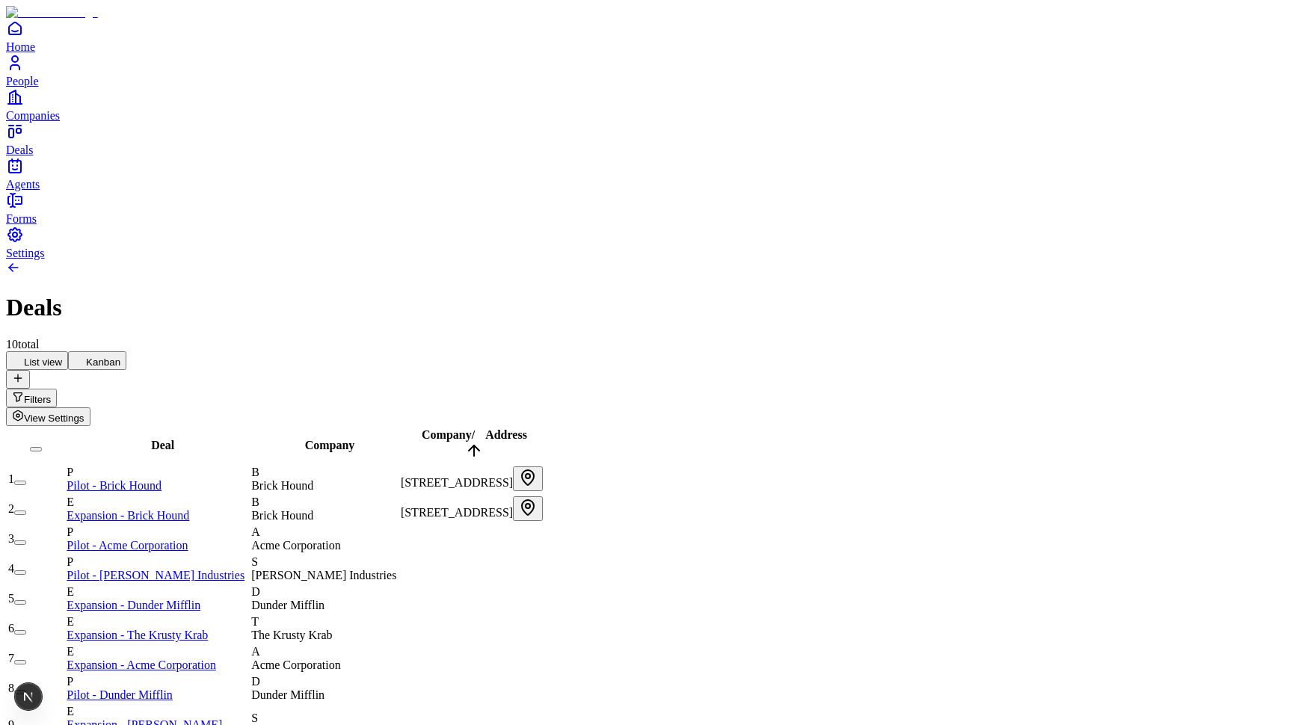
click at [126, 351] on button "Kanban" at bounding box center [97, 360] width 58 height 19
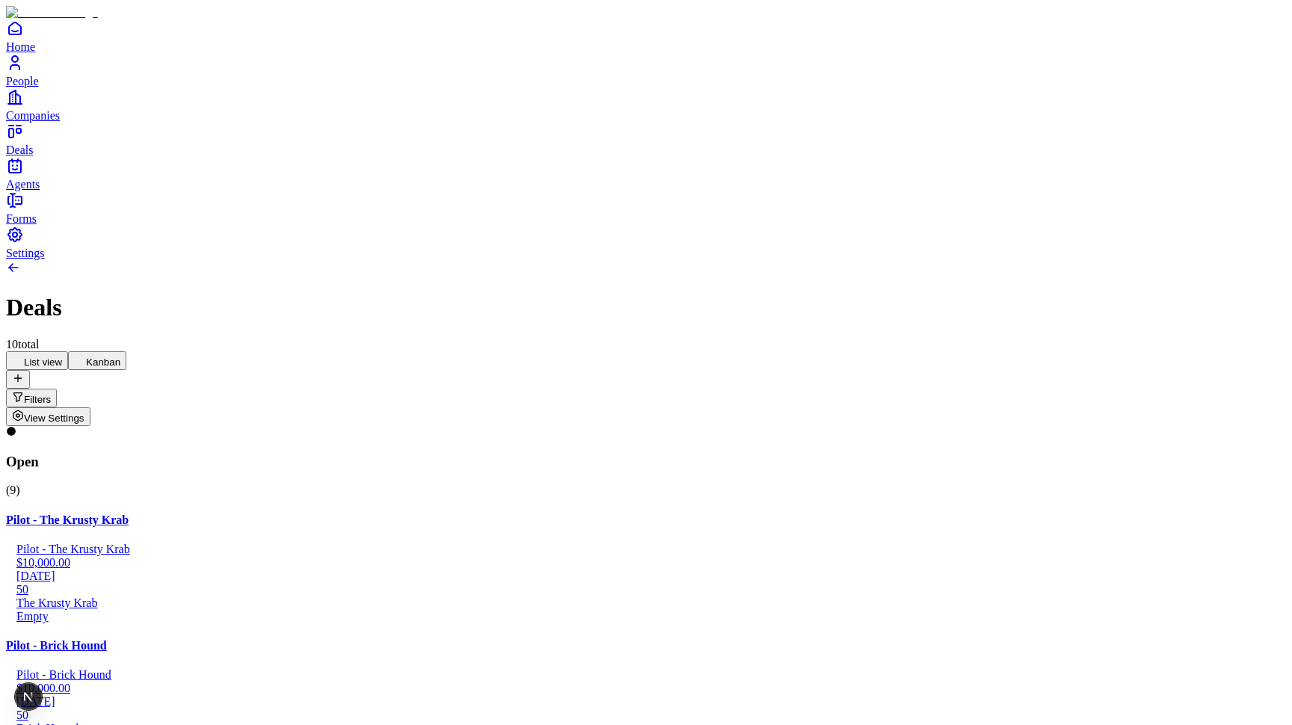
click at [57, 389] on button "Filters" at bounding box center [31, 398] width 51 height 19
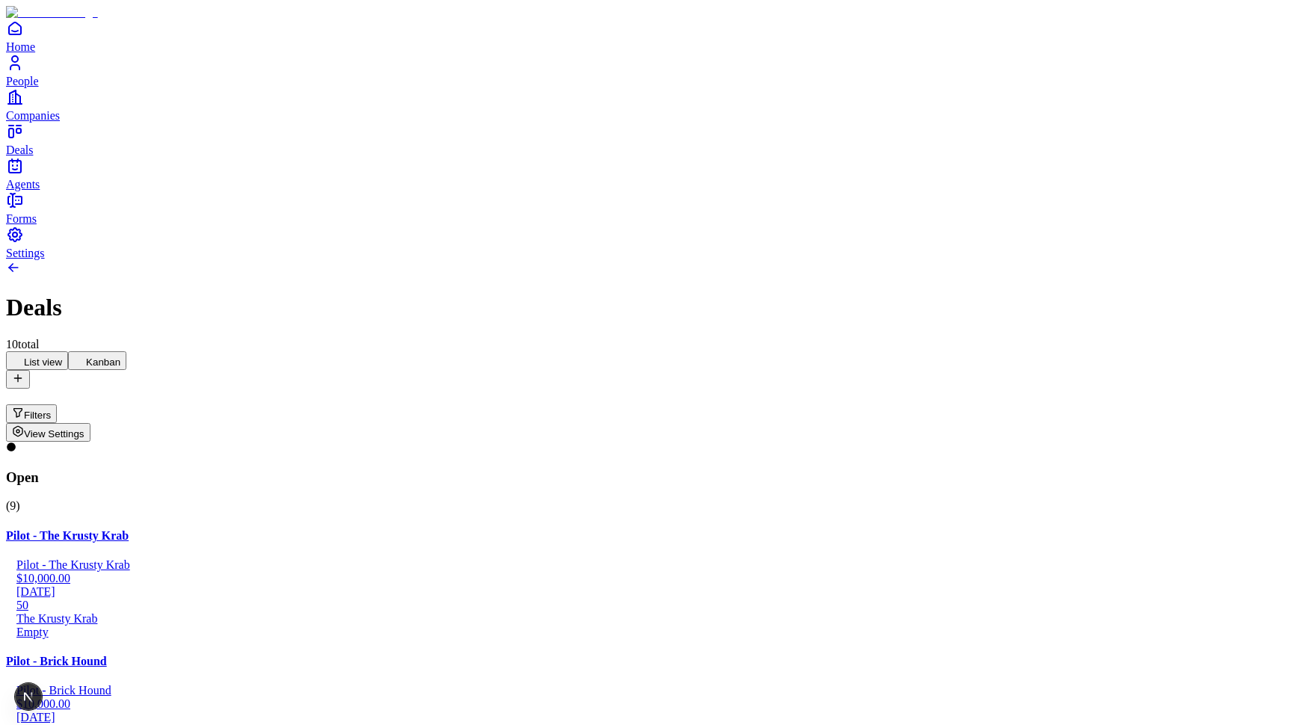
click at [84, 428] on span "View Settings" at bounding box center [54, 433] width 61 height 11
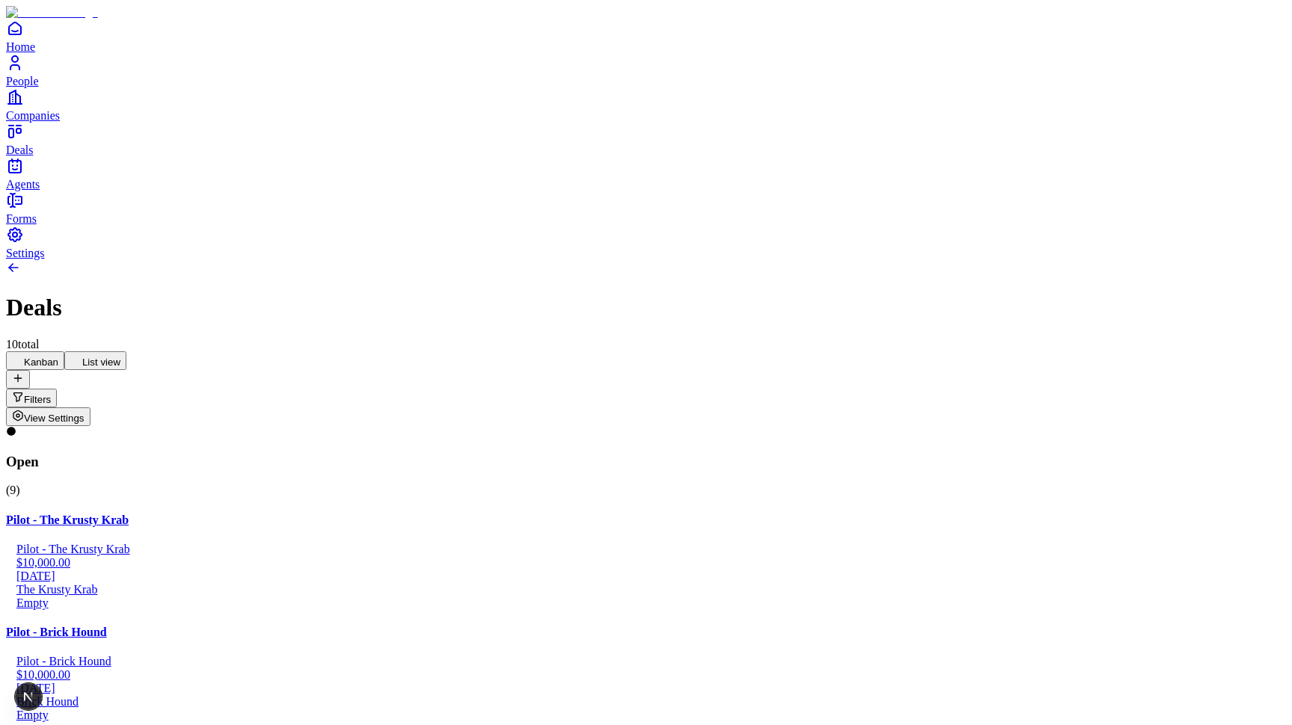
click at [126, 351] on button "List view" at bounding box center [95, 360] width 62 height 19
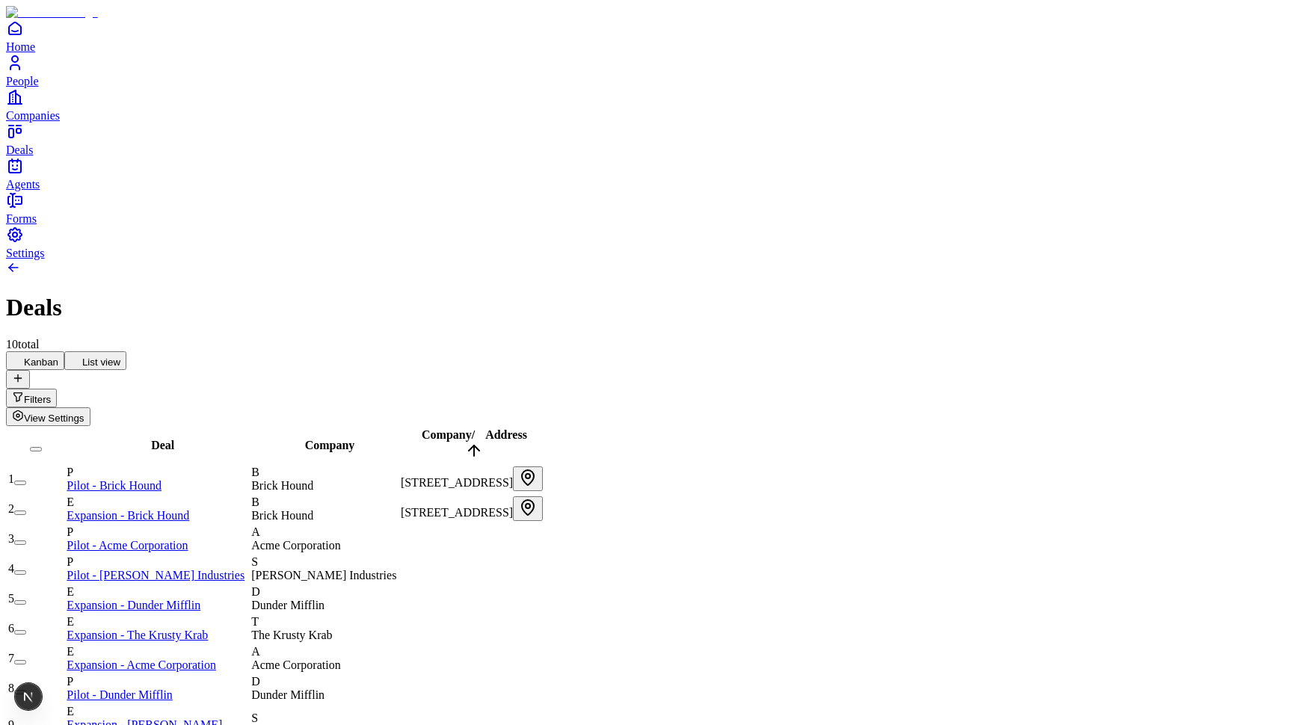
click at [64, 351] on button "Kanban" at bounding box center [35, 360] width 58 height 19
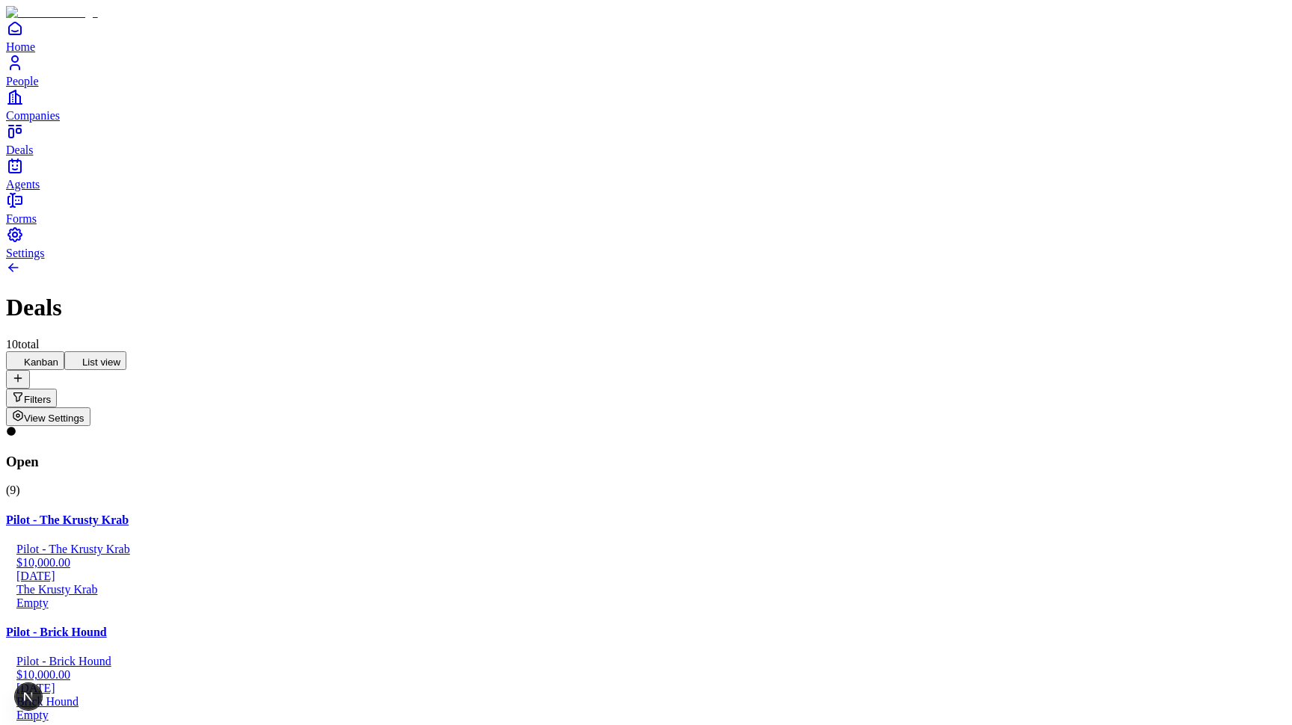
click at [126, 351] on button "List view" at bounding box center [95, 360] width 62 height 19
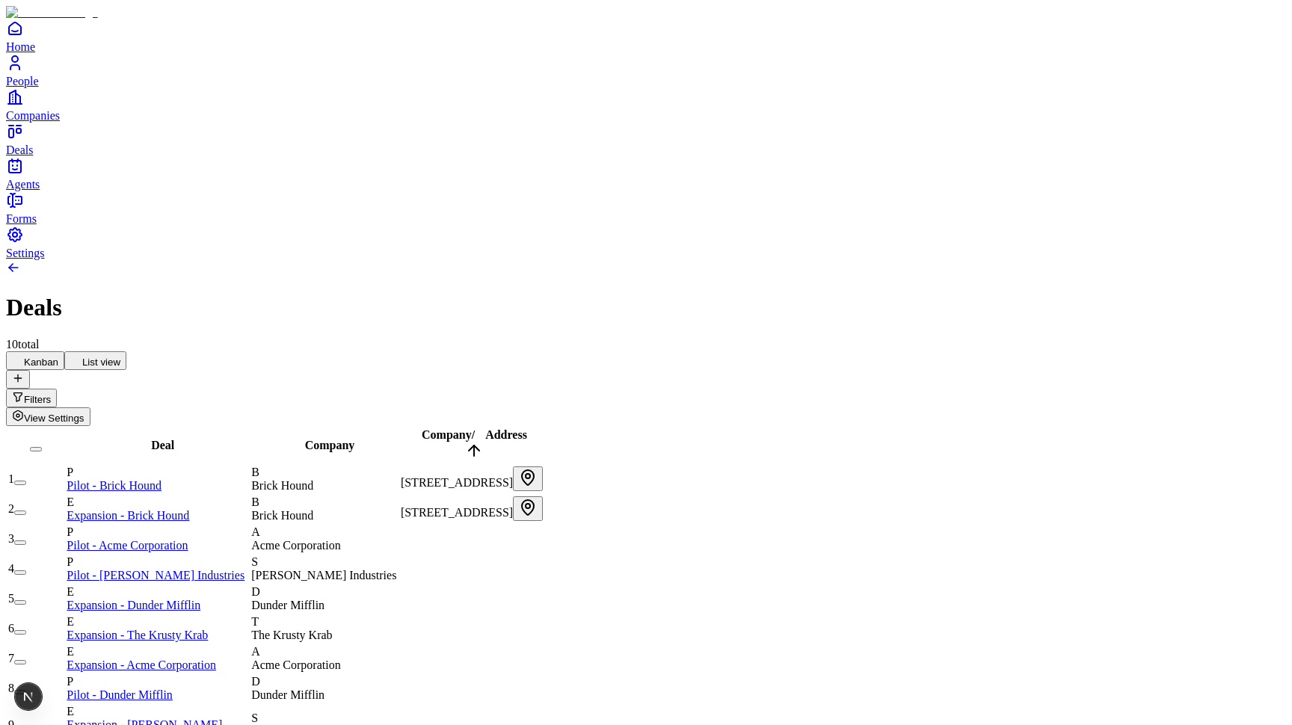
click at [64, 351] on button "Kanban" at bounding box center [35, 360] width 58 height 19
